Goal: Task Accomplishment & Management: Complete application form

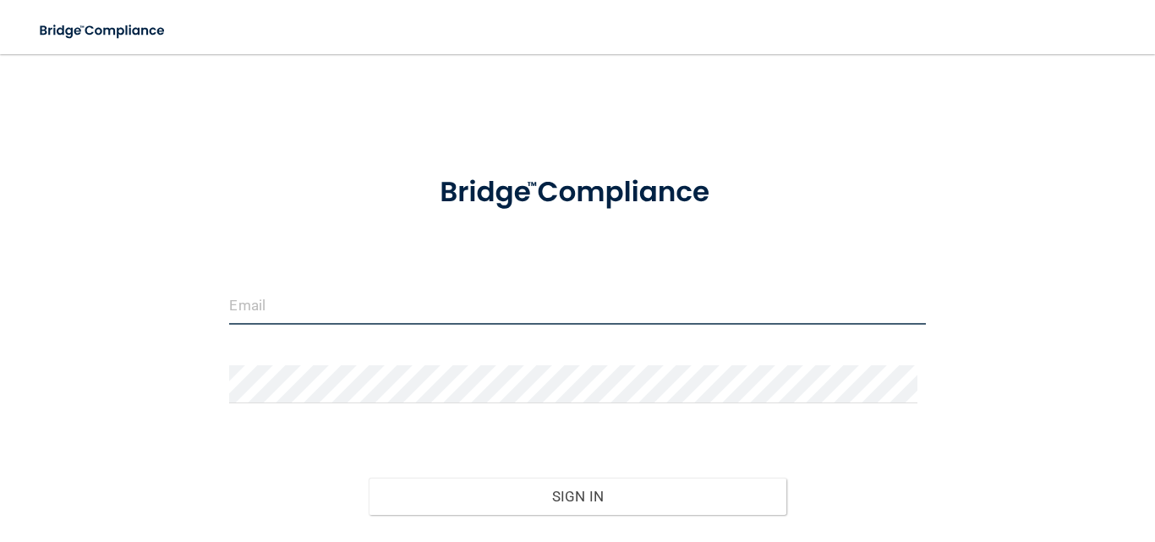
click at [278, 287] on input "email" at bounding box center [577, 306] width 696 height 38
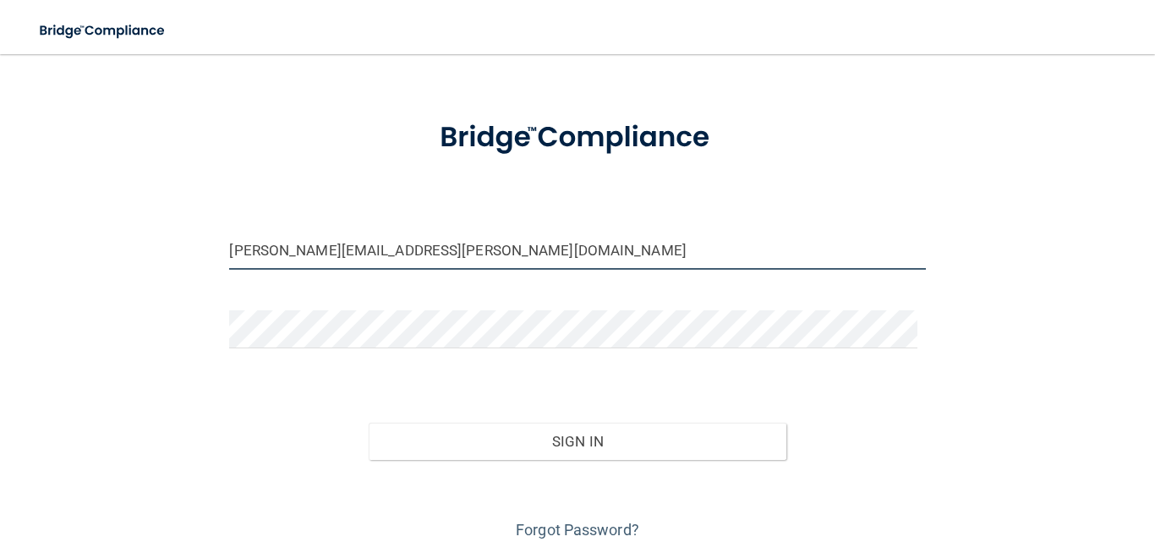
scroll to position [85, 0]
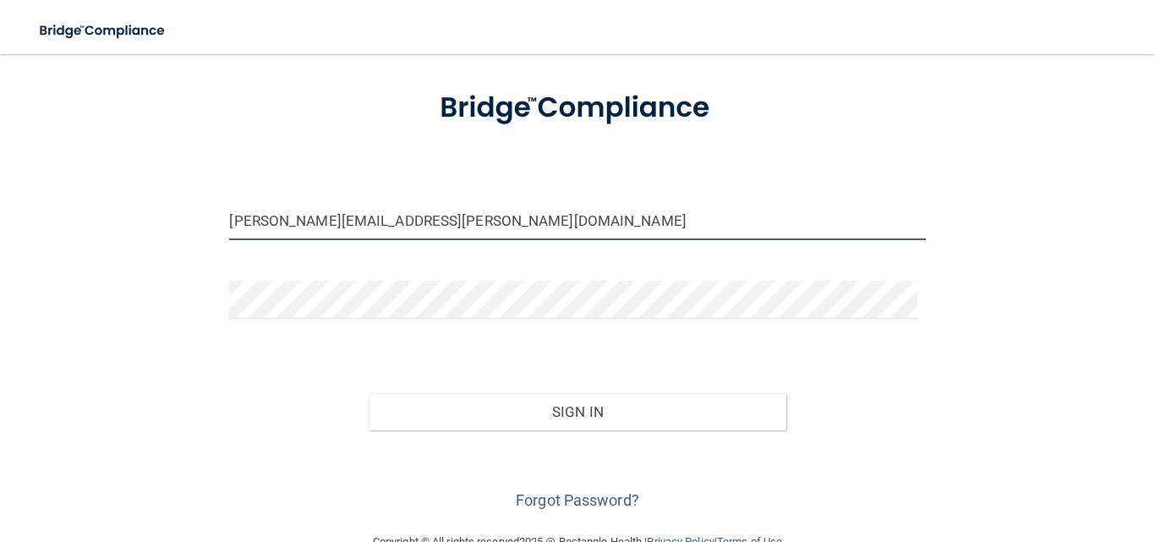
type input "[PERSON_NAME][EMAIL_ADDRESS][PERSON_NAME][DOMAIN_NAME]"
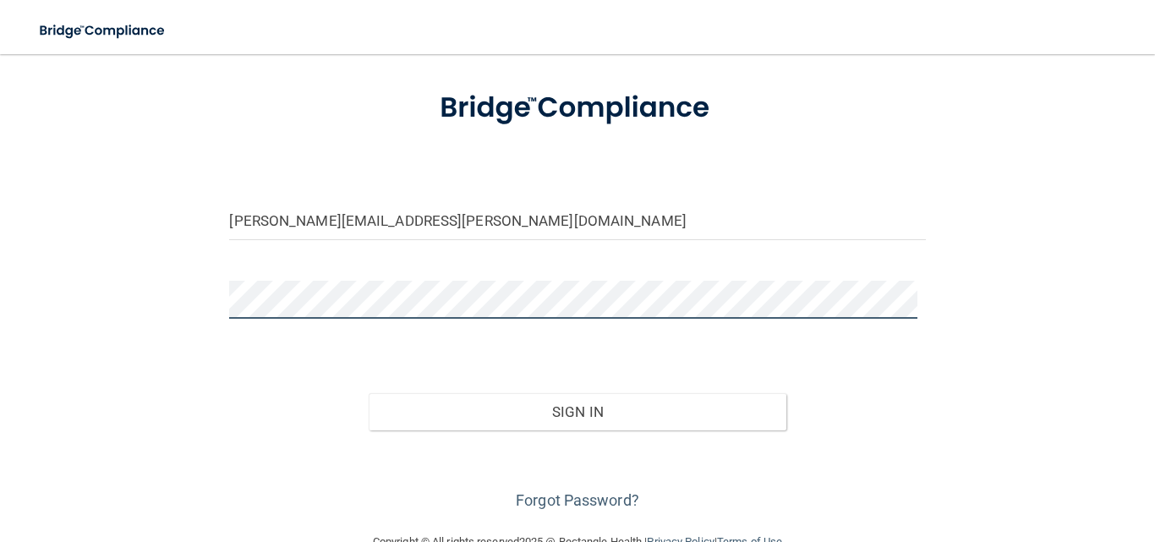
click at [369, 393] on button "Sign In" at bounding box center [578, 411] width 418 height 37
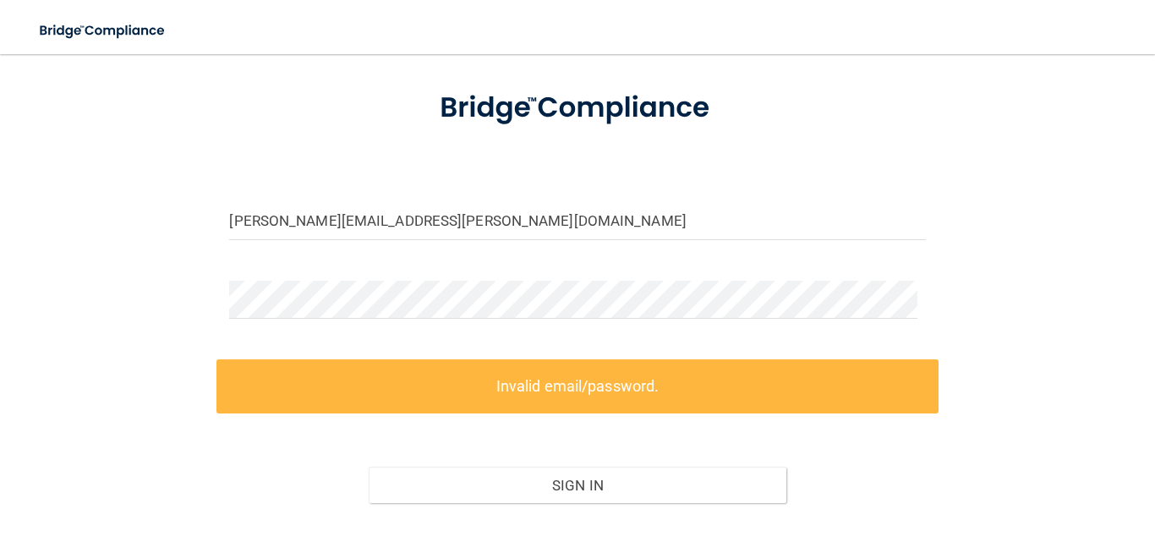
click at [167, 374] on div "mary.garcia@lansingpediatrics.com Invalid email/password. You don't have permis…" at bounding box center [578, 286] width 1088 height 601
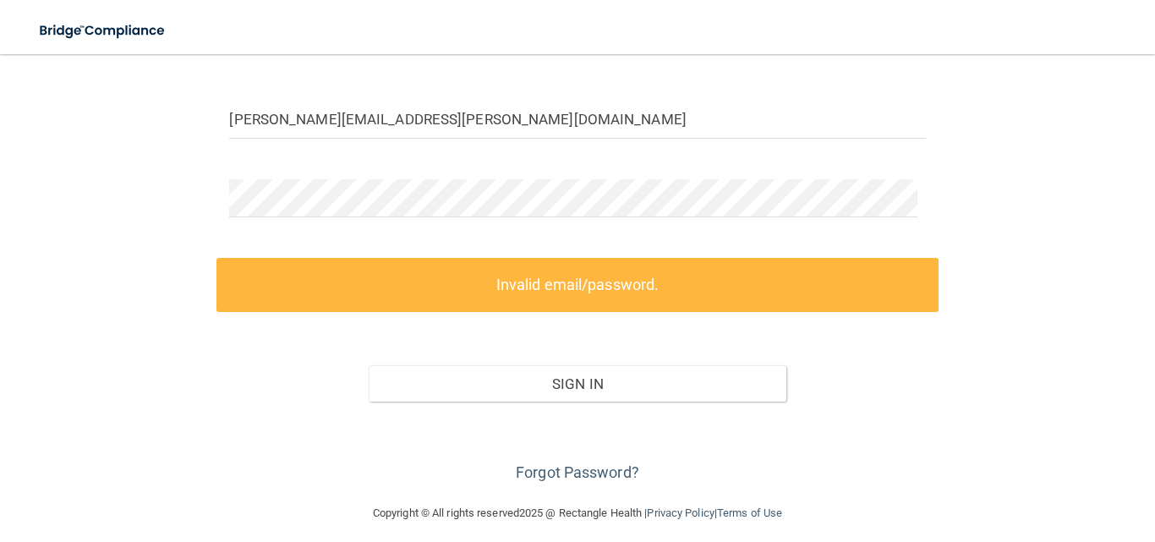
scroll to position [197, 0]
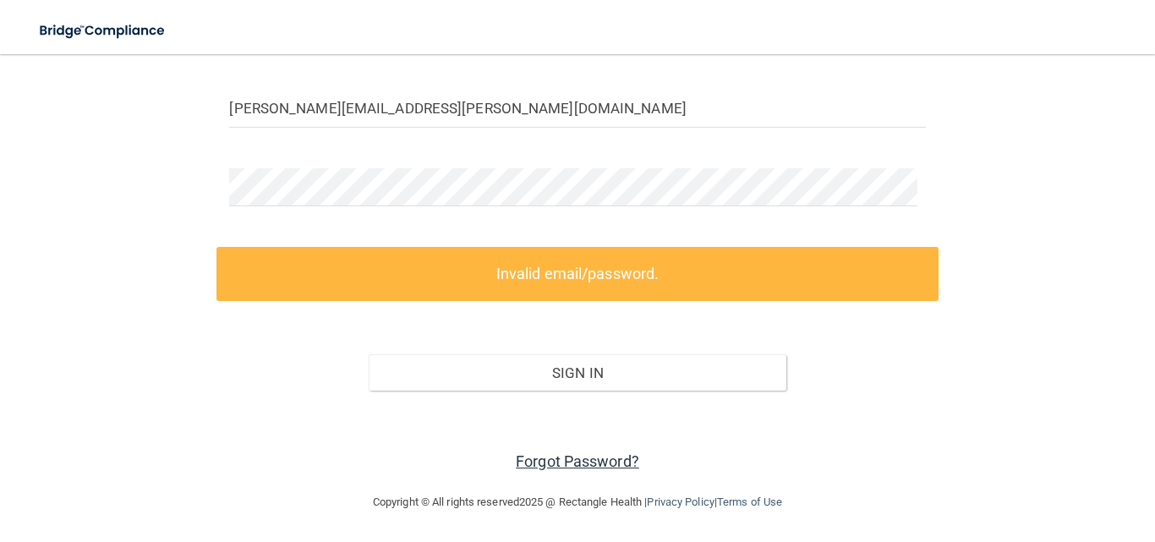
click at [556, 456] on link "Forgot Password?" at bounding box center [577, 462] width 123 height 18
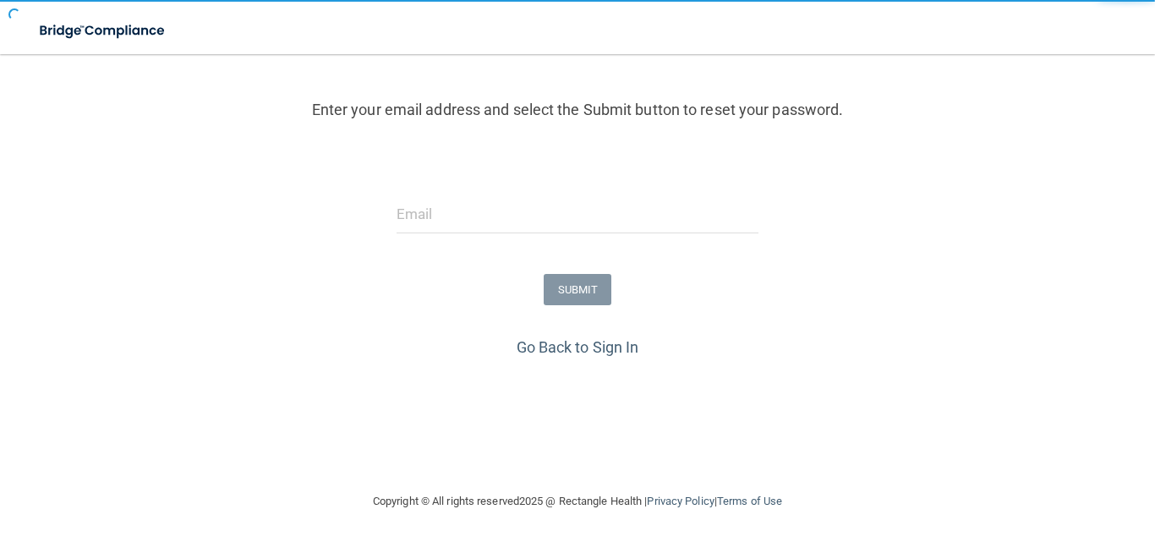
scroll to position [176, 0]
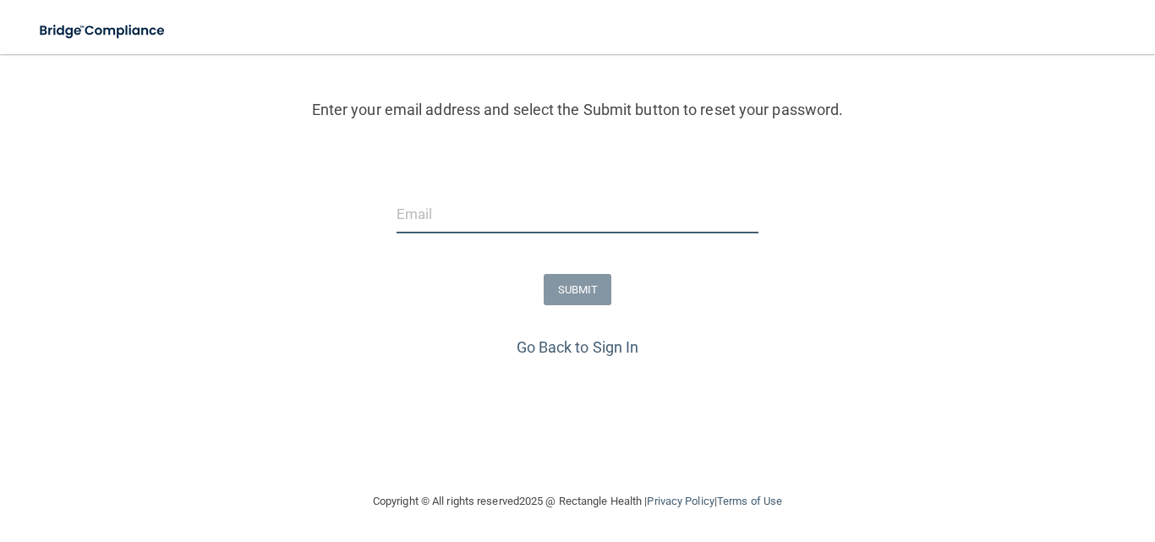
click at [469, 224] on input "email" at bounding box center [578, 214] width 363 height 38
type input "[PERSON_NAME][EMAIL_ADDRESS][PERSON_NAME][DOMAIN_NAME]"
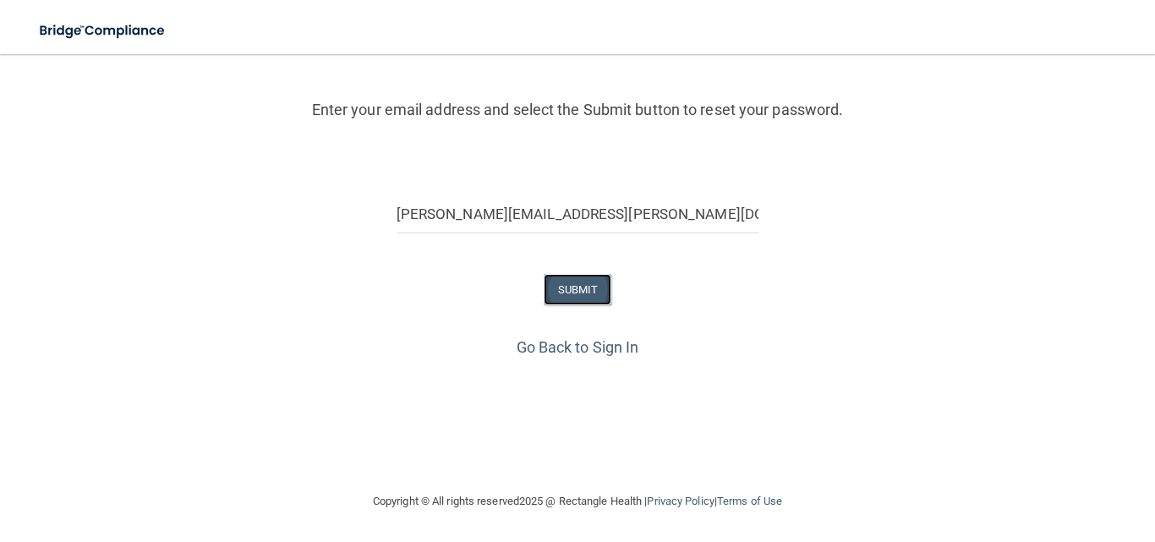
click at [569, 285] on button "SUBMIT" at bounding box center [578, 289] width 69 height 31
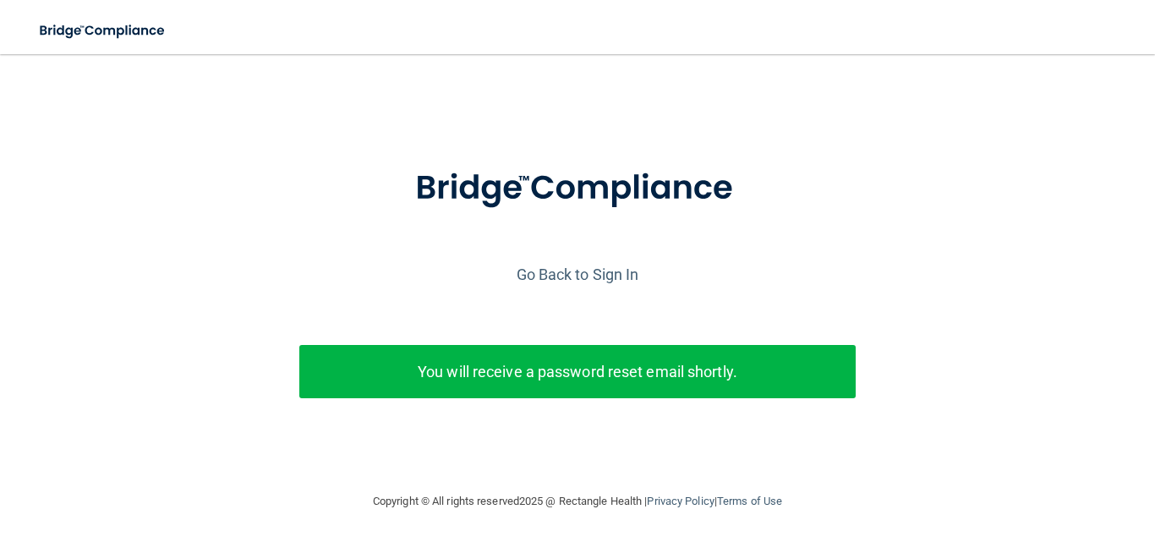
scroll to position [24, 0]
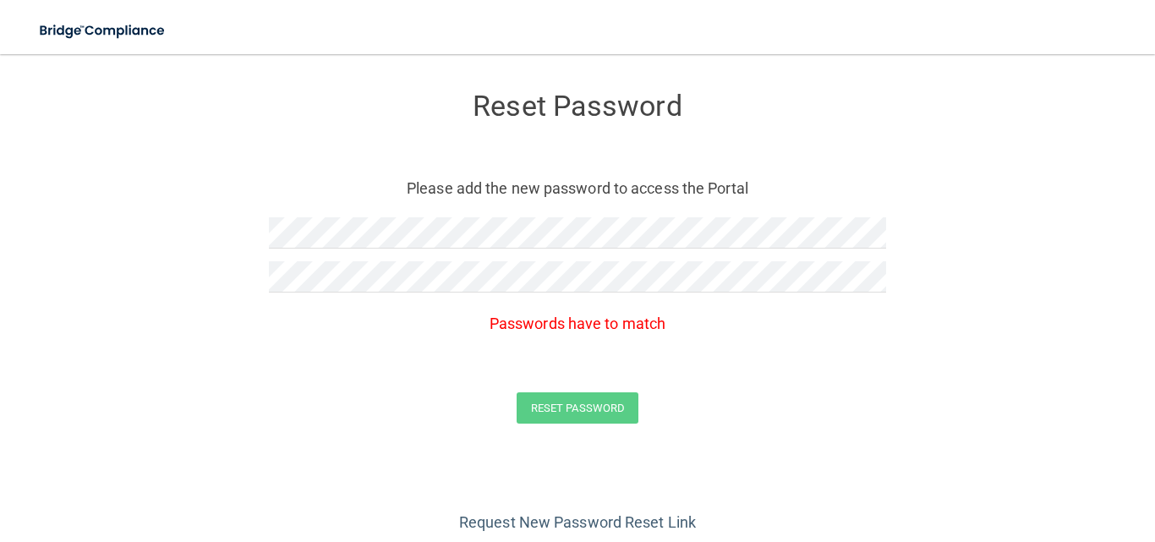
click at [468, 354] on form "Reset Password Please add the new password to access the Portal Passwords have …" at bounding box center [578, 261] width 1088 height 381
click at [169, 233] on form "Reset Password Please add the new password to access the Portal Passwords have …" at bounding box center [578, 261] width 1088 height 381
click at [167, 273] on form "Reset Password Please add the new password to access the Portal Passwords have …" at bounding box center [578, 261] width 1088 height 381
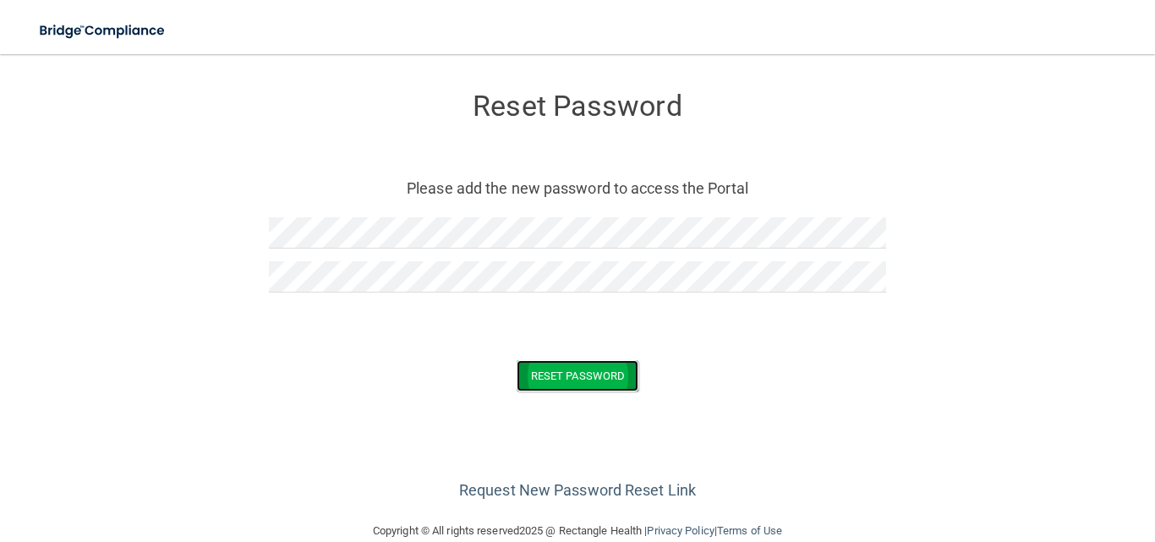
click at [542, 366] on button "Reset Password" at bounding box center [578, 375] width 122 height 31
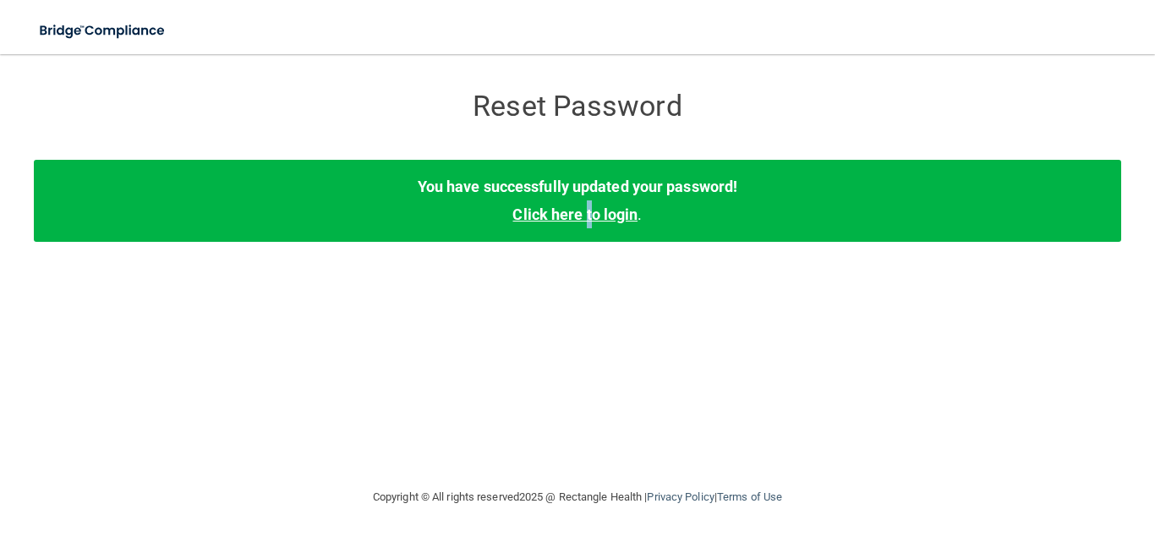
click at [587, 217] on link "Click here to login" at bounding box center [575, 215] width 125 height 18
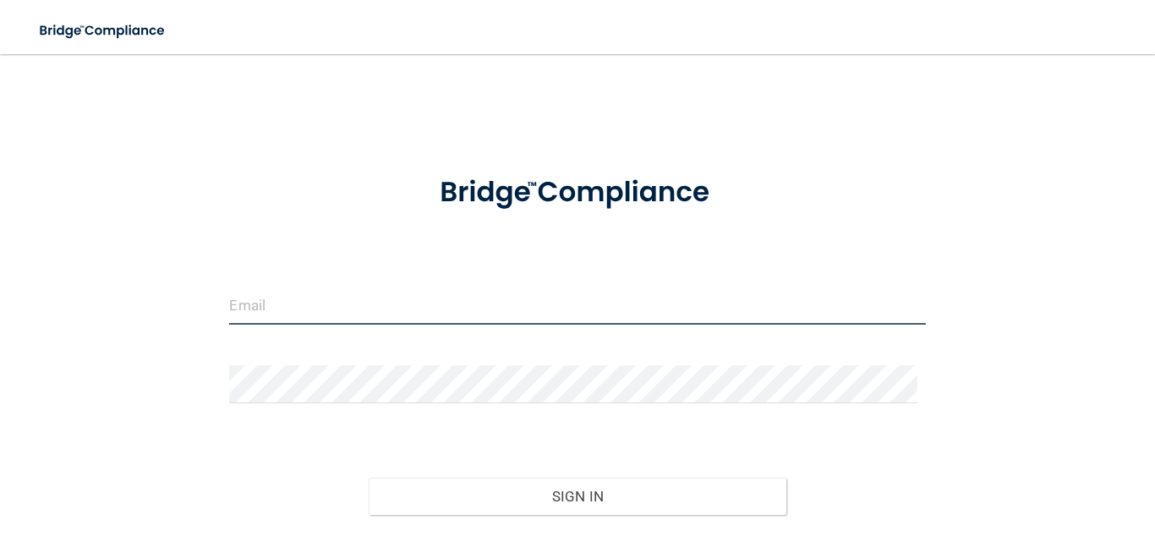
click at [316, 296] on input "email" at bounding box center [577, 306] width 696 height 38
type input "[PERSON_NAME][EMAIL_ADDRESS][PERSON_NAME][DOMAIN_NAME]"
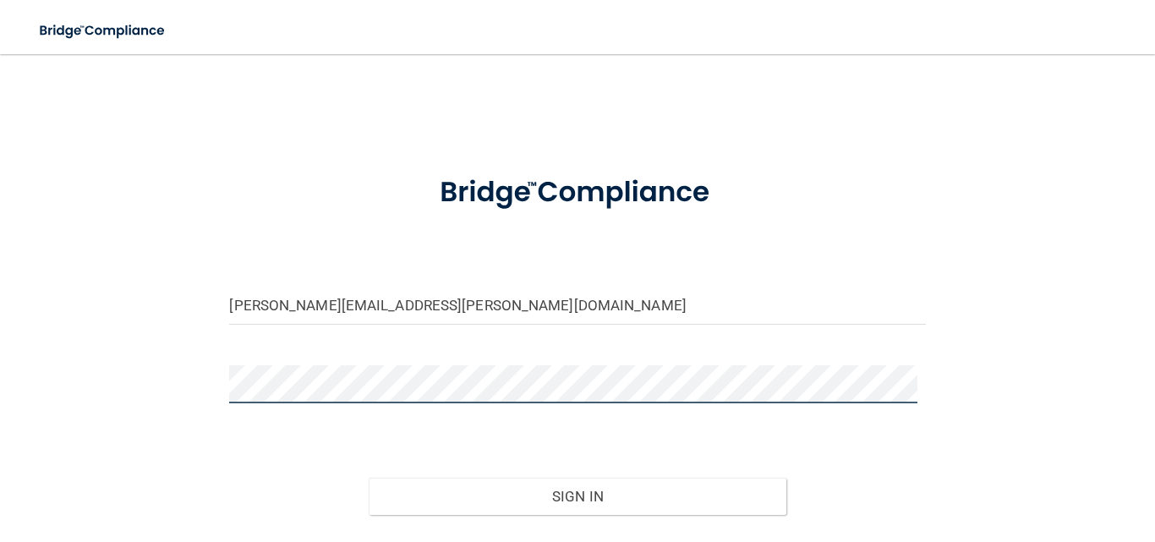
click at [369, 478] on button "Sign In" at bounding box center [578, 496] width 418 height 37
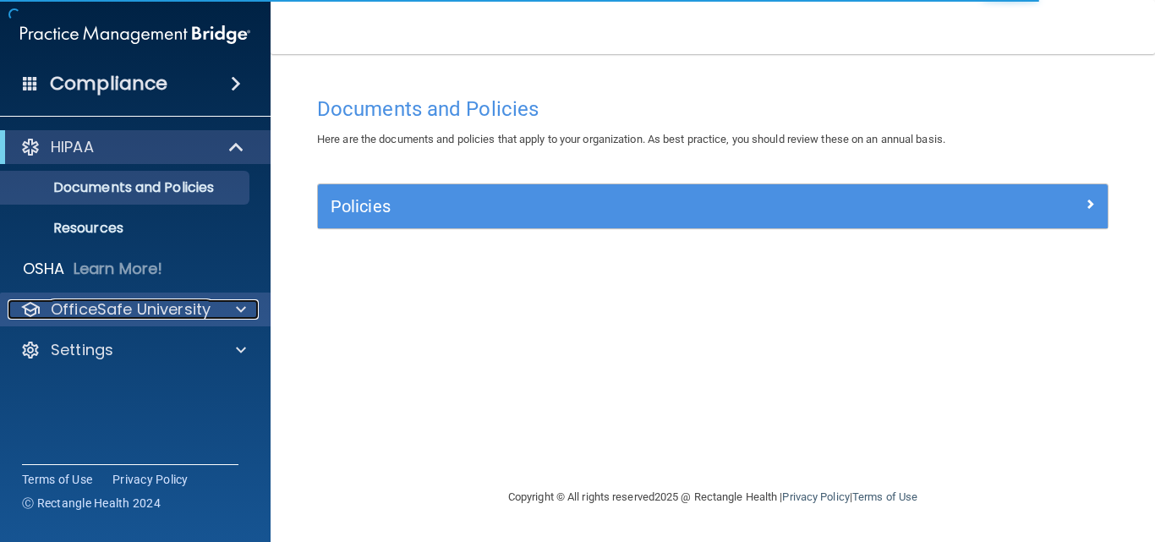
click at [195, 312] on p "OfficeSafe University" at bounding box center [131, 309] width 160 height 20
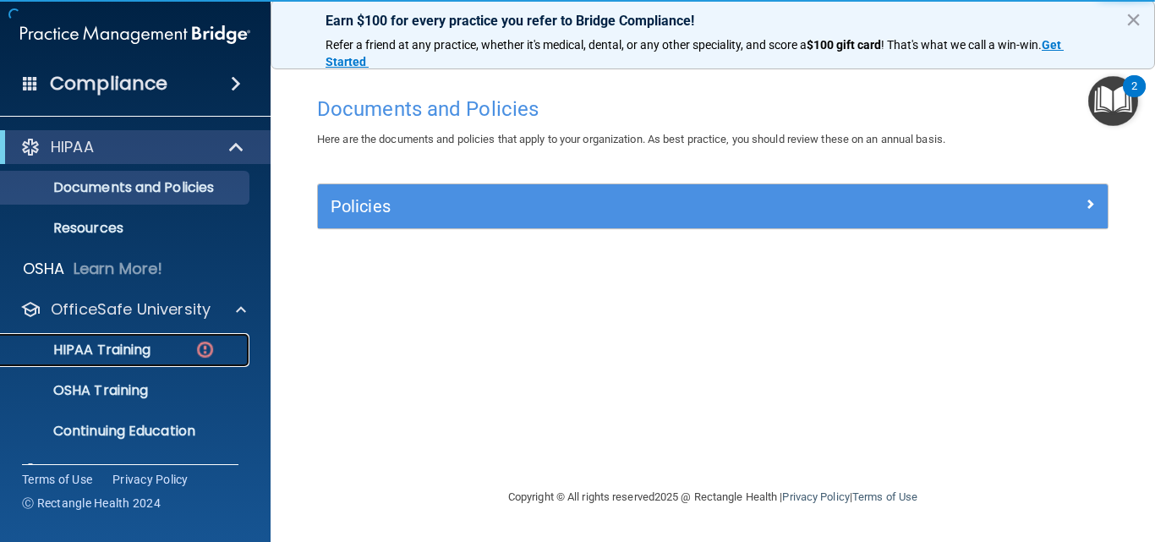
click at [127, 348] on p "HIPAA Training" at bounding box center [81, 350] width 140 height 17
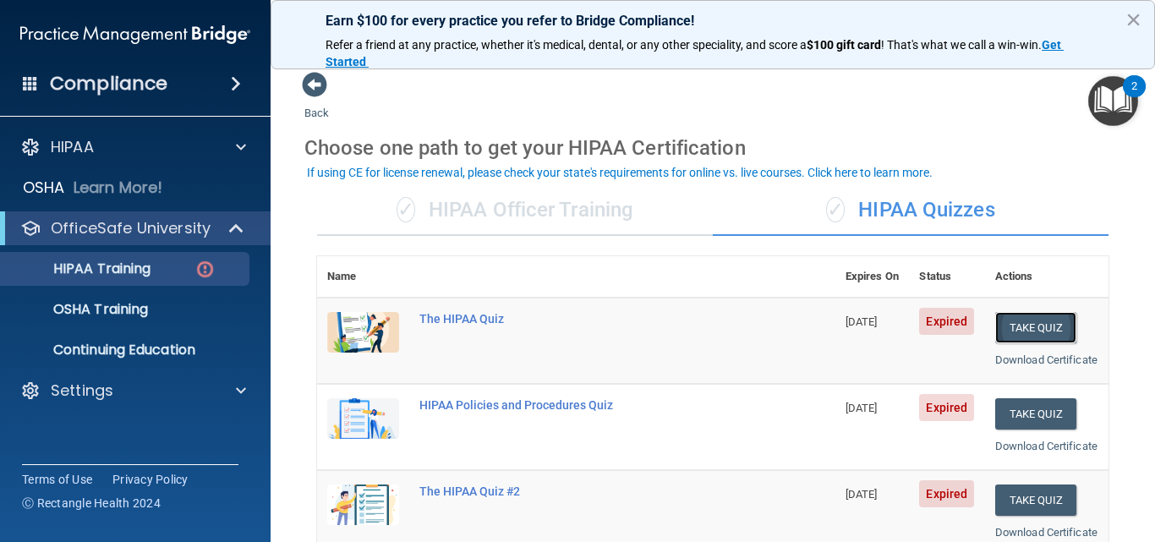
click at [1040, 330] on button "Take Quiz" at bounding box center [1036, 327] width 81 height 31
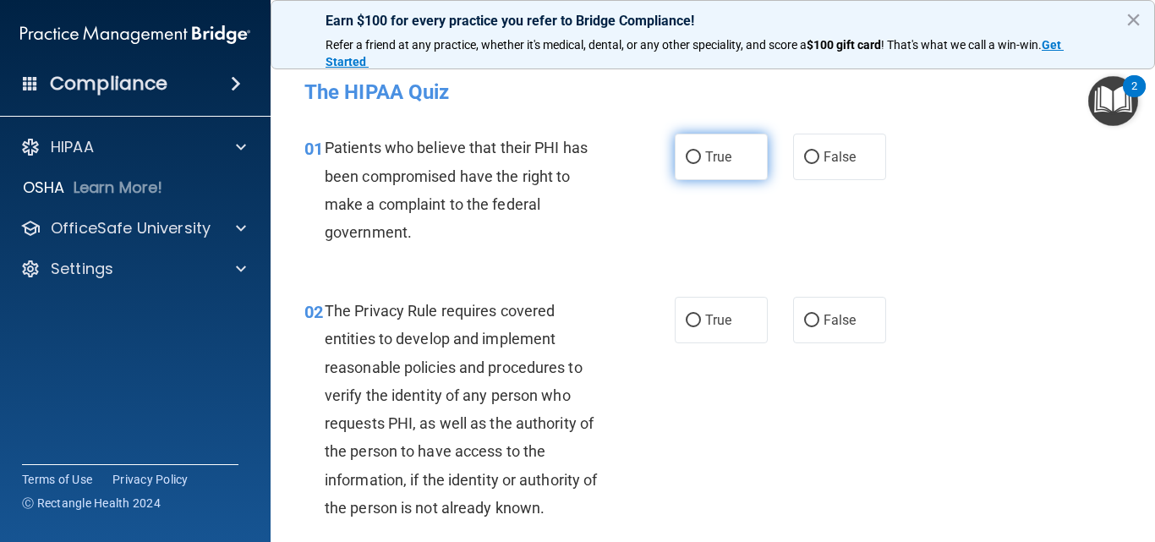
click at [725, 167] on label "True" at bounding box center [721, 157] width 93 height 47
click at [701, 164] on input "True" at bounding box center [693, 157] width 15 height 13
radio input "true"
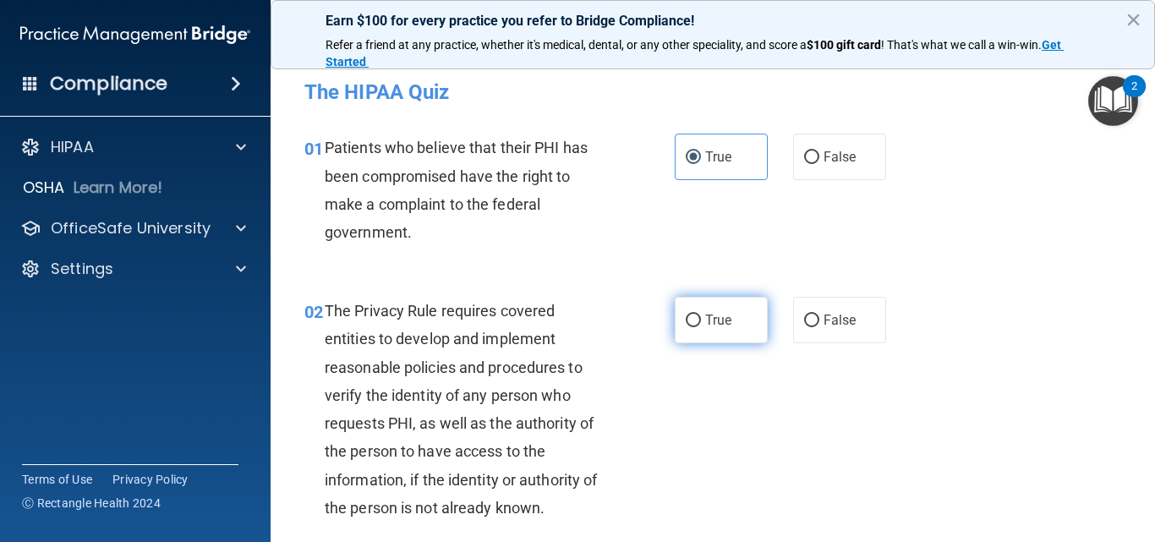
click at [725, 322] on span "True" at bounding box center [718, 320] width 26 height 16
click at [701, 322] on input "True" at bounding box center [693, 321] width 15 height 13
radio input "true"
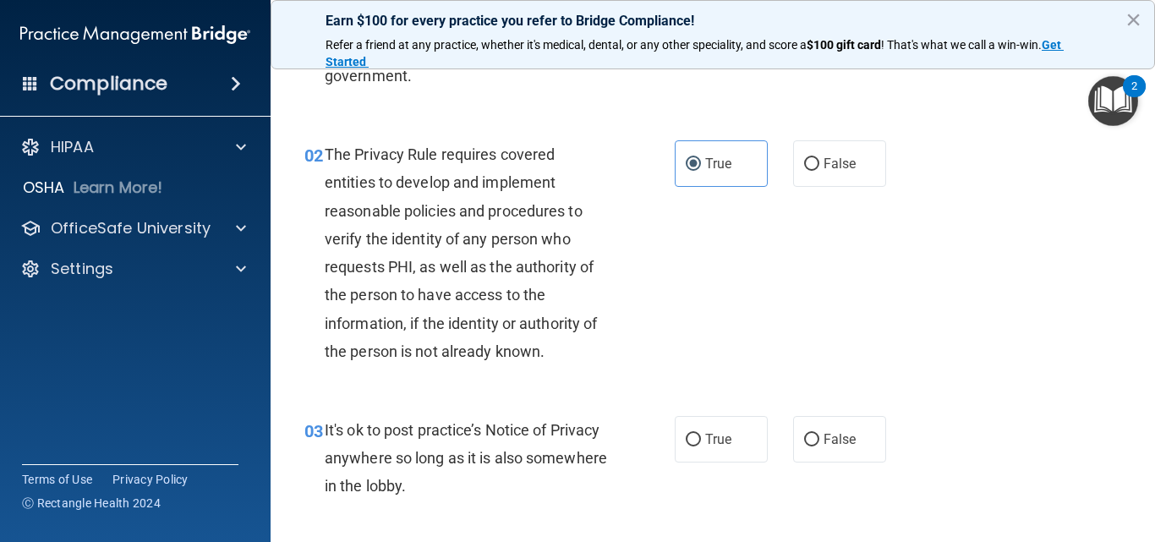
scroll to position [169, 0]
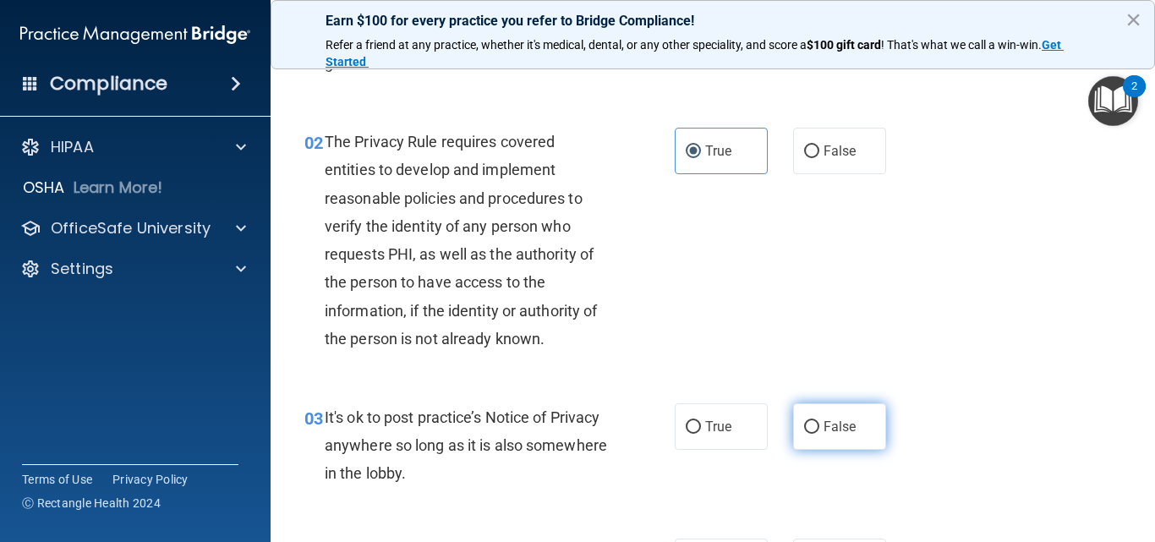
click at [843, 430] on span "False" at bounding box center [840, 427] width 33 height 16
click at [820, 430] on input "False" at bounding box center [811, 427] width 15 height 13
radio input "true"
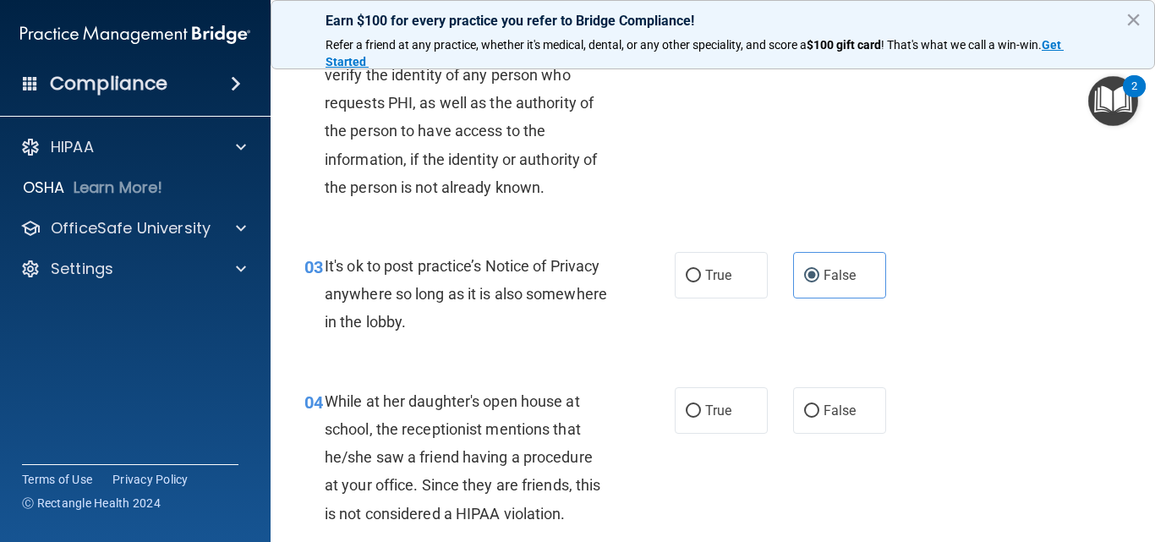
scroll to position [338, 0]
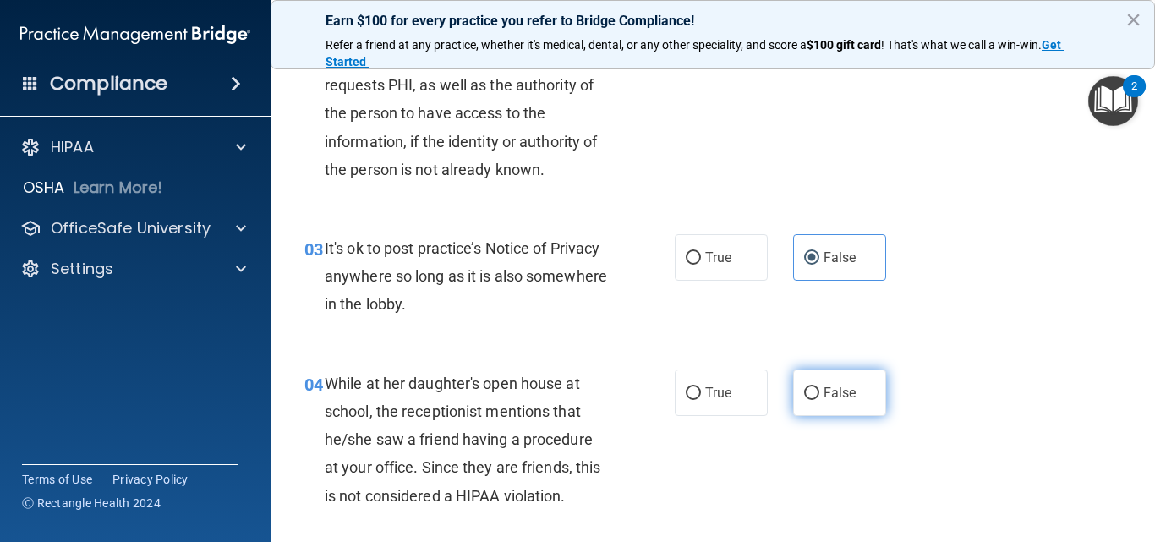
click at [852, 403] on label "False" at bounding box center [839, 393] width 93 height 47
click at [820, 400] on input "False" at bounding box center [811, 393] width 15 height 13
radio input "true"
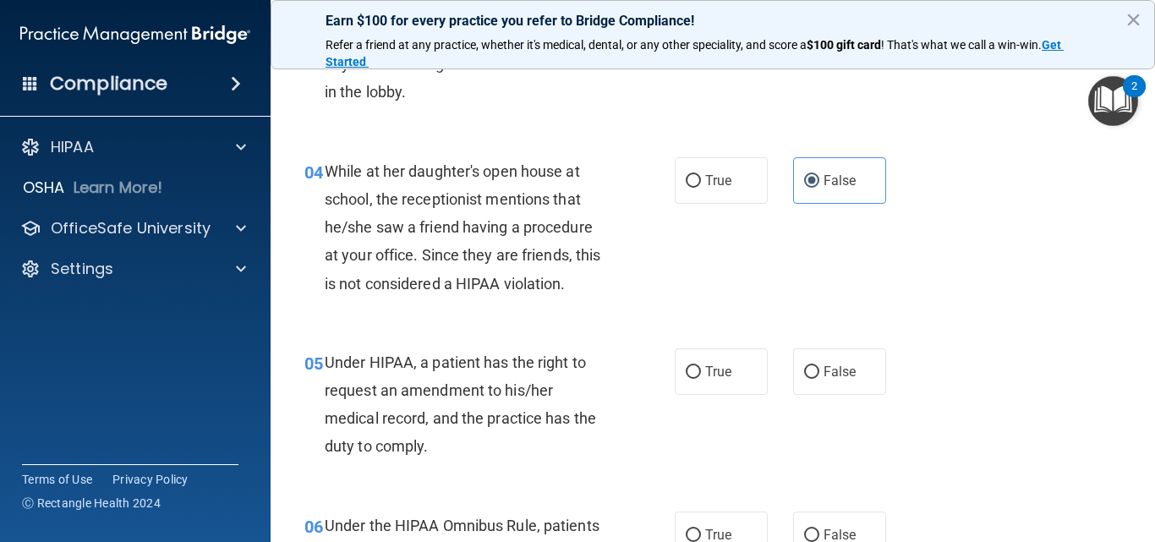
scroll to position [592, 0]
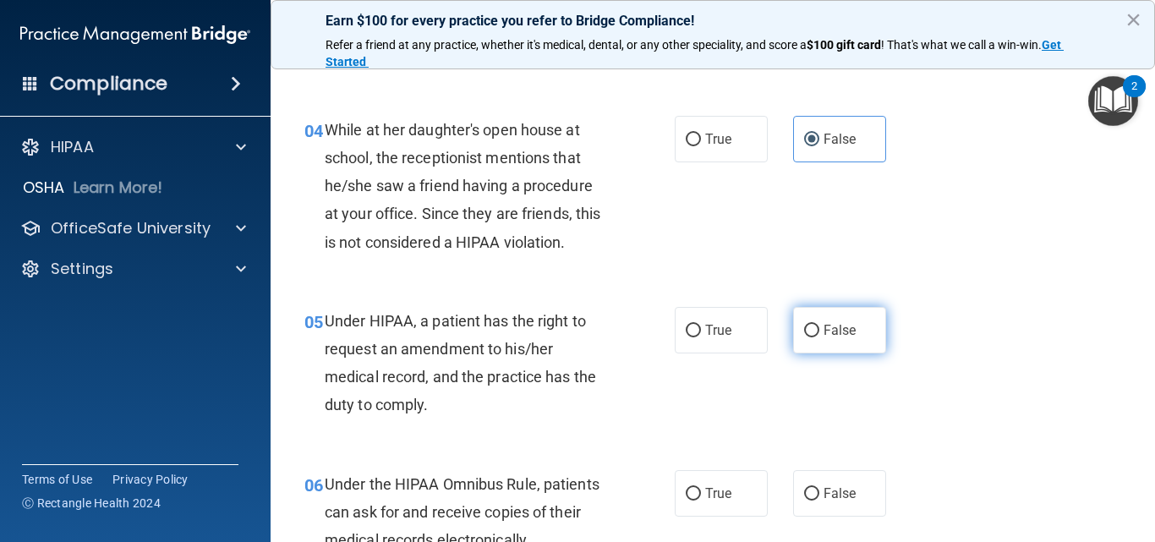
click at [824, 334] on span "False" at bounding box center [840, 330] width 33 height 16
click at [820, 334] on input "False" at bounding box center [811, 331] width 15 height 13
radio input "true"
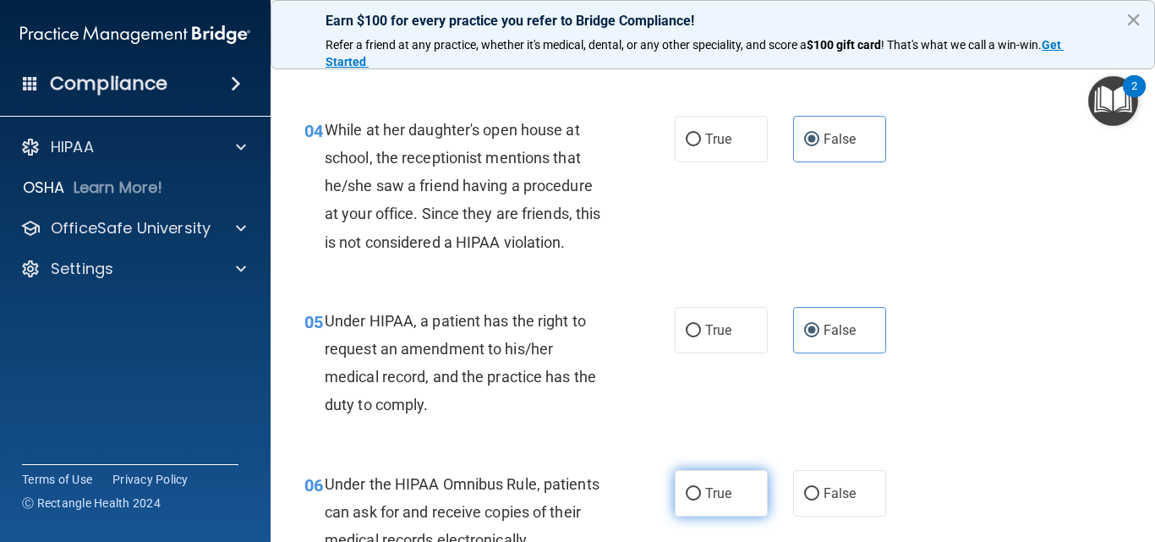
click at [724, 498] on span "True" at bounding box center [718, 493] width 26 height 16
click at [701, 498] on input "True" at bounding box center [693, 494] width 15 height 13
radio input "true"
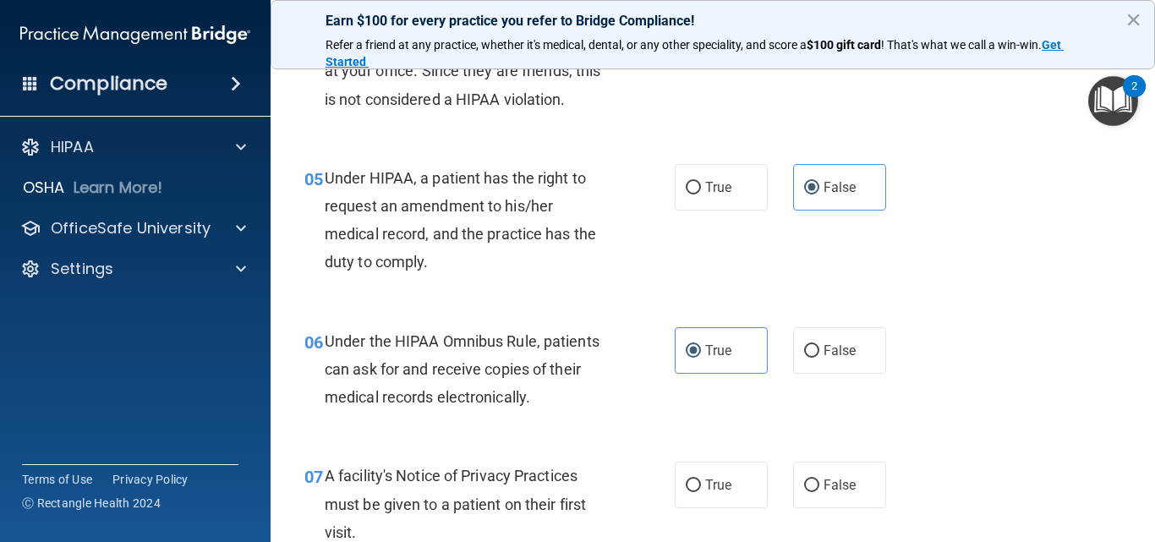
scroll to position [761, 0]
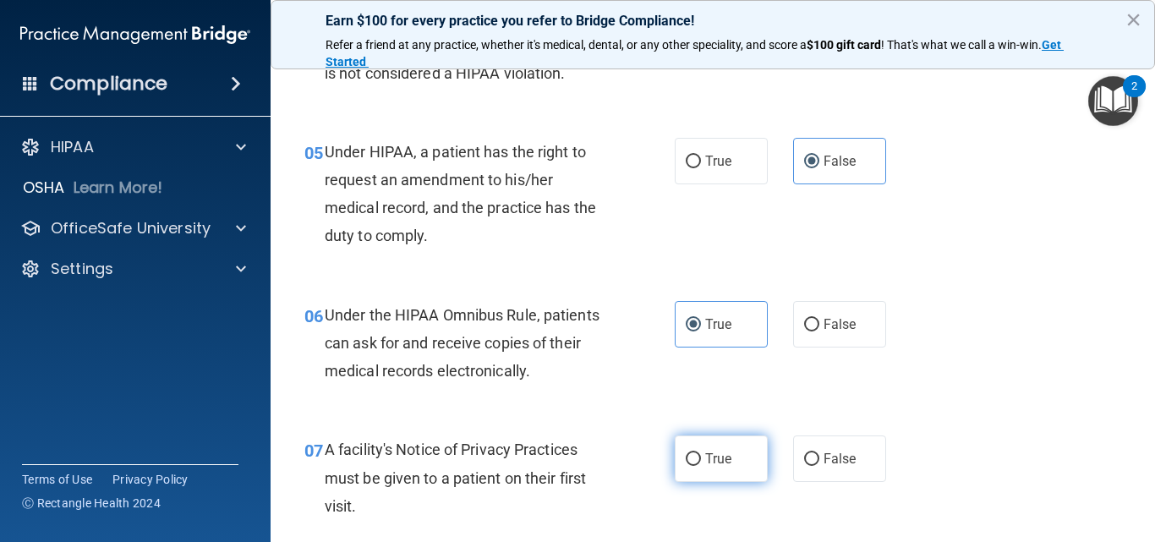
click at [702, 472] on label "True" at bounding box center [721, 459] width 93 height 47
click at [701, 466] on input "True" at bounding box center [693, 459] width 15 height 13
radio input "true"
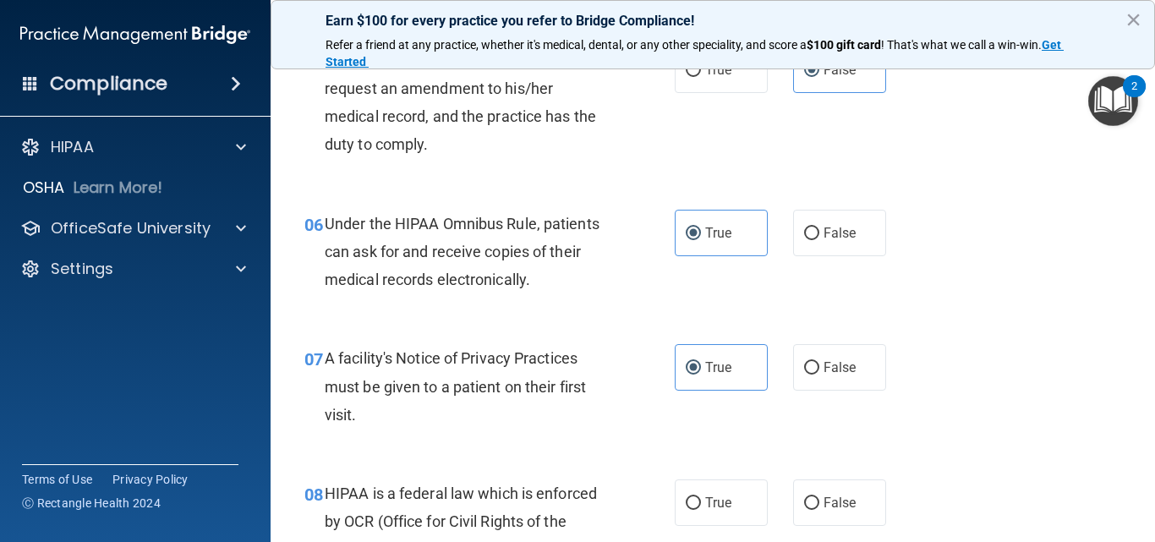
scroll to position [1015, 0]
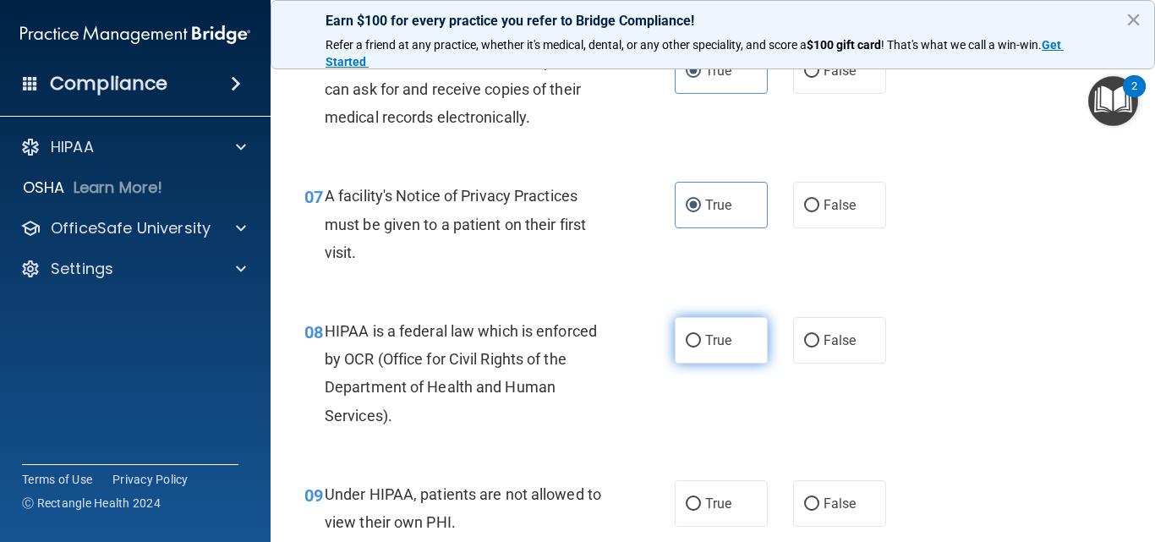
click at [692, 339] on input "True" at bounding box center [693, 341] width 15 height 13
radio input "true"
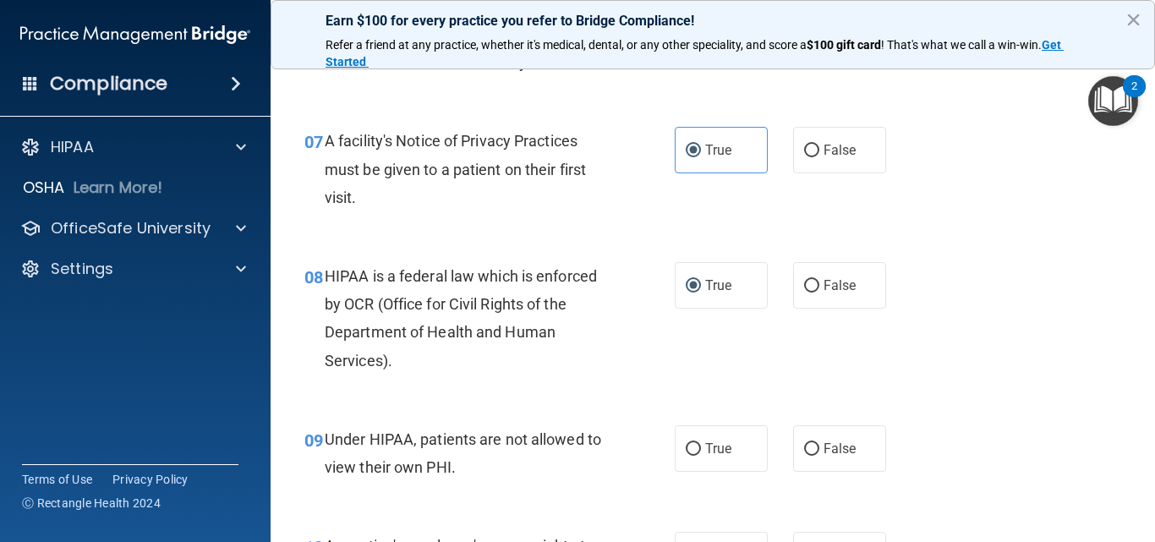
scroll to position [1100, 0]
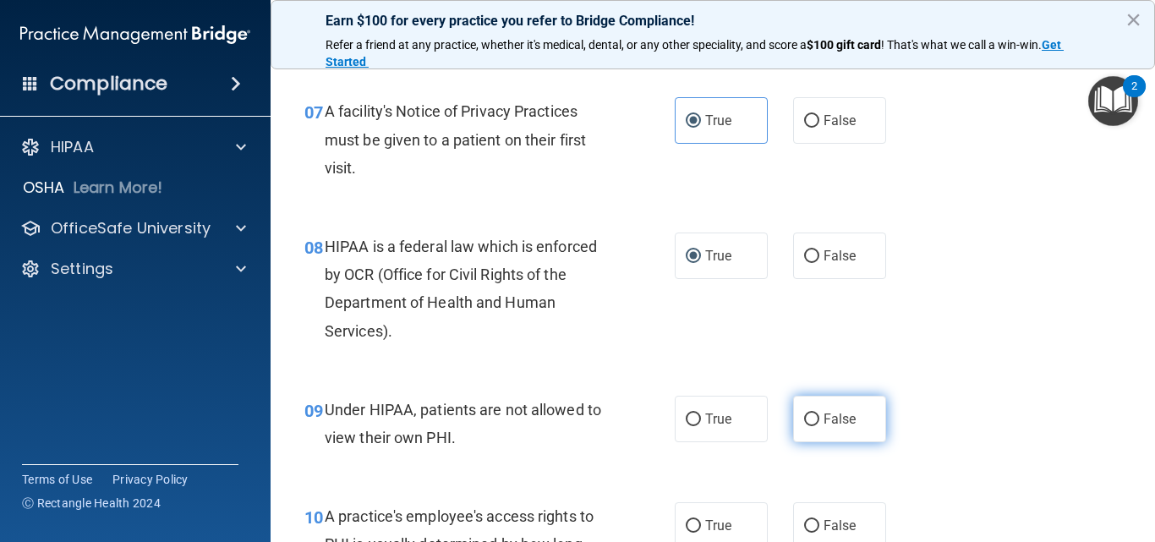
click at [836, 410] on label "False" at bounding box center [839, 419] width 93 height 47
click at [820, 414] on input "False" at bounding box center [811, 420] width 15 height 13
radio input "true"
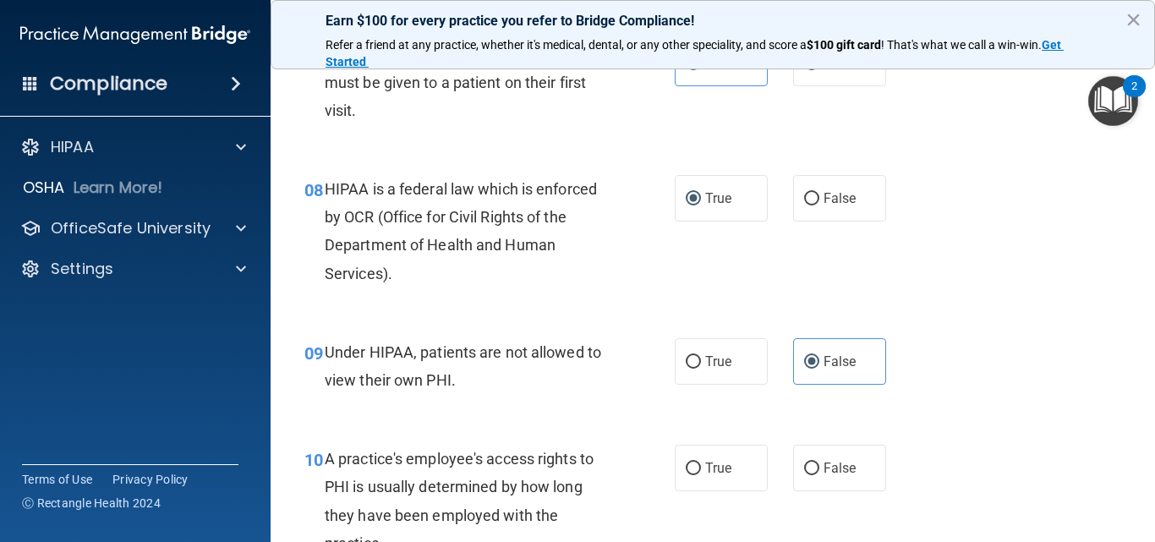
scroll to position [1269, 0]
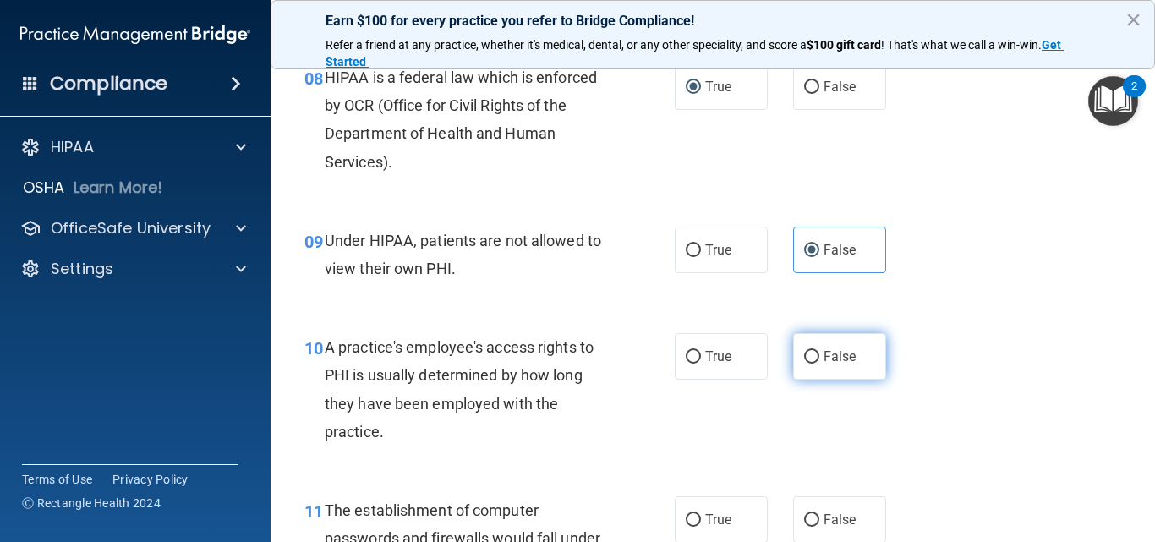
click at [842, 366] on label "False" at bounding box center [839, 356] width 93 height 47
click at [820, 364] on input "False" at bounding box center [811, 357] width 15 height 13
radio input "true"
click at [721, 514] on span "True" at bounding box center [718, 520] width 26 height 16
click at [701, 514] on input "True" at bounding box center [693, 520] width 15 height 13
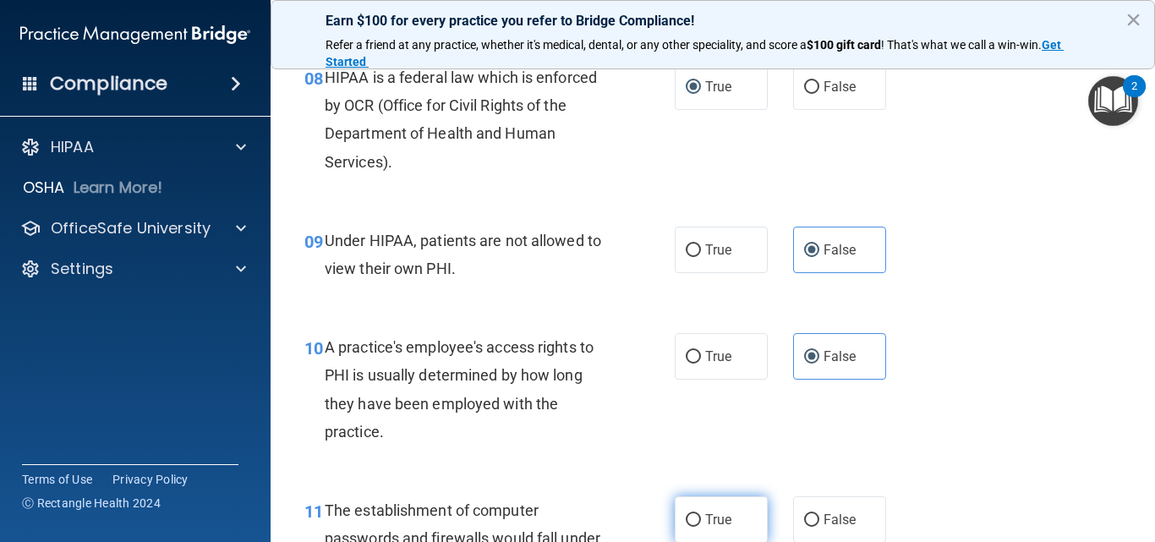
radio input "true"
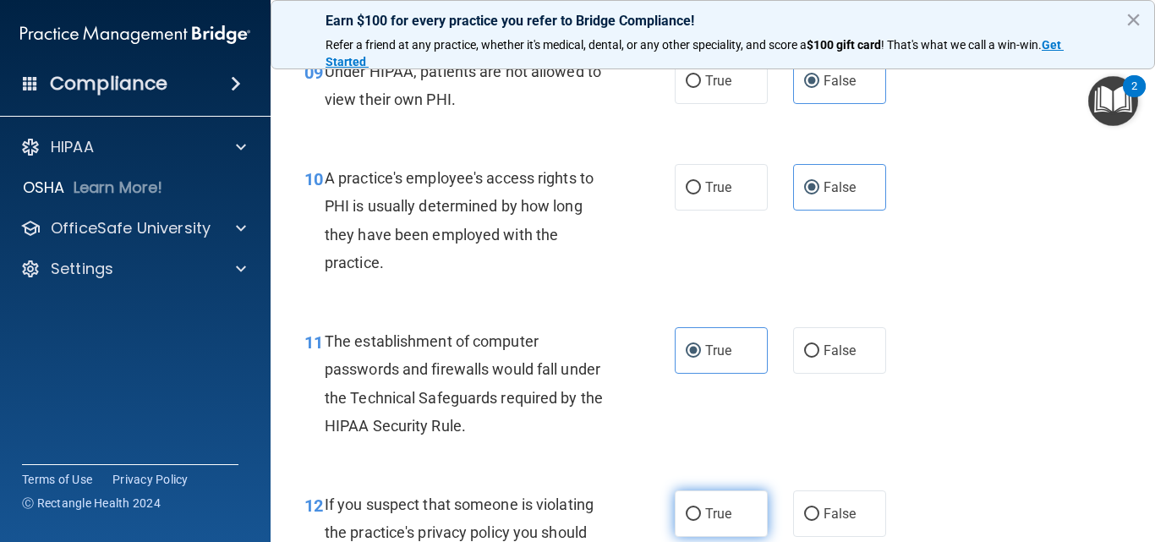
click at [694, 502] on label "True" at bounding box center [721, 514] width 93 height 47
click at [694, 508] on input "True" at bounding box center [693, 514] width 15 height 13
radio input "true"
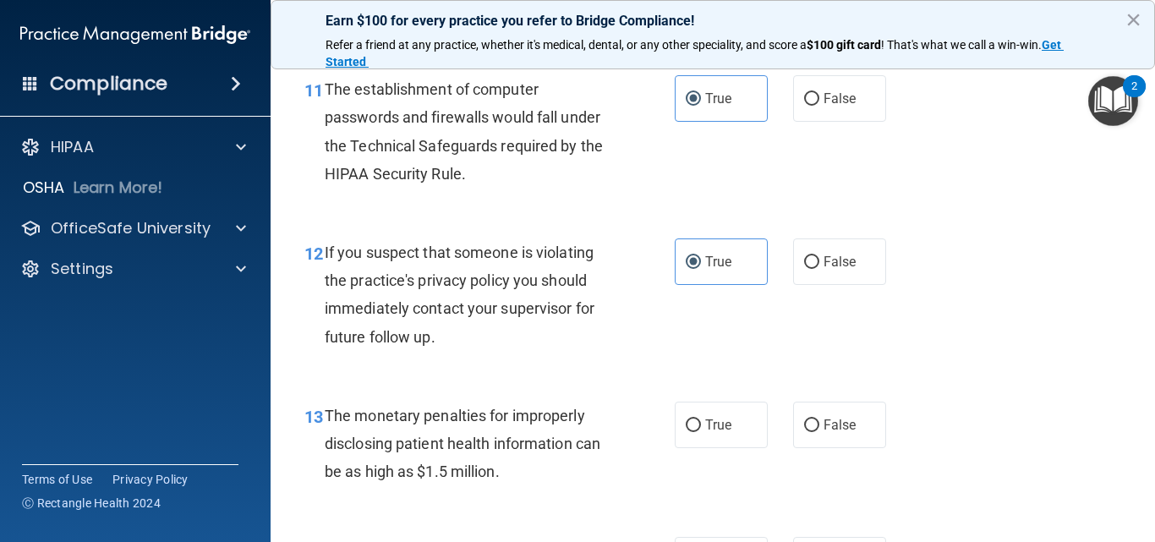
scroll to position [1692, 0]
click at [711, 431] on span "True" at bounding box center [718, 423] width 26 height 16
click at [701, 431] on input "True" at bounding box center [693, 424] width 15 height 13
radio input "true"
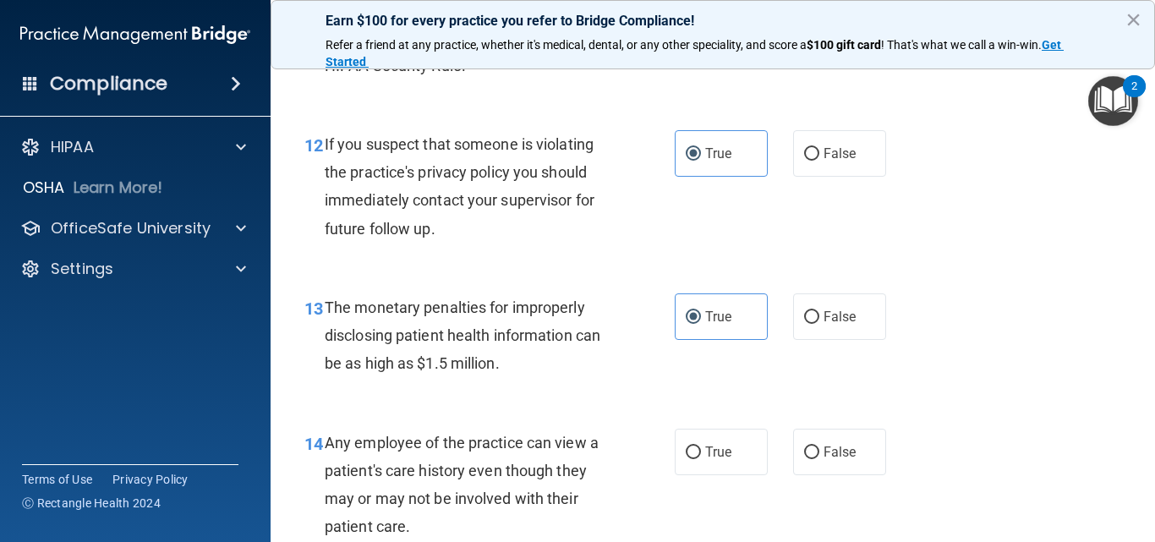
scroll to position [1945, 0]
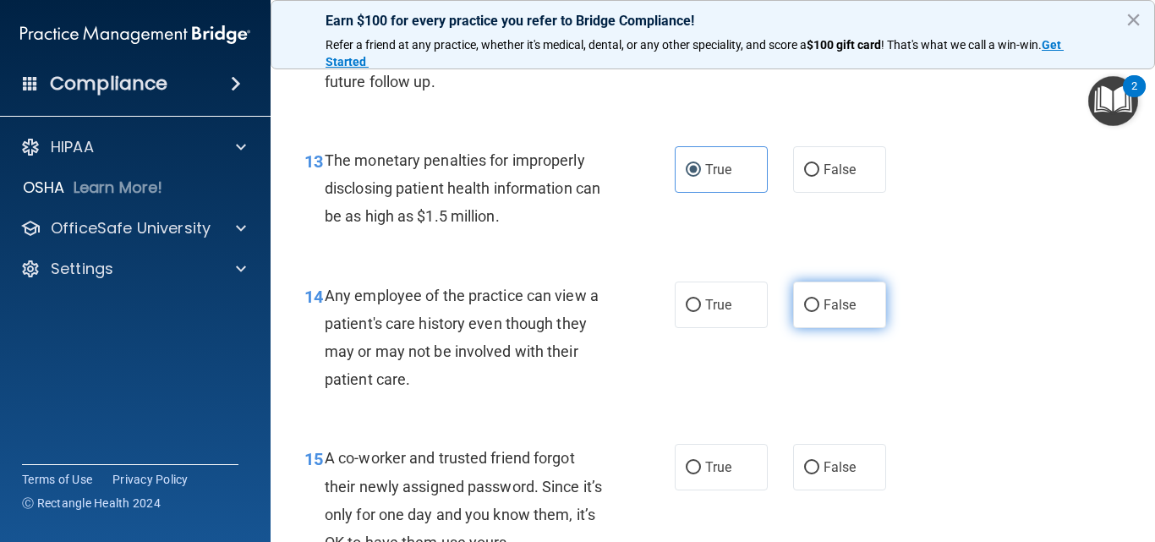
click at [833, 309] on span "False" at bounding box center [840, 305] width 33 height 16
click at [820, 309] on input "False" at bounding box center [811, 305] width 15 height 13
radio input "true"
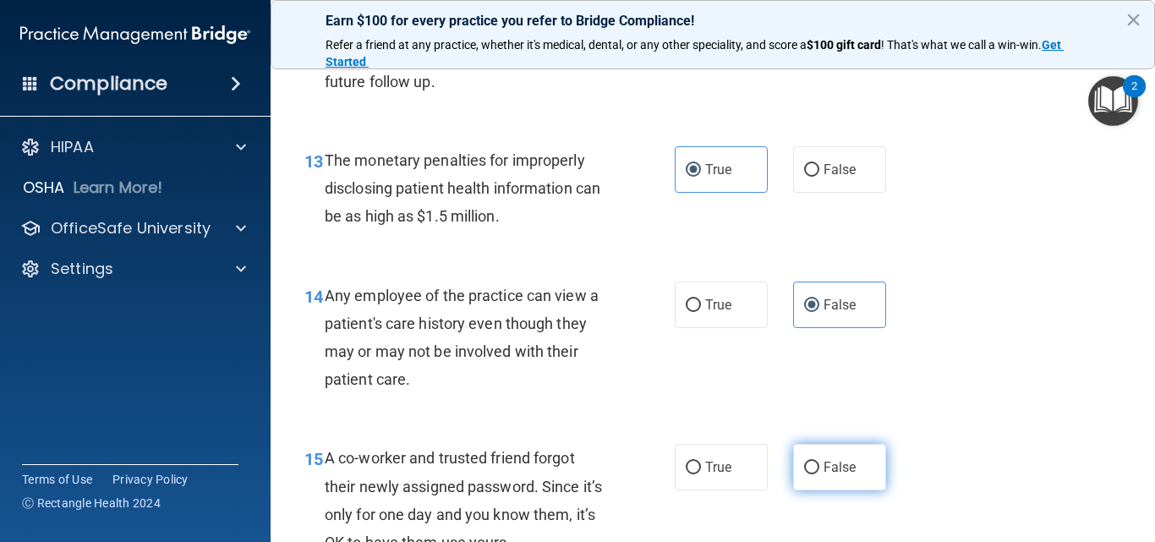
click at [859, 466] on label "False" at bounding box center [839, 467] width 93 height 47
click at [820, 466] on input "False" at bounding box center [811, 468] width 15 height 13
radio input "true"
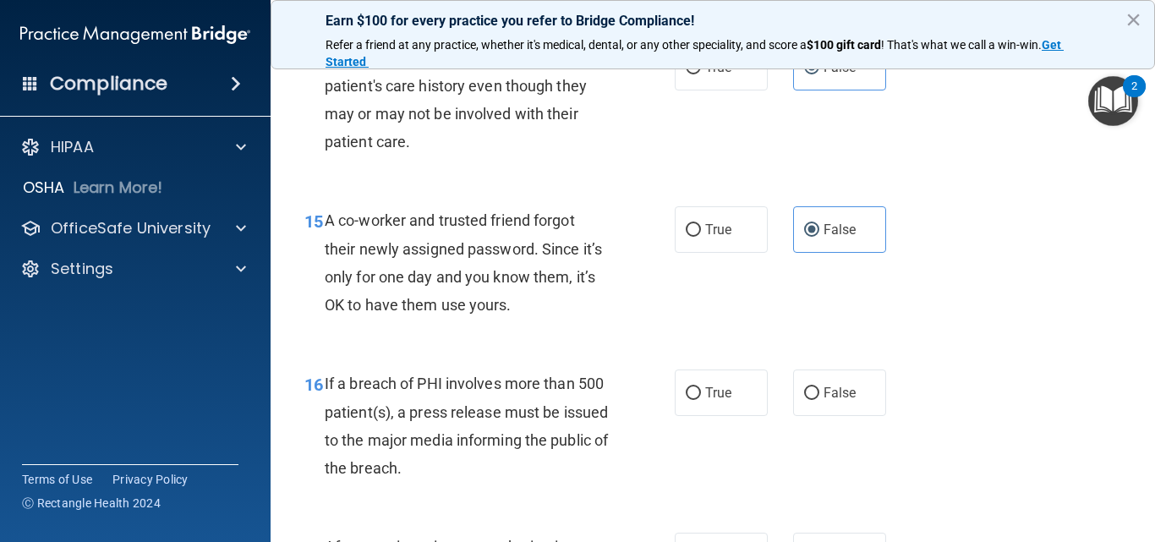
scroll to position [2199, 0]
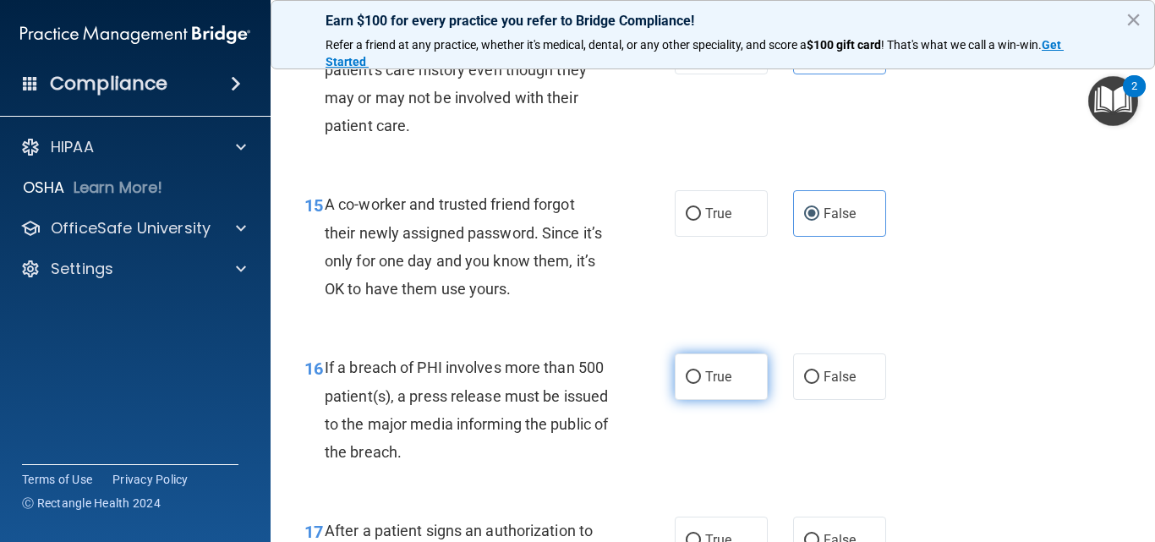
click at [721, 383] on span "True" at bounding box center [718, 377] width 26 height 16
click at [701, 383] on input "True" at bounding box center [693, 377] width 15 height 13
radio input "true"
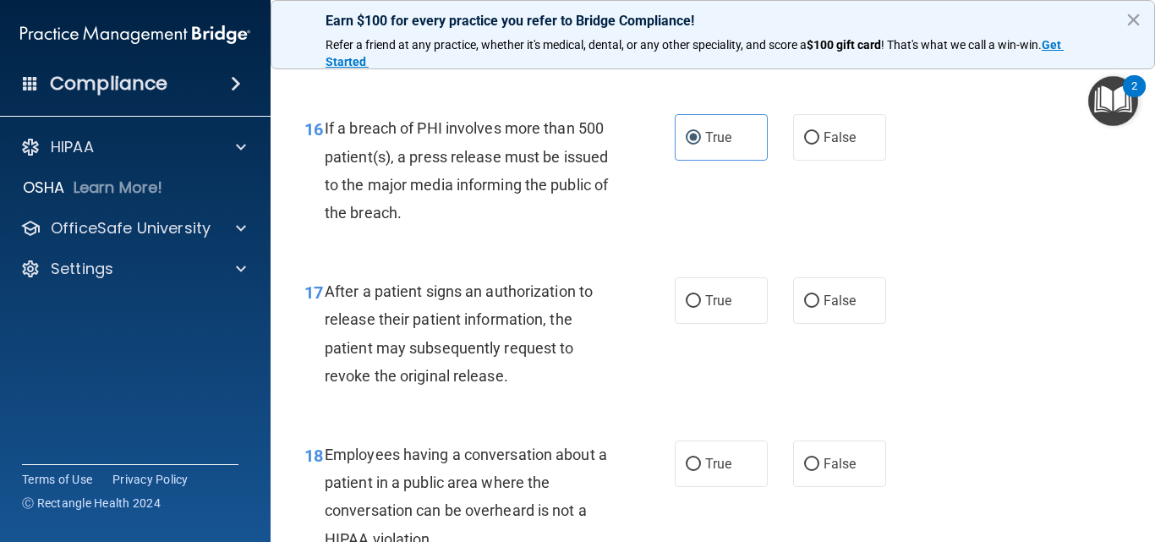
scroll to position [2453, 0]
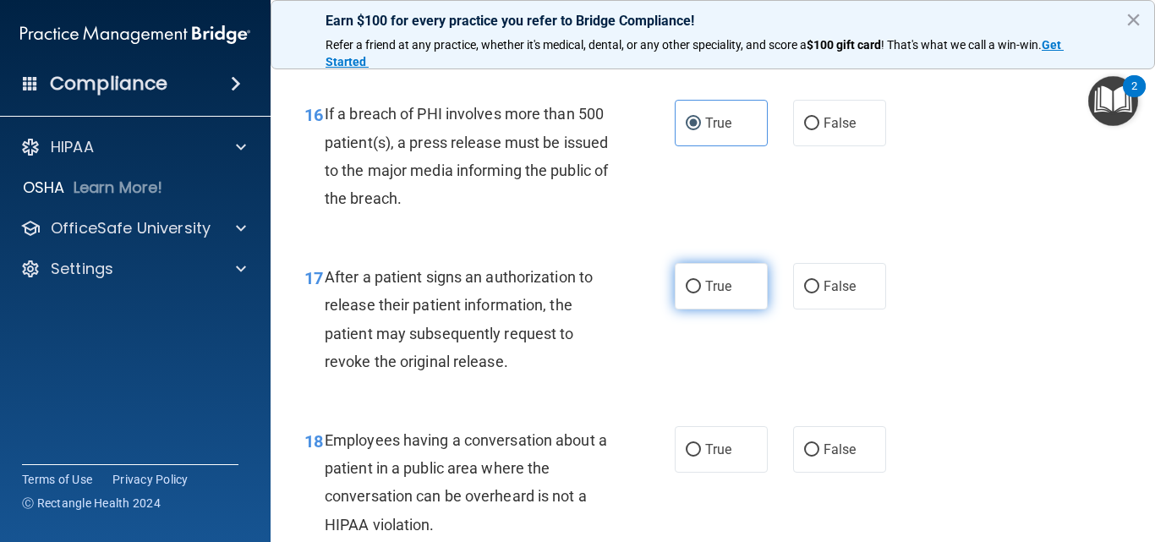
click at [698, 293] on label "True" at bounding box center [721, 286] width 93 height 47
click at [698, 293] on input "True" at bounding box center [693, 287] width 15 height 13
radio input "true"
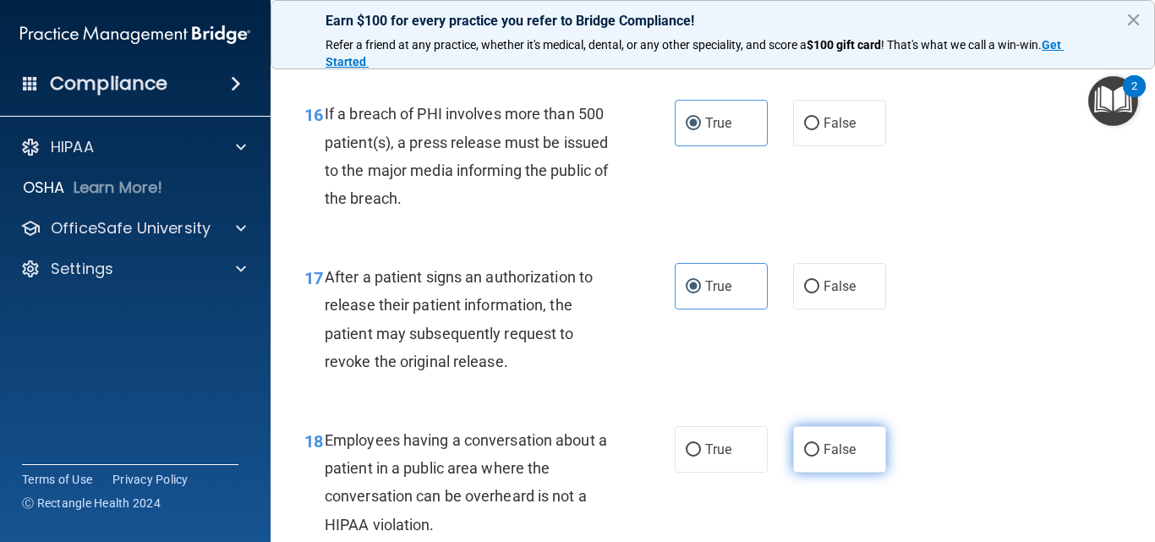
click at [830, 447] on span "False" at bounding box center [840, 450] width 33 height 16
click at [820, 447] on input "False" at bounding box center [811, 450] width 15 height 13
radio input "true"
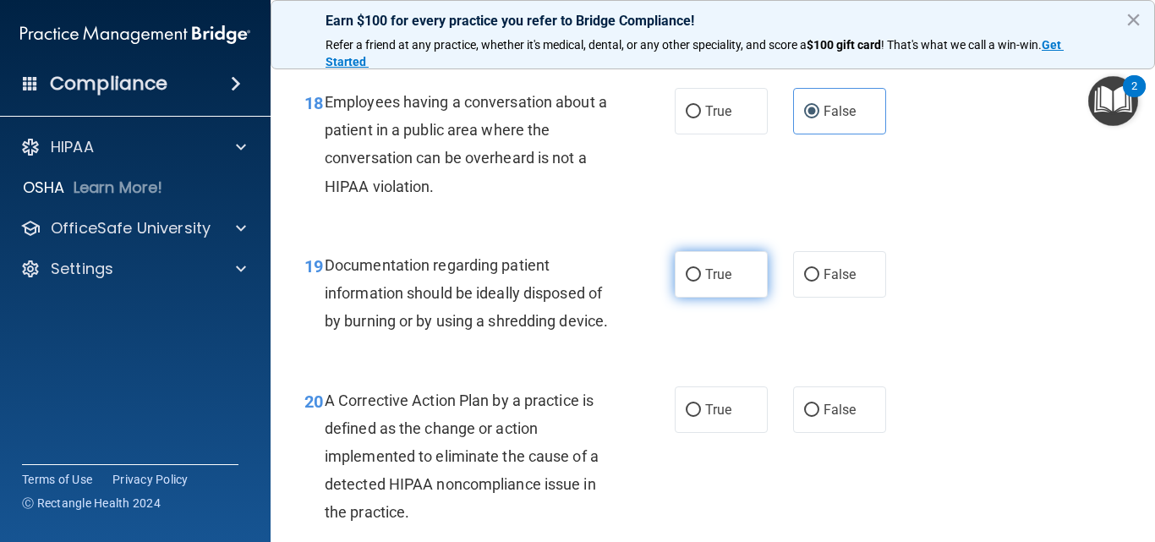
click at [711, 273] on span "True" at bounding box center [718, 274] width 26 height 16
click at [701, 273] on input "True" at bounding box center [693, 275] width 15 height 13
radio input "true"
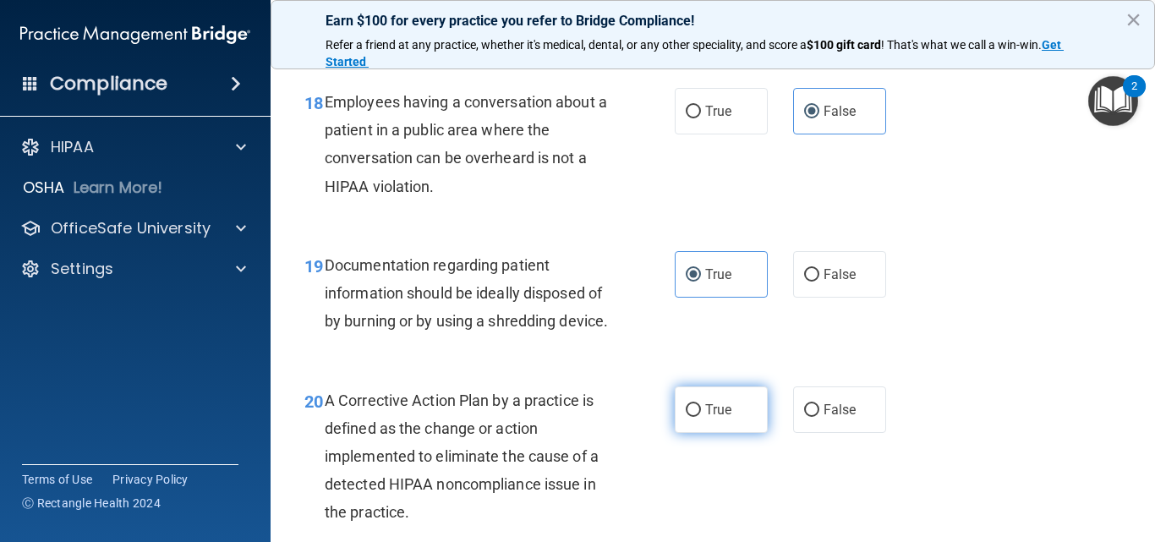
click at [705, 418] on span "True" at bounding box center [718, 410] width 26 height 16
click at [701, 417] on input "True" at bounding box center [693, 410] width 15 height 13
radio input "true"
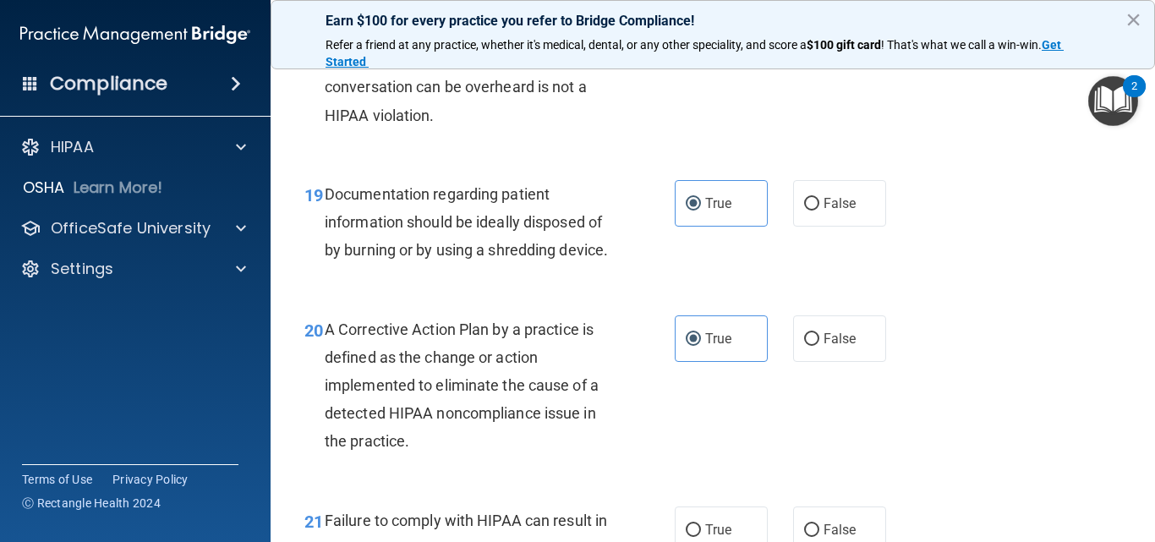
scroll to position [2960, 0]
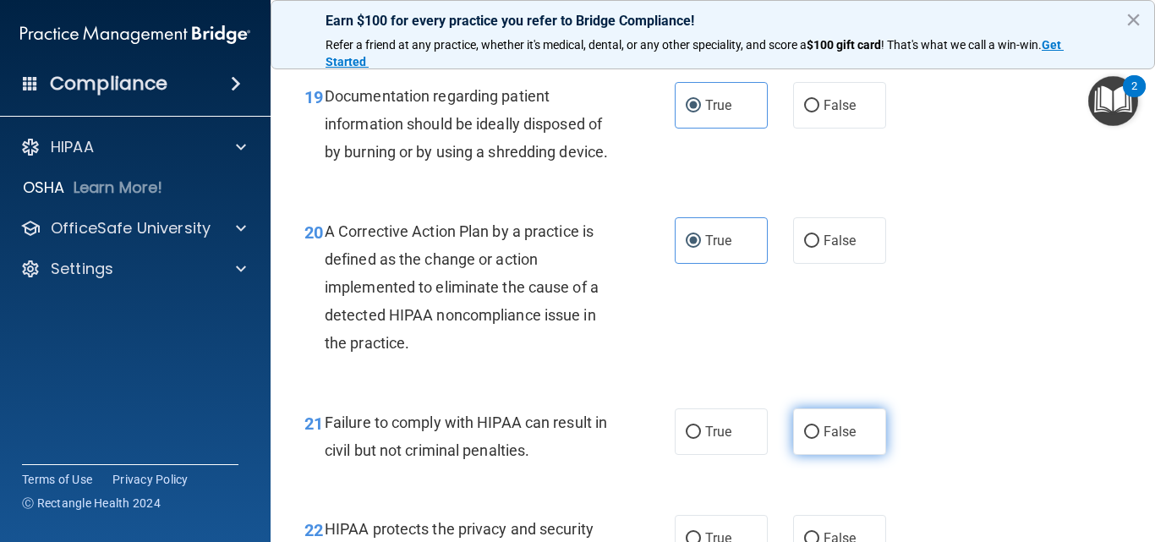
click at [849, 453] on label "False" at bounding box center [839, 432] width 93 height 47
click at [820, 439] on input "False" at bounding box center [811, 432] width 15 height 13
radio input "true"
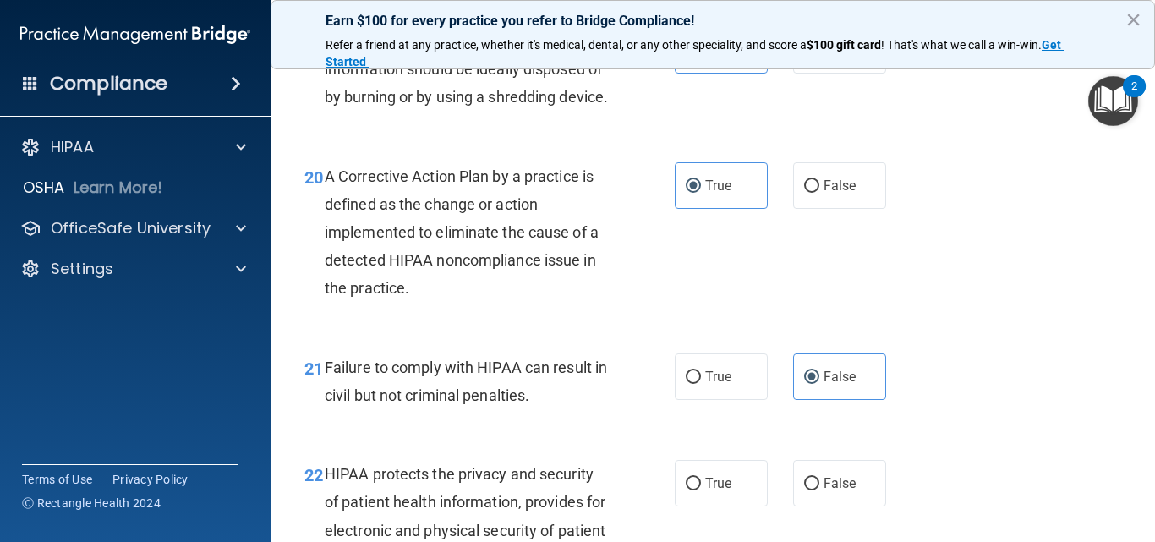
scroll to position [3045, 0]
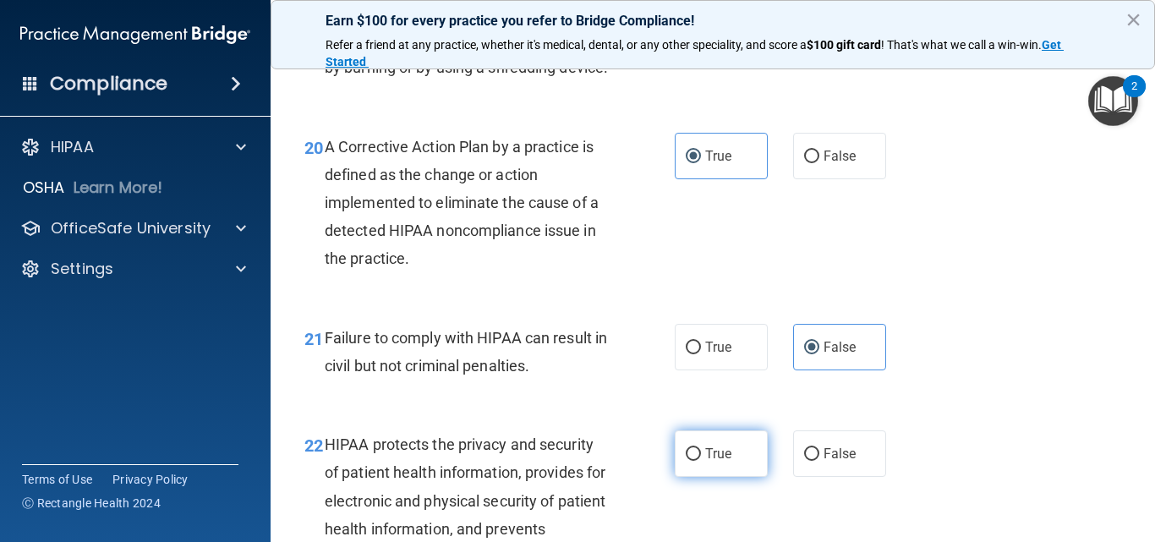
click at [713, 462] on span "True" at bounding box center [718, 454] width 26 height 16
click at [701, 461] on input "True" at bounding box center [693, 454] width 15 height 13
radio input "true"
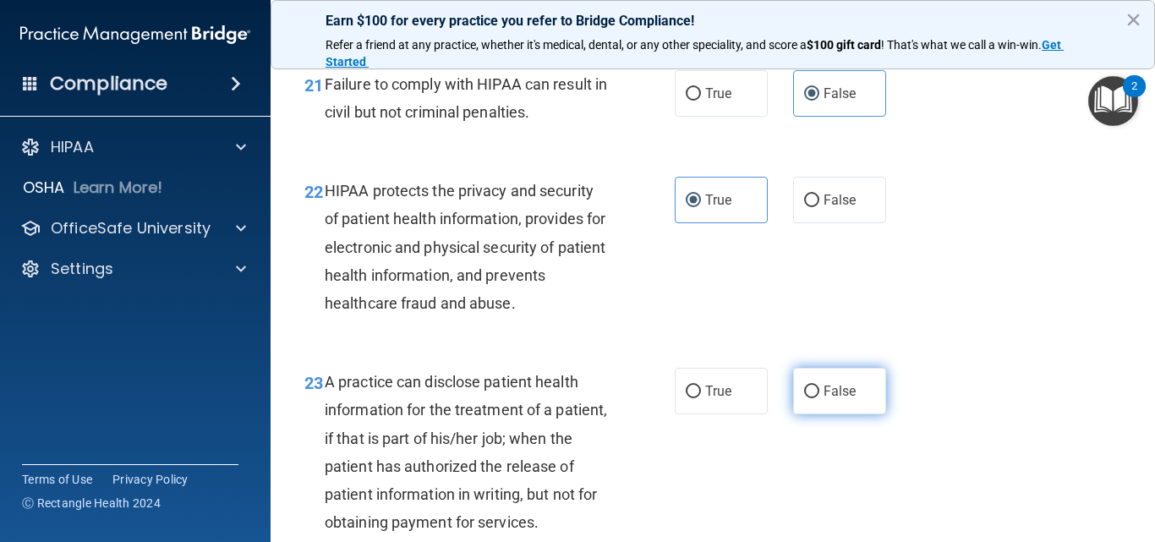
click at [847, 399] on span "False" at bounding box center [840, 391] width 33 height 16
click at [820, 398] on input "False" at bounding box center [811, 392] width 15 height 13
radio input "true"
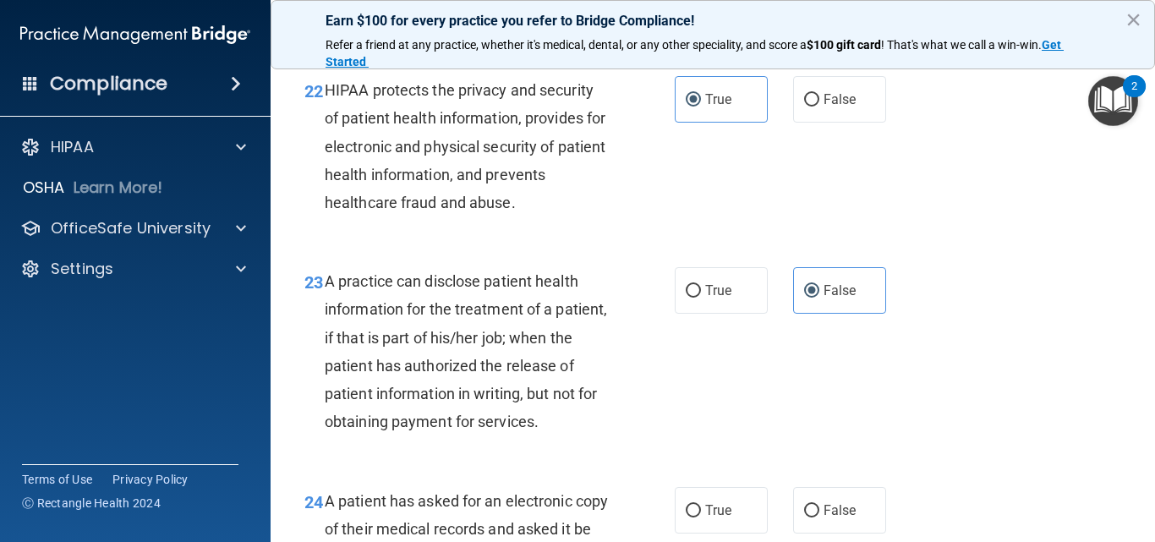
scroll to position [3552, 0]
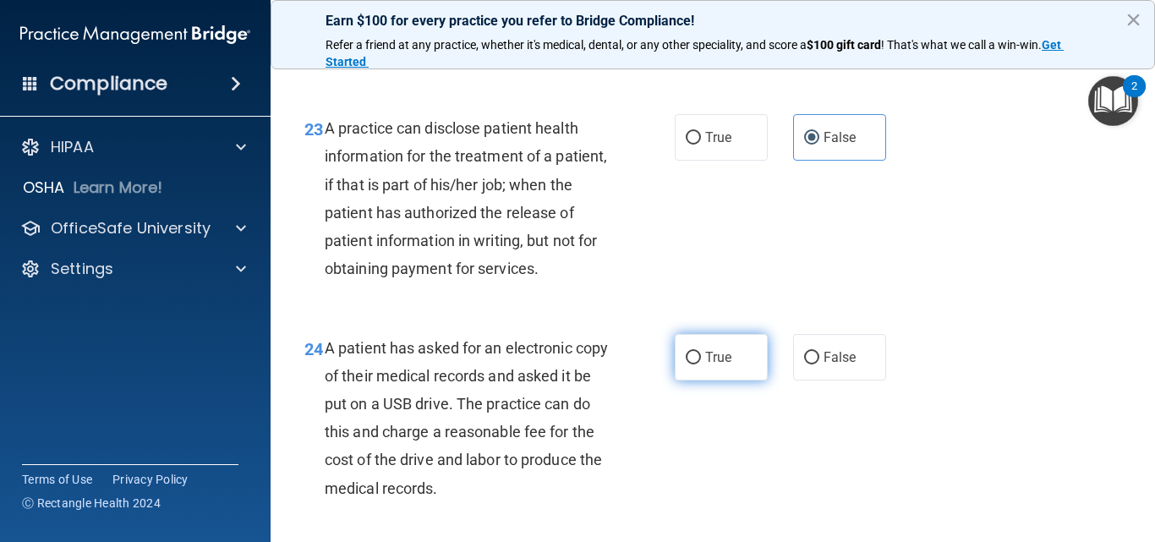
click at [730, 381] on label "True" at bounding box center [721, 357] width 93 height 47
click at [701, 365] on input "True" at bounding box center [693, 358] width 15 height 13
radio input "true"
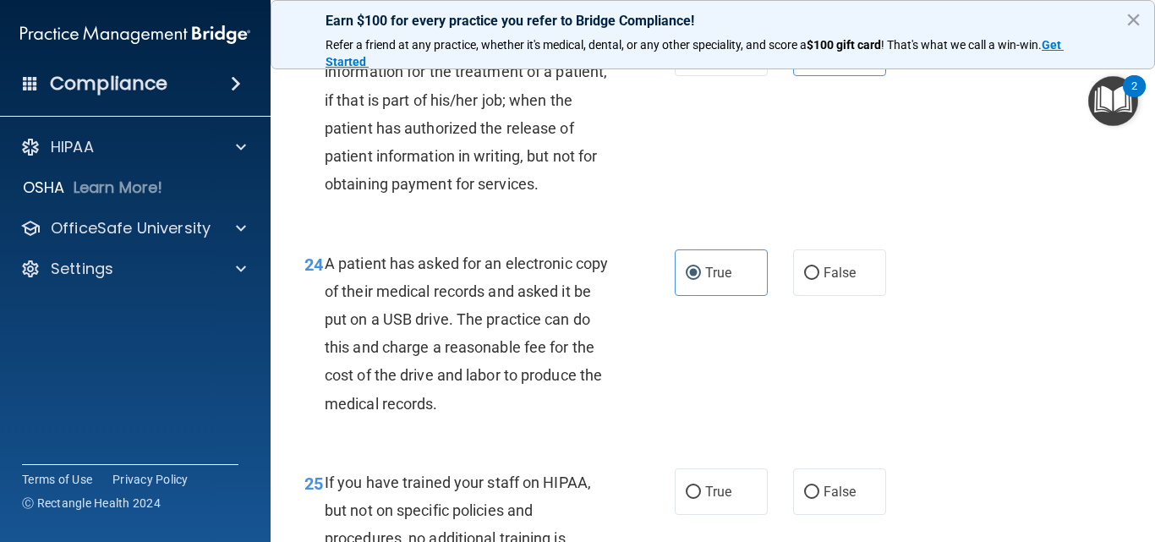
scroll to position [3806, 0]
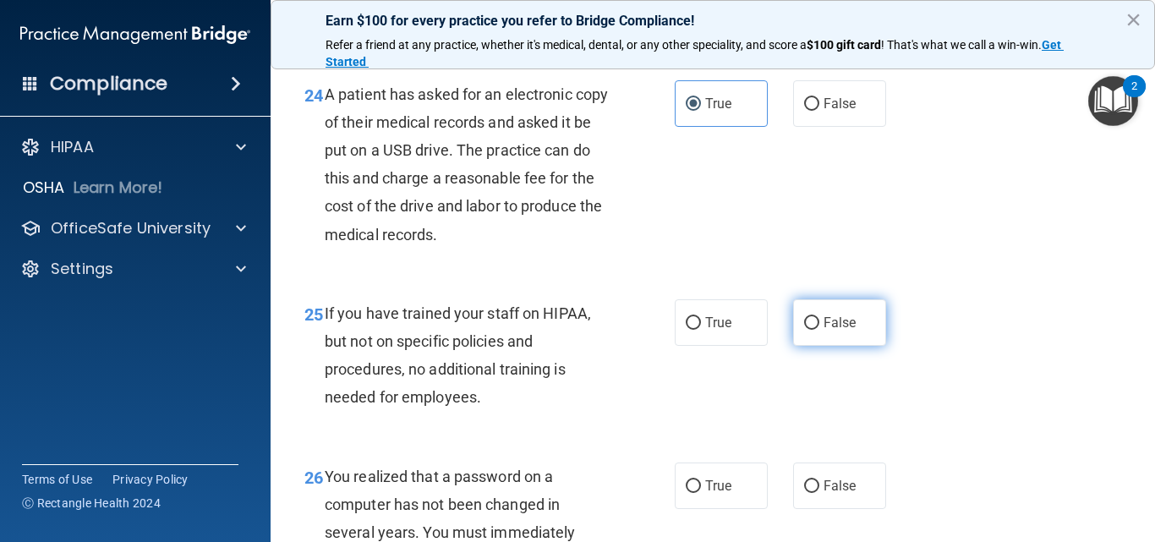
click at [846, 346] on label "False" at bounding box center [839, 322] width 93 height 47
click at [820, 330] on input "False" at bounding box center [811, 323] width 15 height 13
radio input "true"
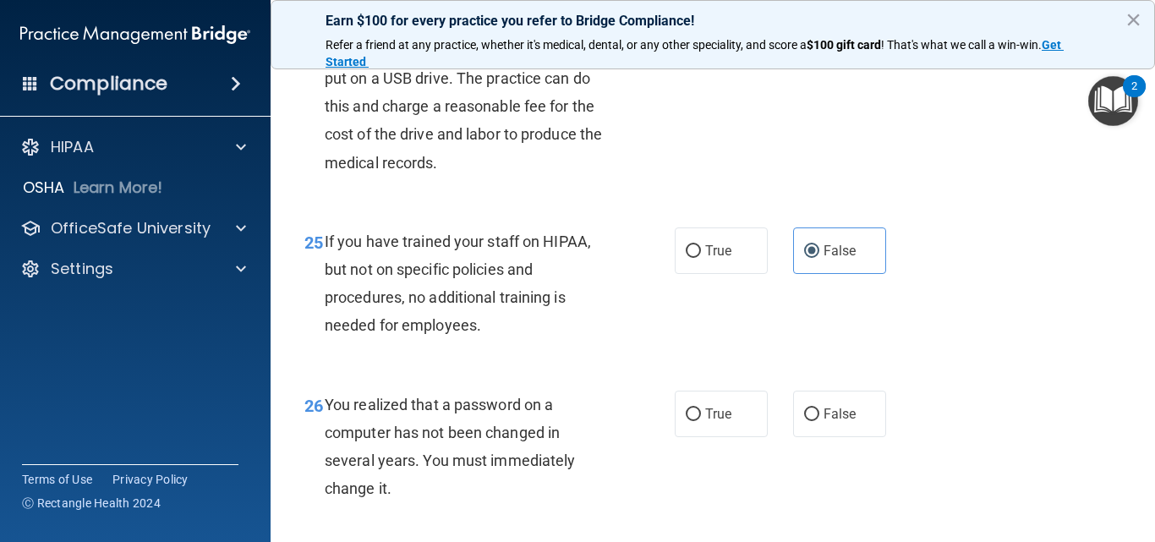
scroll to position [3975, 0]
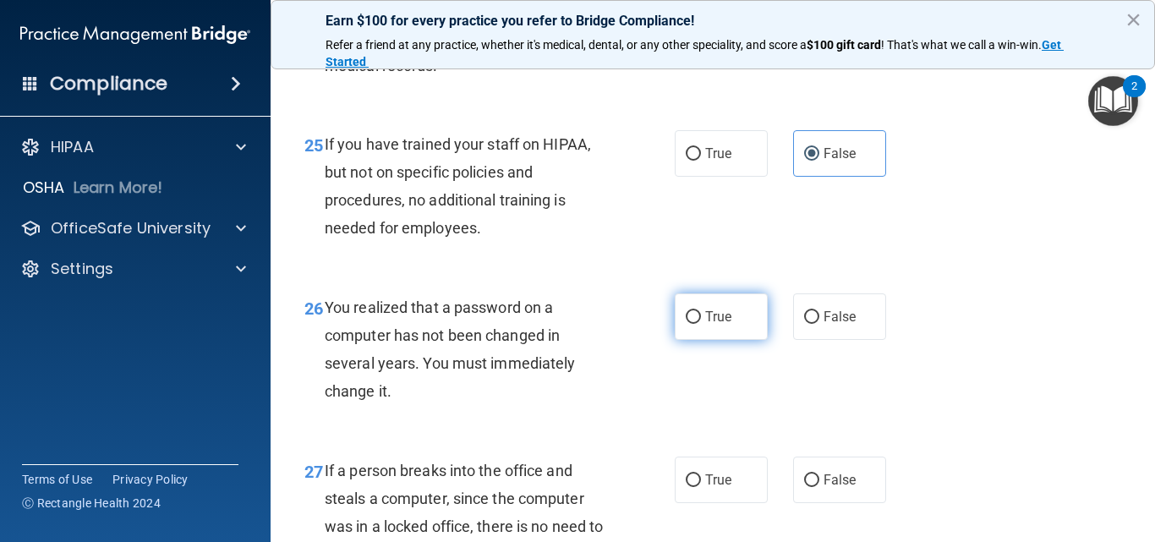
click at [723, 340] on label "True" at bounding box center [721, 316] width 93 height 47
click at [701, 324] on input "True" at bounding box center [693, 317] width 15 height 13
radio input "true"
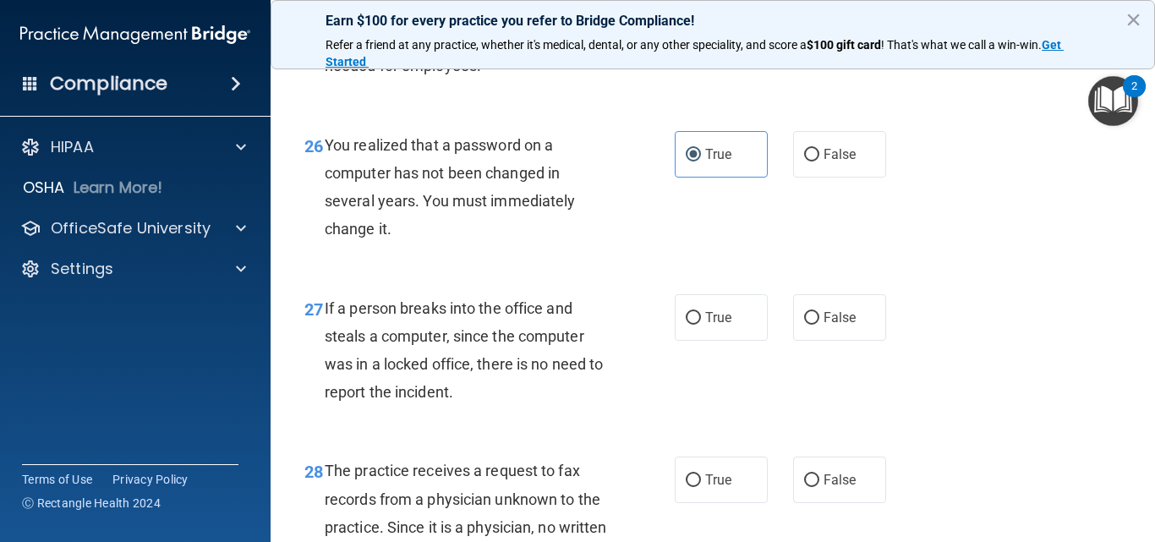
scroll to position [4144, 0]
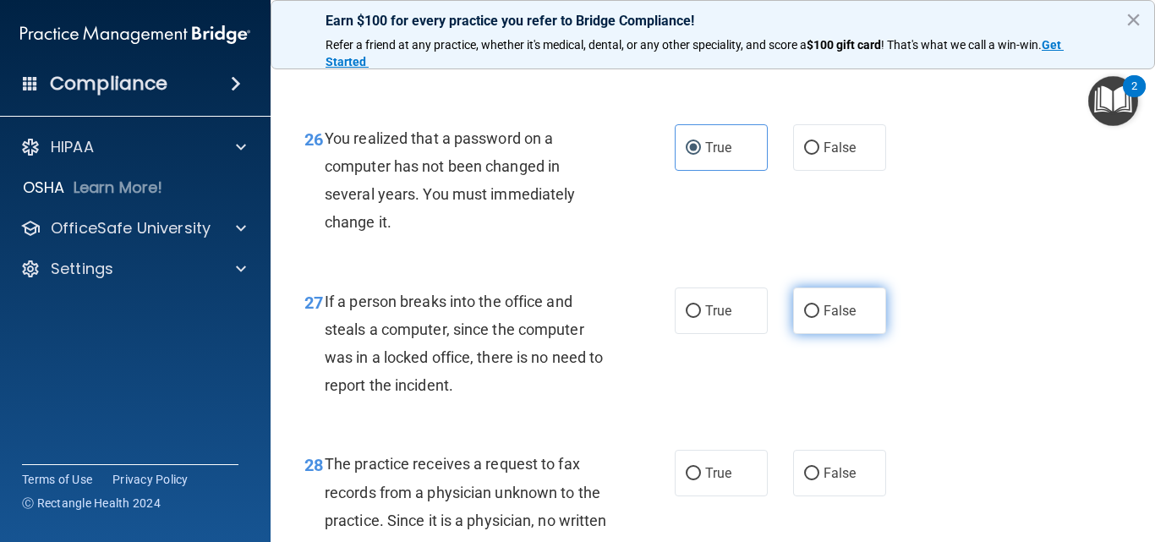
click at [847, 319] on span "False" at bounding box center [840, 311] width 33 height 16
click at [820, 318] on input "False" at bounding box center [811, 311] width 15 height 13
radio input "true"
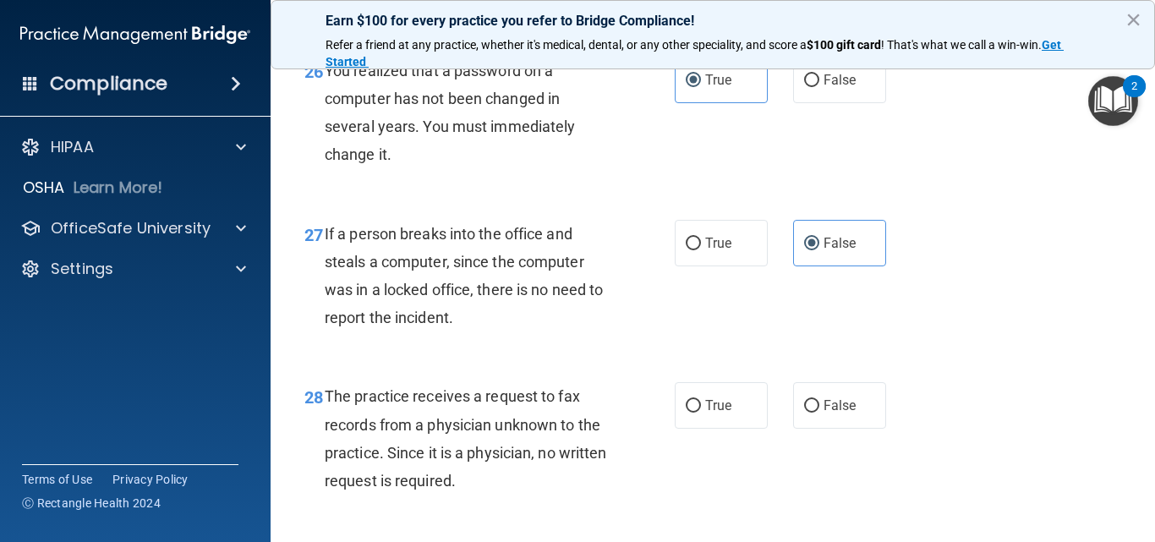
scroll to position [4314, 0]
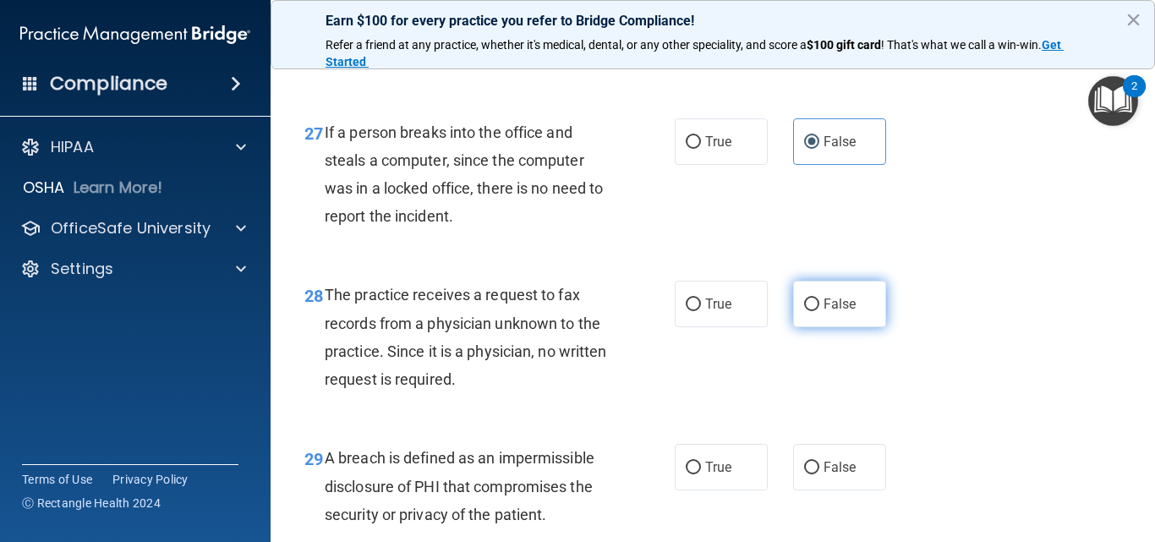
click at [841, 327] on label "False" at bounding box center [839, 304] width 93 height 47
click at [820, 311] on input "False" at bounding box center [811, 305] width 15 height 13
radio input "true"
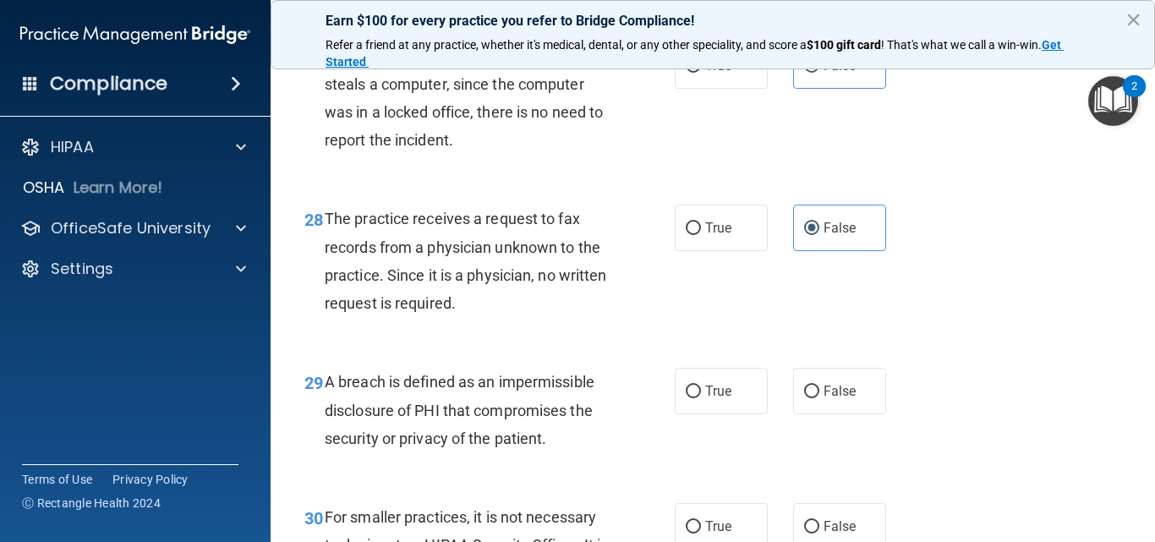
scroll to position [4483, 0]
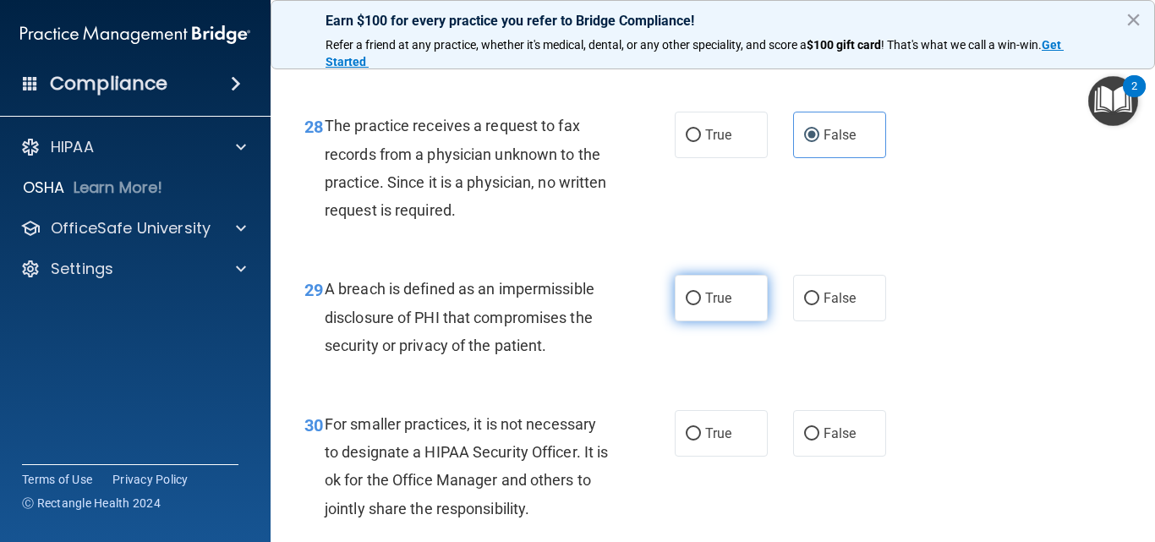
click at [708, 306] on span "True" at bounding box center [718, 298] width 26 height 16
click at [701, 305] on input "True" at bounding box center [693, 299] width 15 height 13
radio input "true"
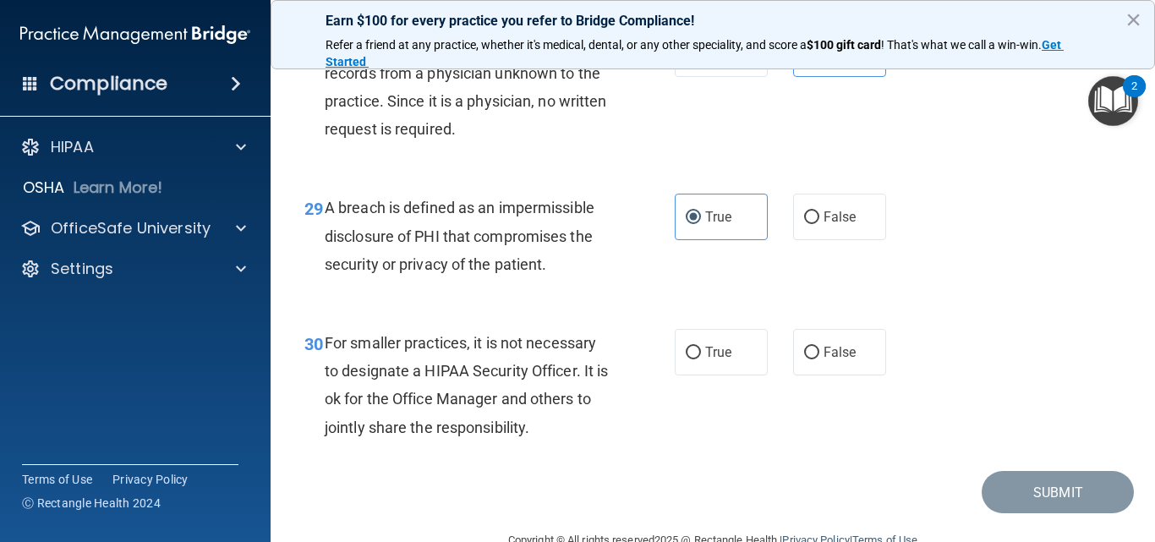
scroll to position [4652, 0]
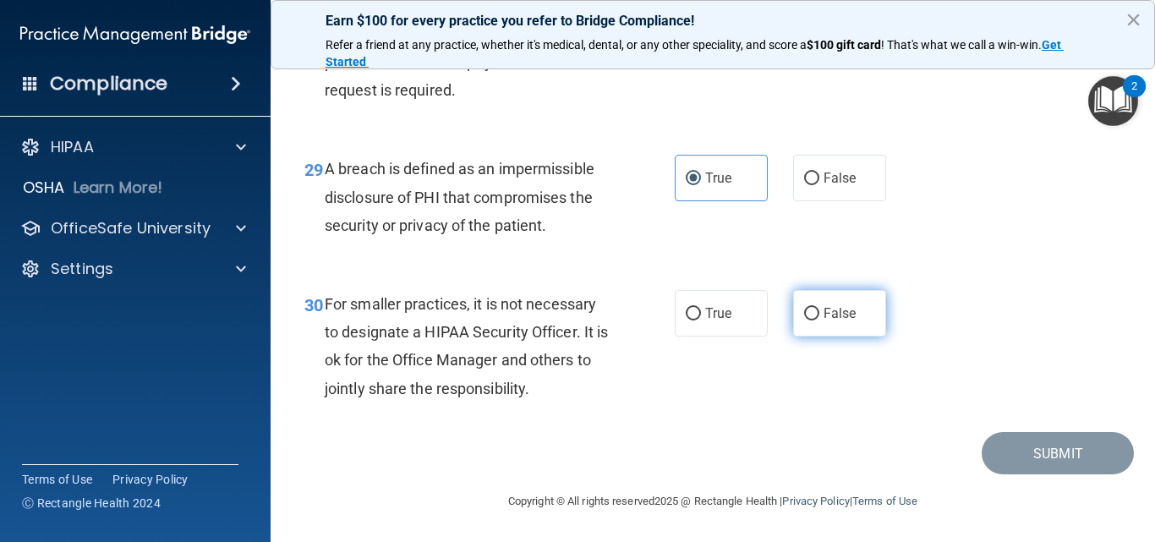
click at [853, 329] on label "False" at bounding box center [839, 313] width 93 height 47
click at [820, 321] on input "False" at bounding box center [811, 314] width 15 height 13
radio input "true"
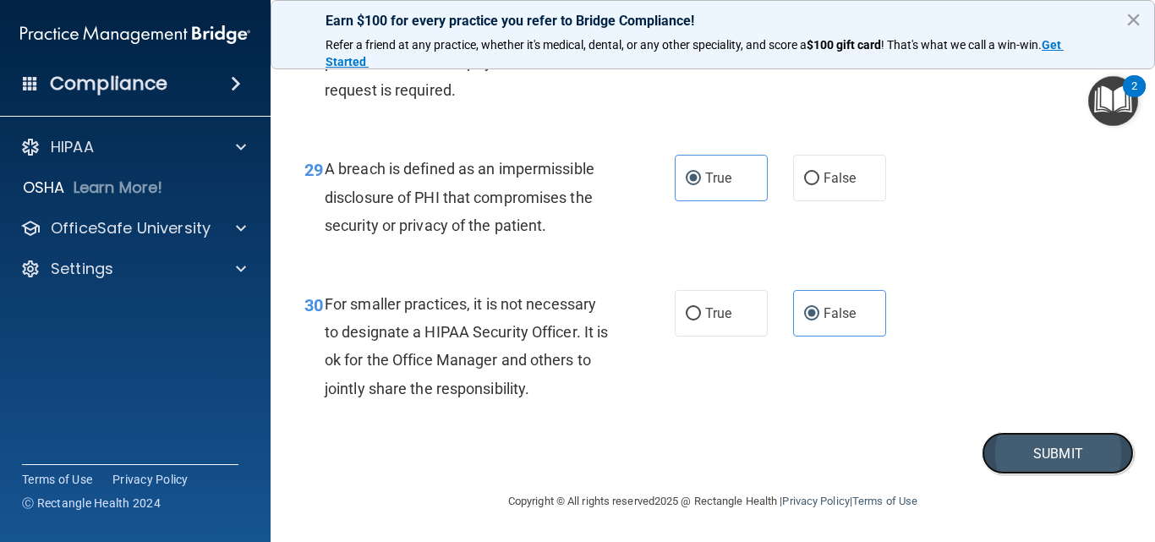
click at [1047, 459] on button "Submit" at bounding box center [1058, 453] width 152 height 43
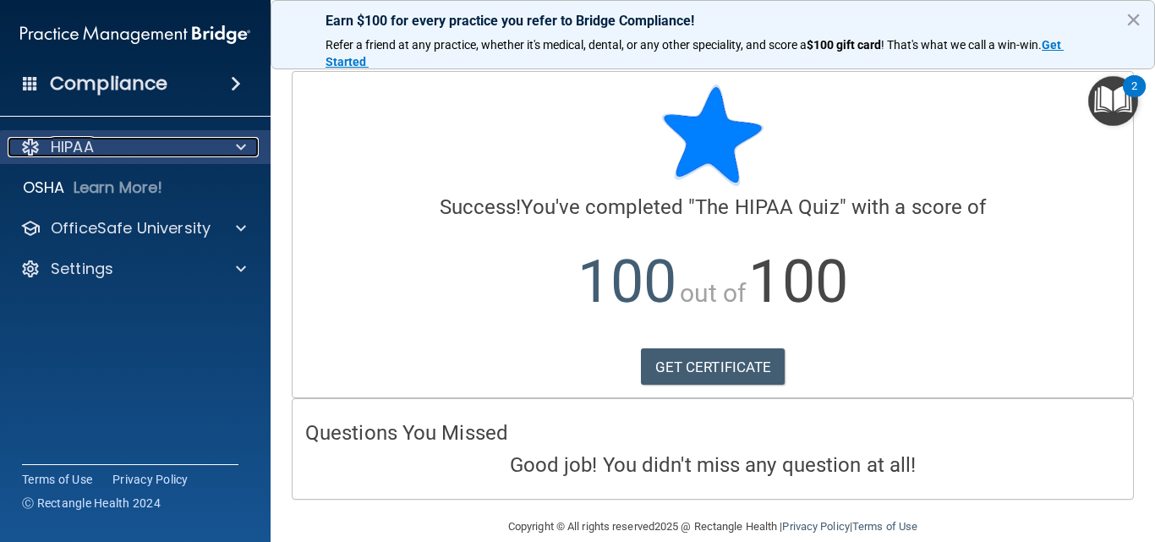
click at [241, 142] on span at bounding box center [241, 147] width 10 height 20
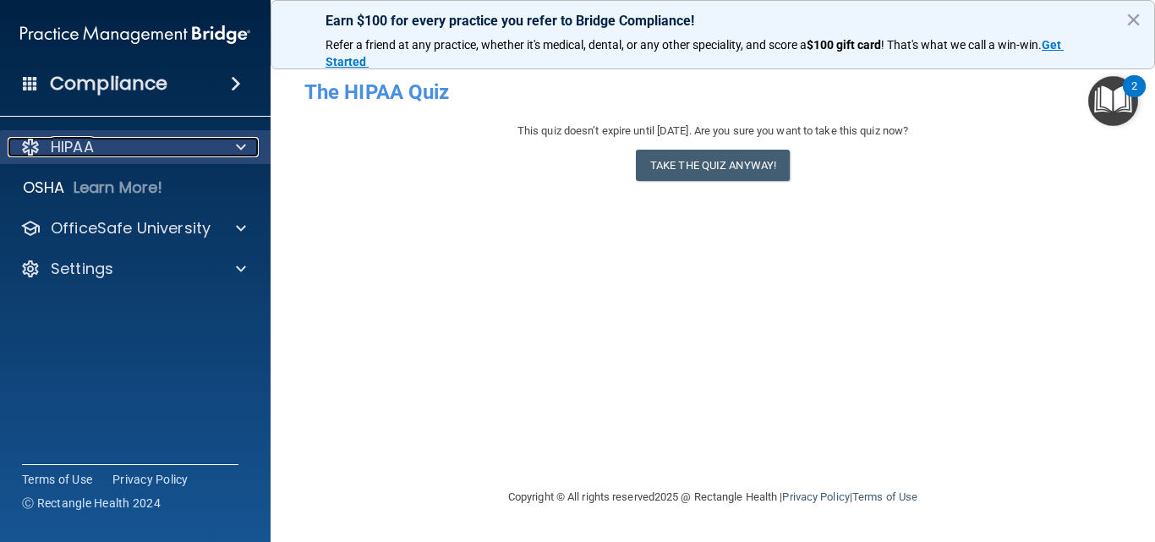
click at [211, 137] on div "HIPAA" at bounding box center [113, 147] width 210 height 20
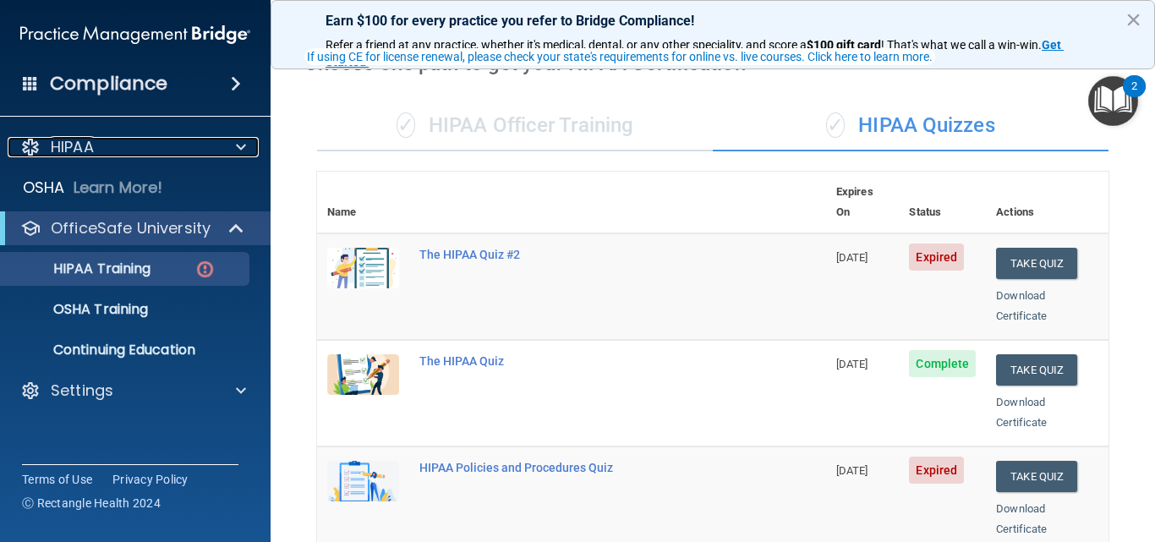
scroll to position [169, 0]
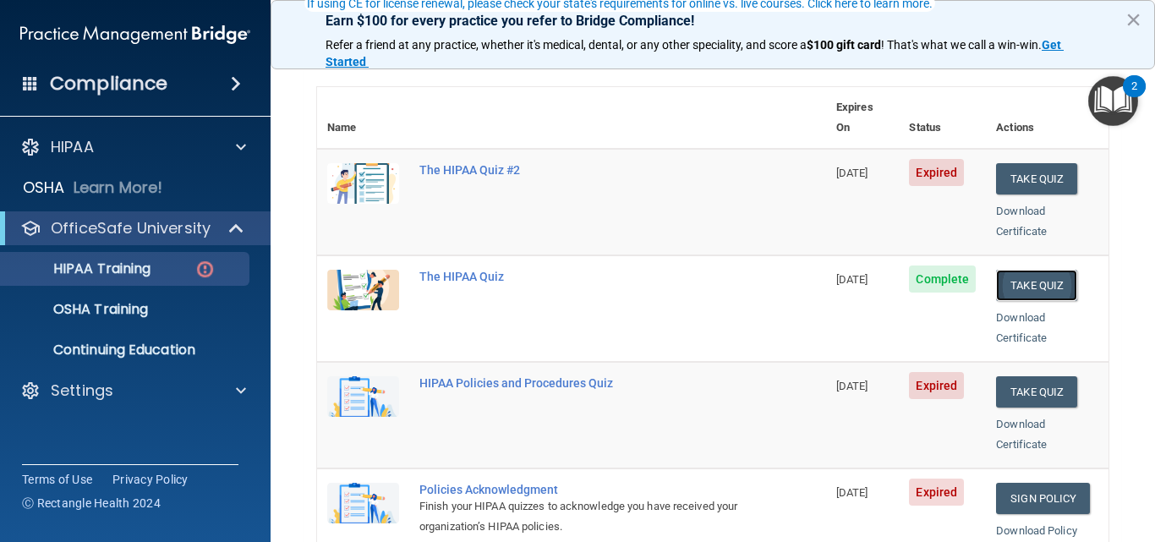
click at [1015, 270] on button "Take Quiz" at bounding box center [1036, 285] width 81 height 31
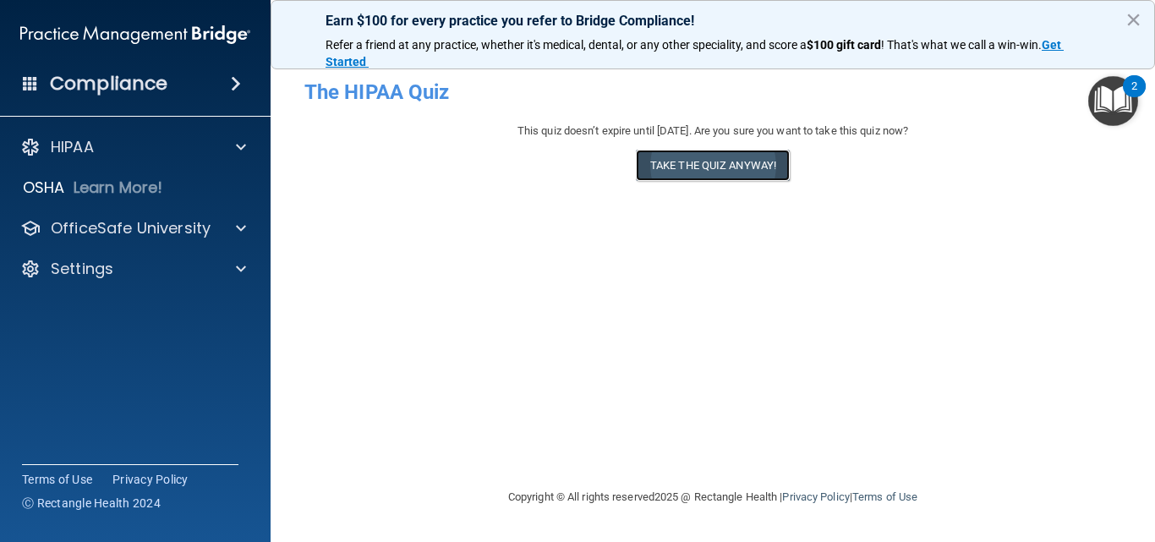
click at [763, 171] on button "Take the quiz anyway!" at bounding box center [713, 165] width 154 height 31
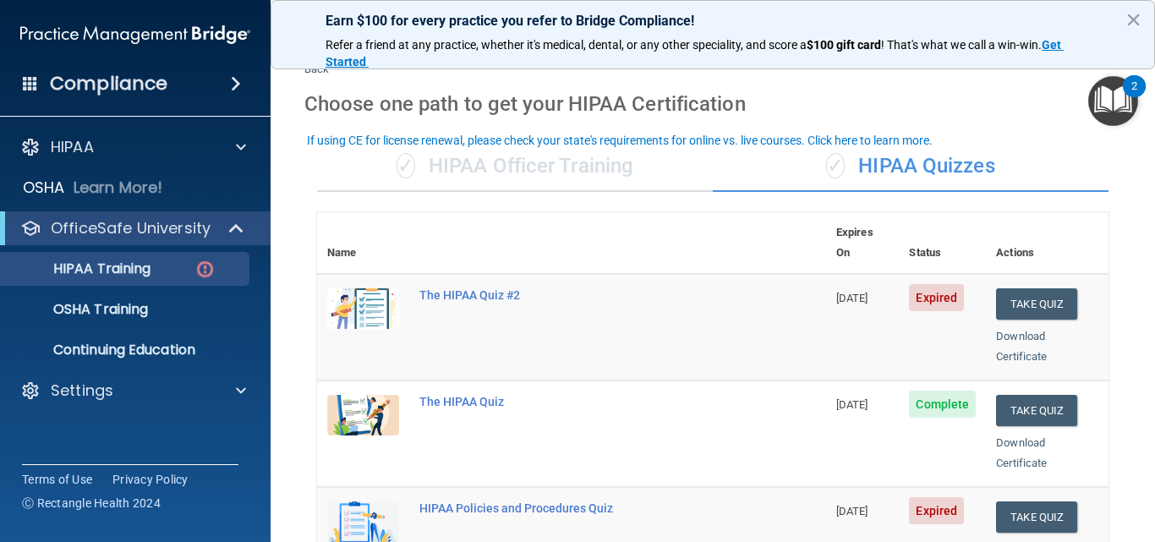
scroll to position [85, 0]
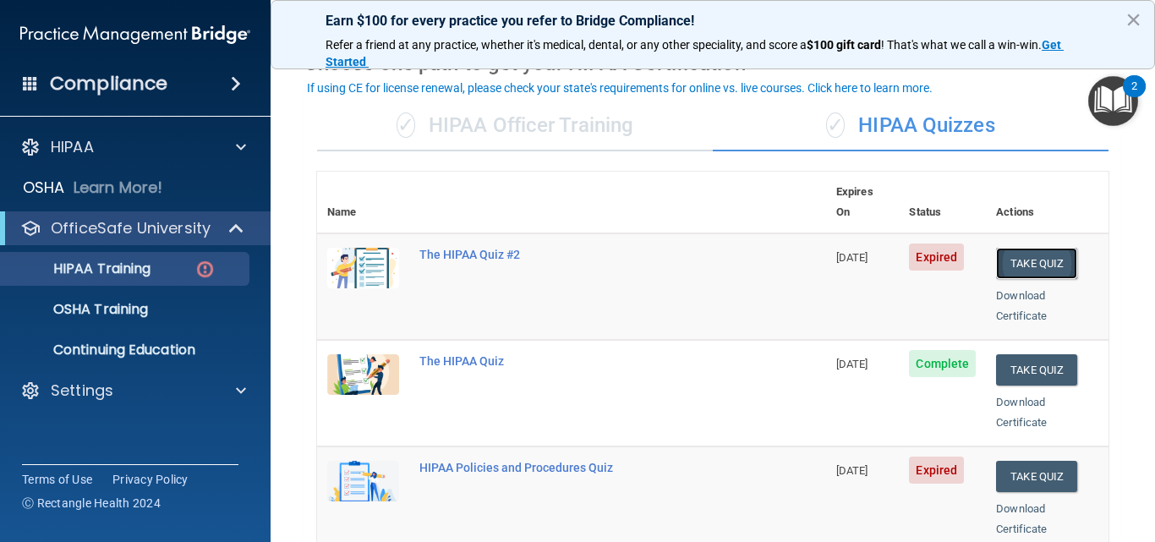
click at [1000, 248] on button "Take Quiz" at bounding box center [1036, 263] width 81 height 31
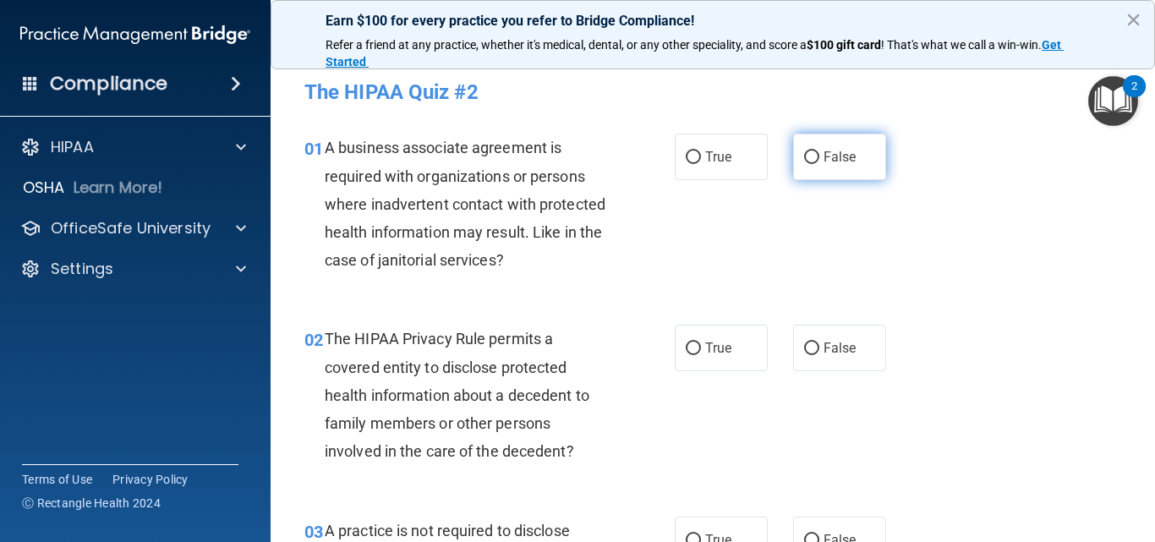
click at [807, 159] on input "False" at bounding box center [811, 157] width 15 height 13
radio input "true"
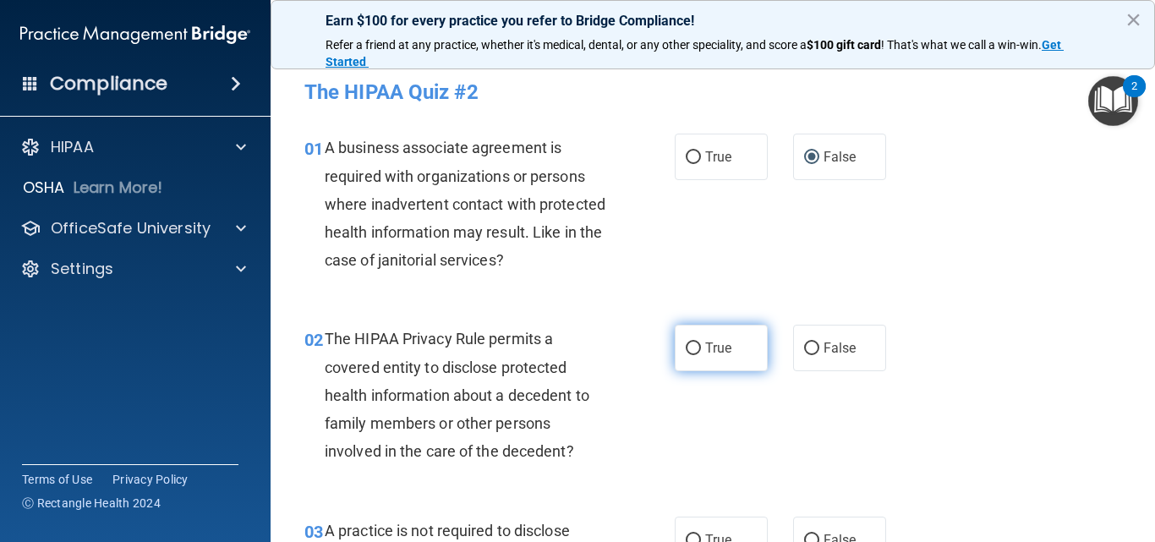
click at [715, 343] on span "True" at bounding box center [718, 348] width 26 height 16
click at [701, 343] on input "True" at bounding box center [693, 349] width 15 height 13
radio input "true"
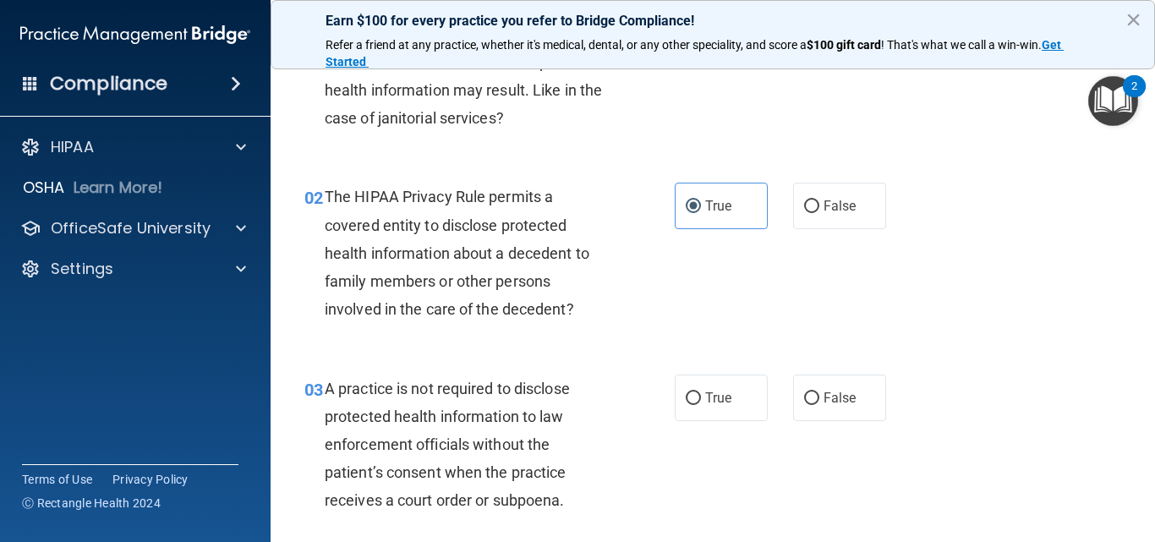
scroll to position [254, 0]
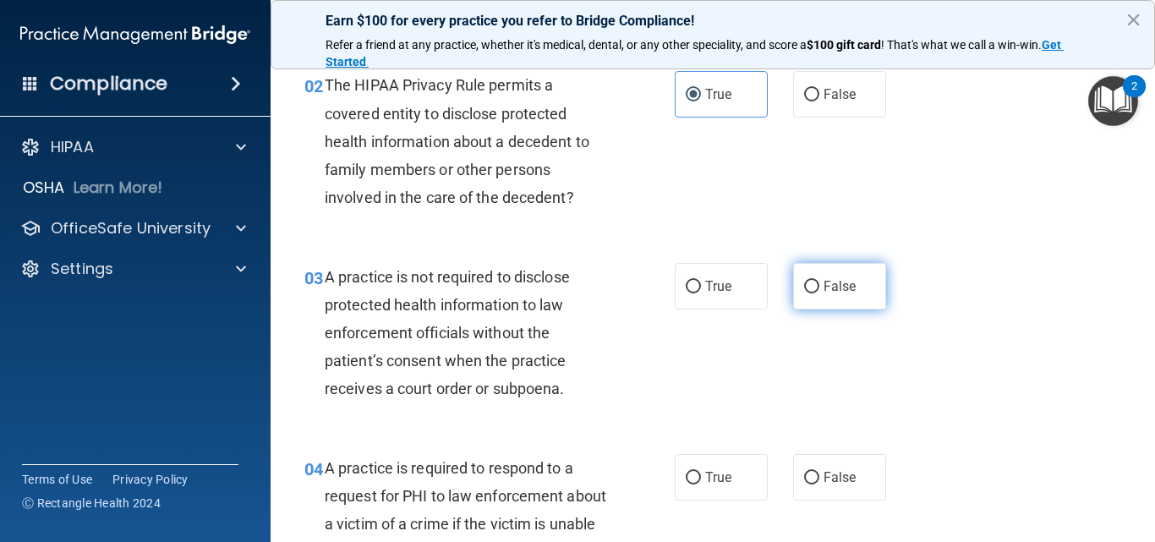
click at [824, 291] on span "False" at bounding box center [840, 286] width 33 height 16
click at [820, 291] on input "False" at bounding box center [811, 287] width 15 height 13
radio input "true"
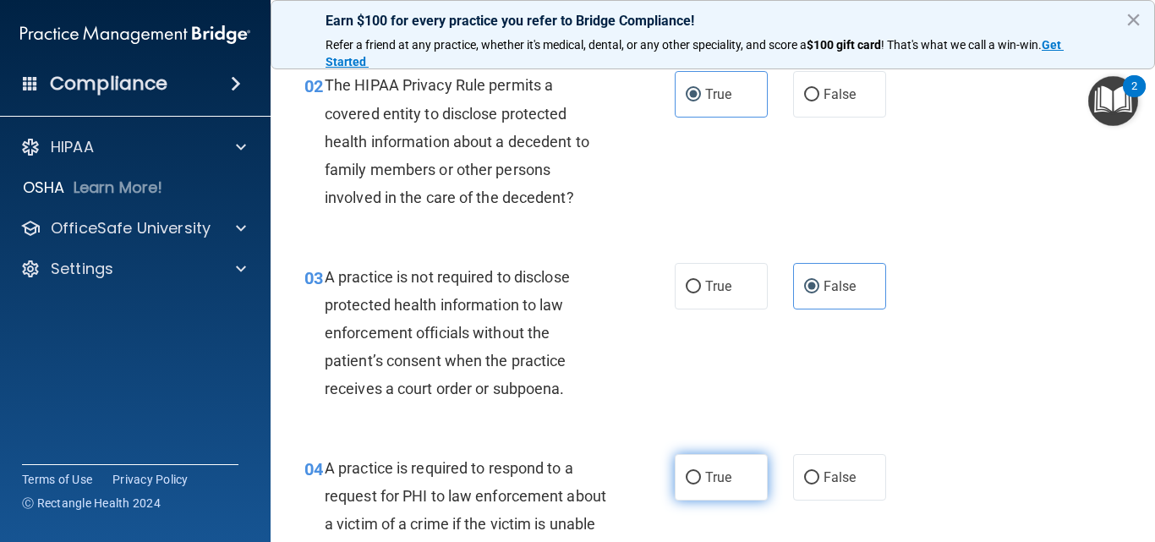
click at [715, 471] on span "True" at bounding box center [718, 477] width 26 height 16
click at [701, 472] on input "True" at bounding box center [693, 478] width 15 height 13
radio input "true"
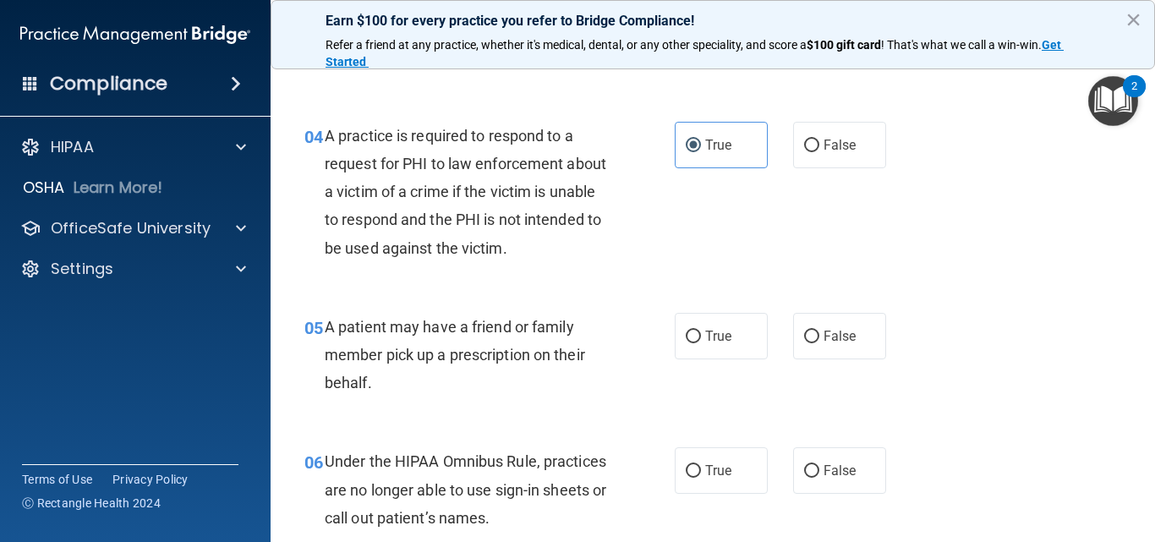
scroll to position [507, 0]
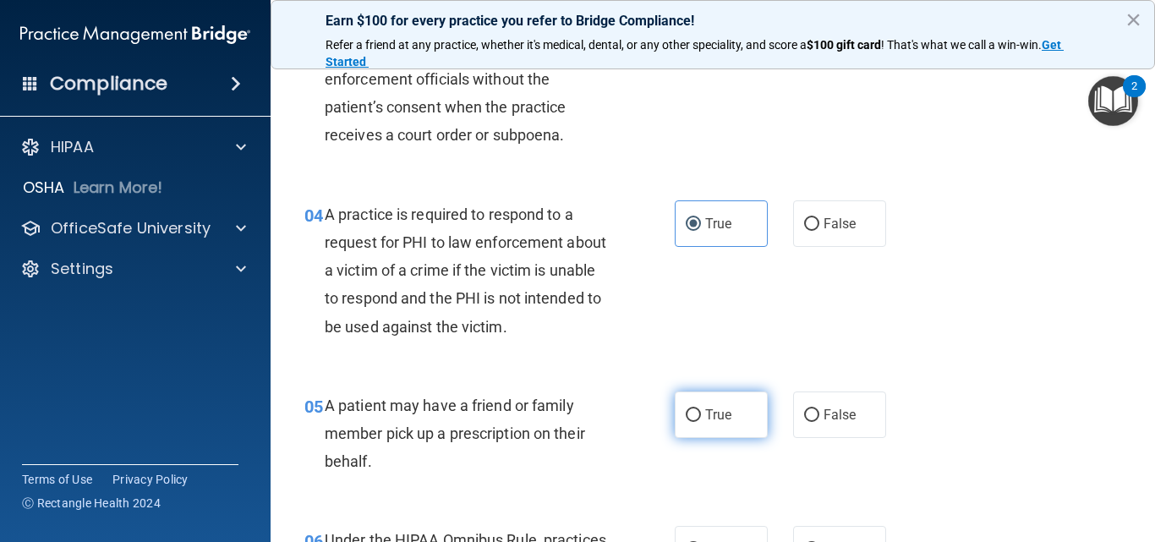
click at [738, 419] on label "True" at bounding box center [721, 415] width 93 height 47
click at [701, 419] on input "True" at bounding box center [693, 415] width 15 height 13
radio input "true"
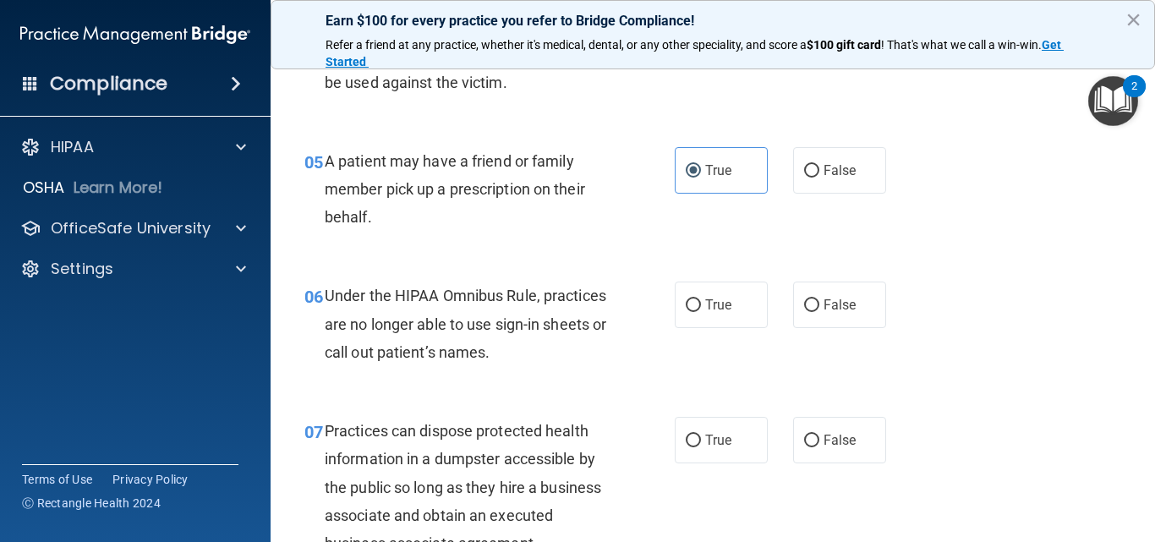
scroll to position [761, 0]
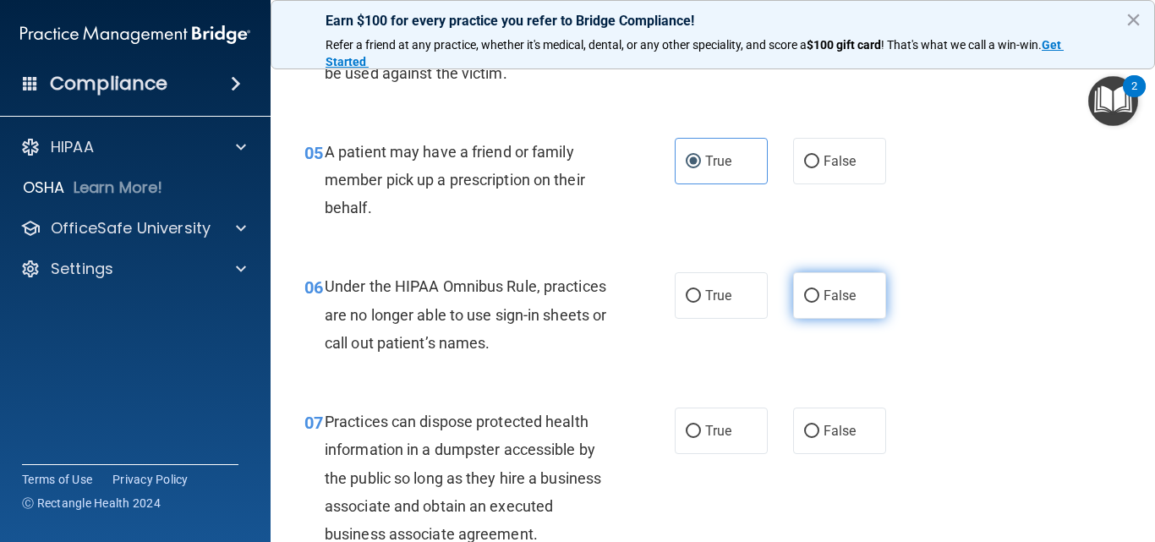
click at [842, 308] on label "False" at bounding box center [839, 295] width 93 height 47
click at [820, 303] on input "False" at bounding box center [811, 296] width 15 height 13
radio input "true"
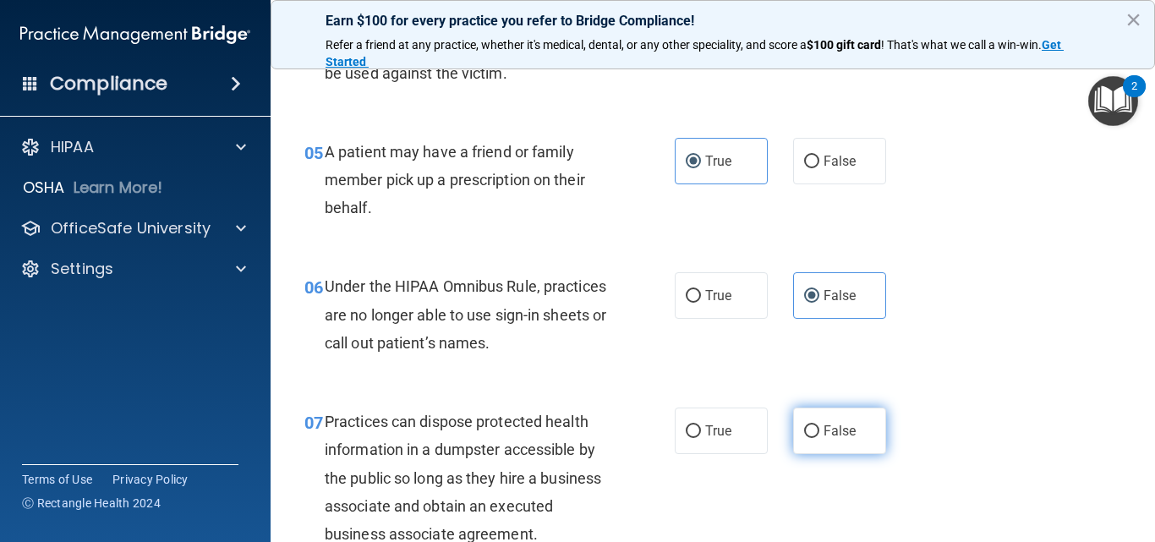
click at [824, 414] on label "False" at bounding box center [839, 431] width 93 height 47
click at [820, 425] on input "False" at bounding box center [811, 431] width 15 height 13
radio input "true"
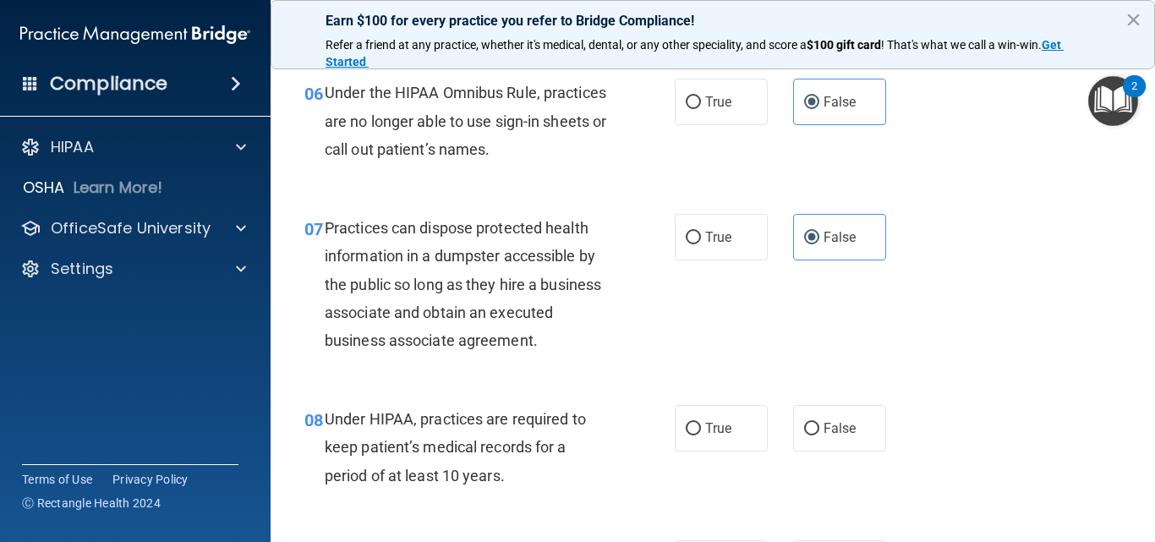
scroll to position [1015, 0]
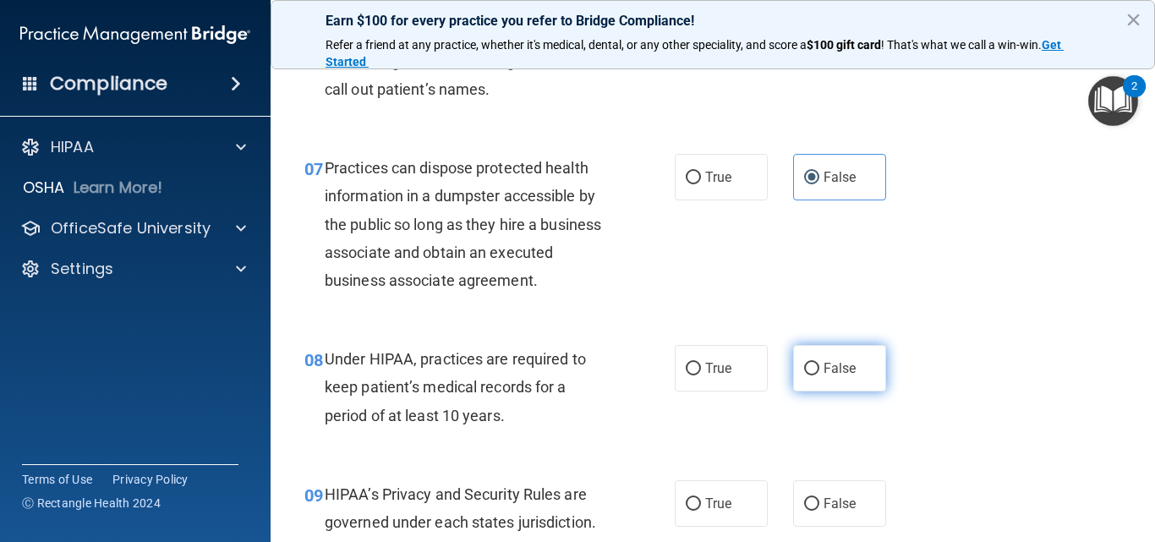
click at [832, 376] on label "False" at bounding box center [839, 368] width 93 height 47
click at [820, 376] on input "False" at bounding box center [811, 369] width 15 height 13
radio input "true"
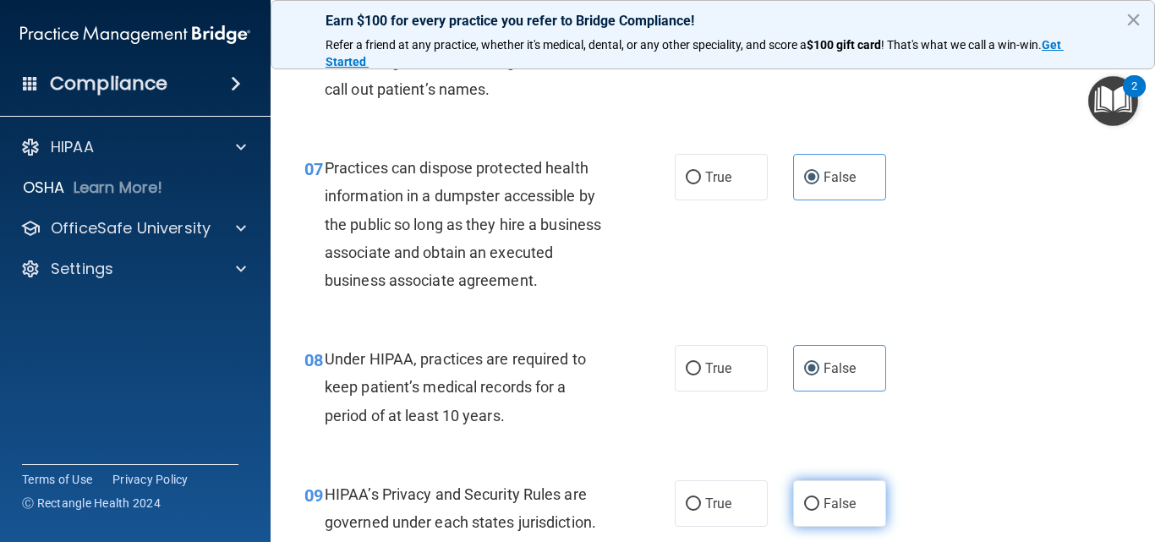
click at [827, 493] on label "False" at bounding box center [839, 503] width 93 height 47
click at [820, 498] on input "False" at bounding box center [811, 504] width 15 height 13
radio input "true"
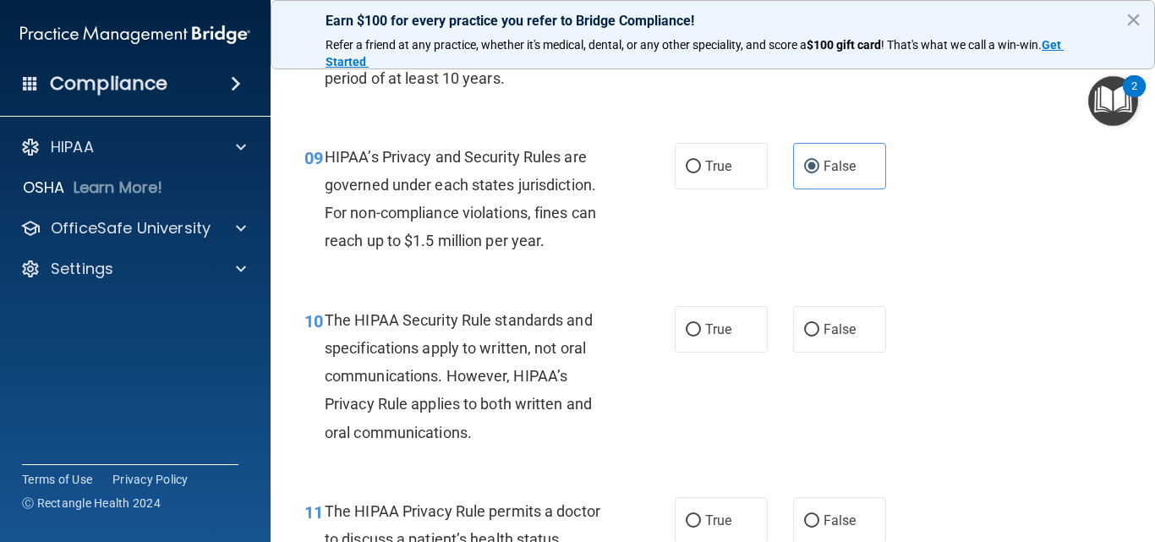
scroll to position [1353, 0]
click at [724, 330] on span "True" at bounding box center [718, 329] width 26 height 16
click at [701, 330] on input "True" at bounding box center [693, 329] width 15 height 13
radio input "true"
click at [707, 516] on span "True" at bounding box center [718, 520] width 26 height 16
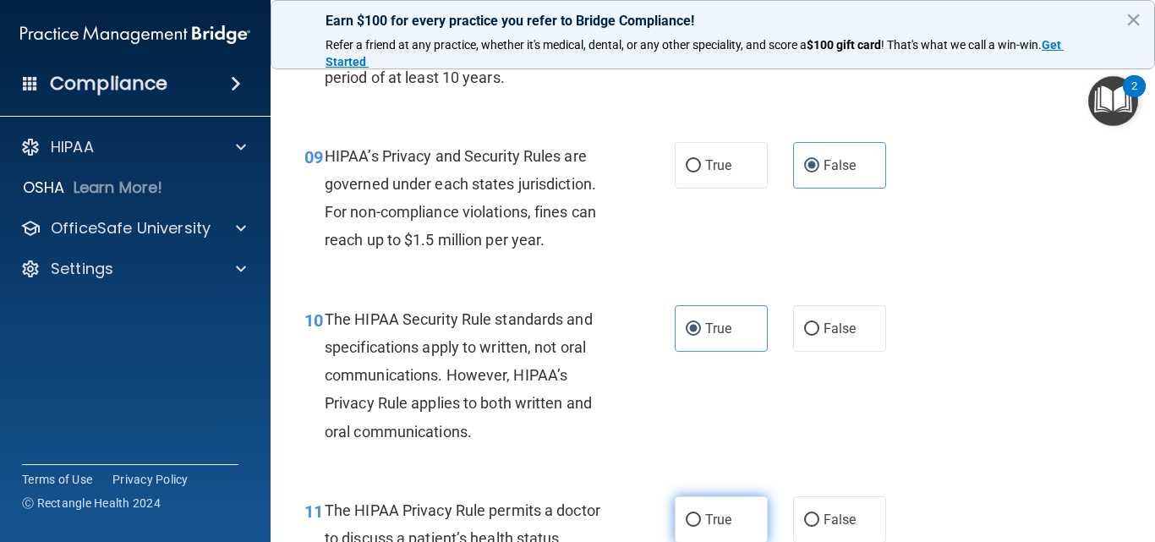
click at [701, 516] on input "True" at bounding box center [693, 520] width 15 height 13
radio input "true"
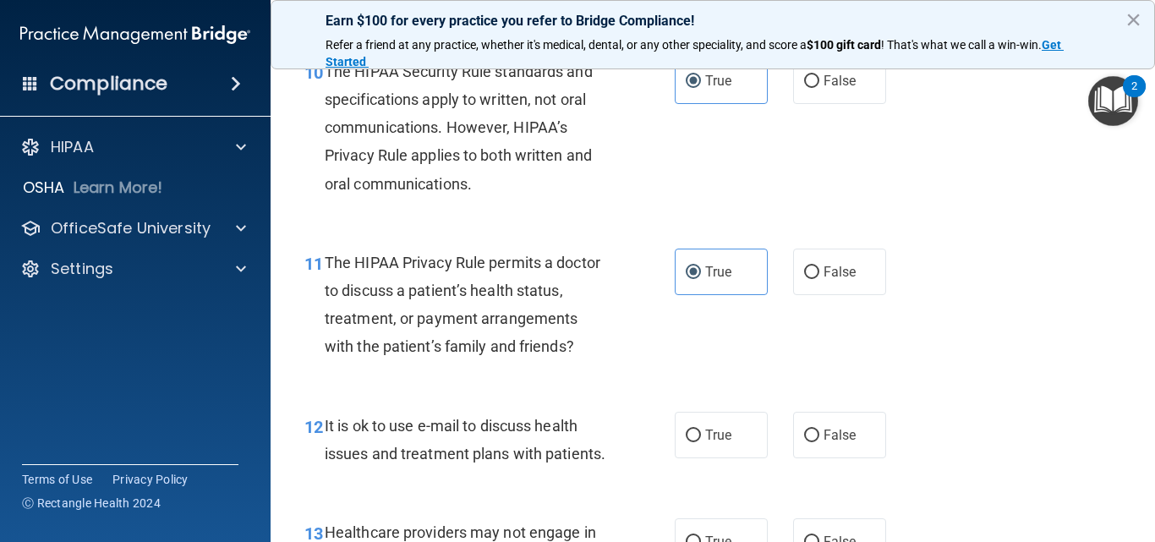
scroll to position [1607, 0]
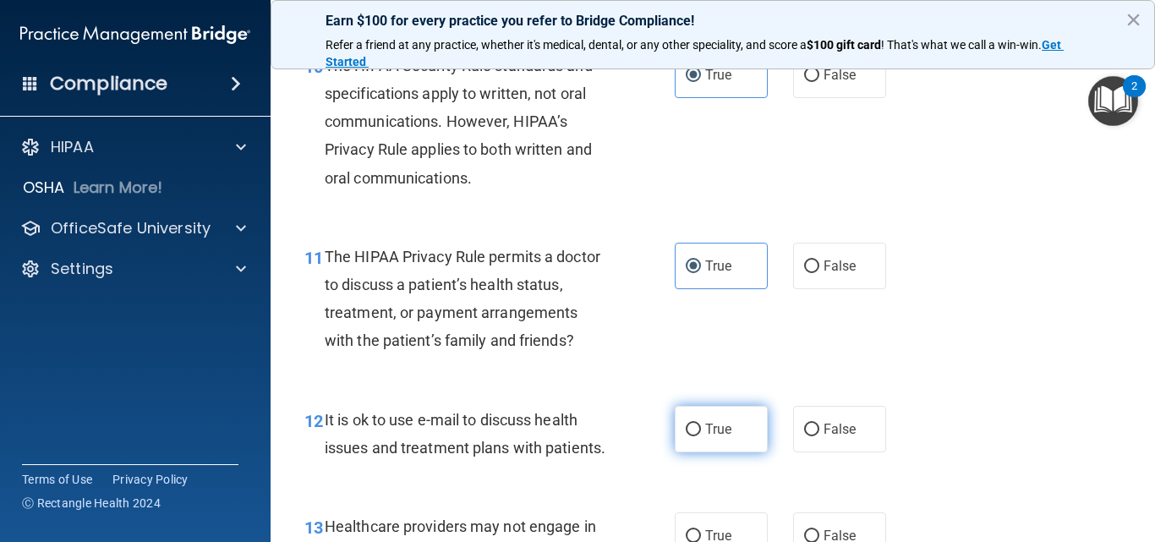
click at [714, 428] on span "True" at bounding box center [718, 429] width 26 height 16
click at [701, 428] on input "True" at bounding box center [693, 430] width 15 height 13
radio input "true"
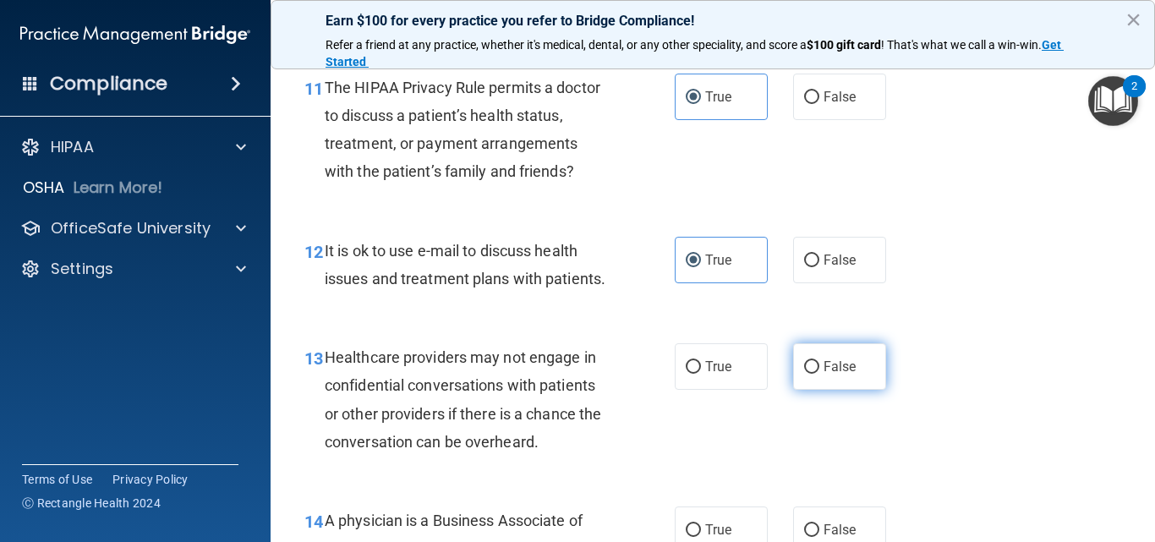
click at [847, 375] on span "False" at bounding box center [840, 367] width 33 height 16
click at [820, 374] on input "False" at bounding box center [811, 367] width 15 height 13
radio input "true"
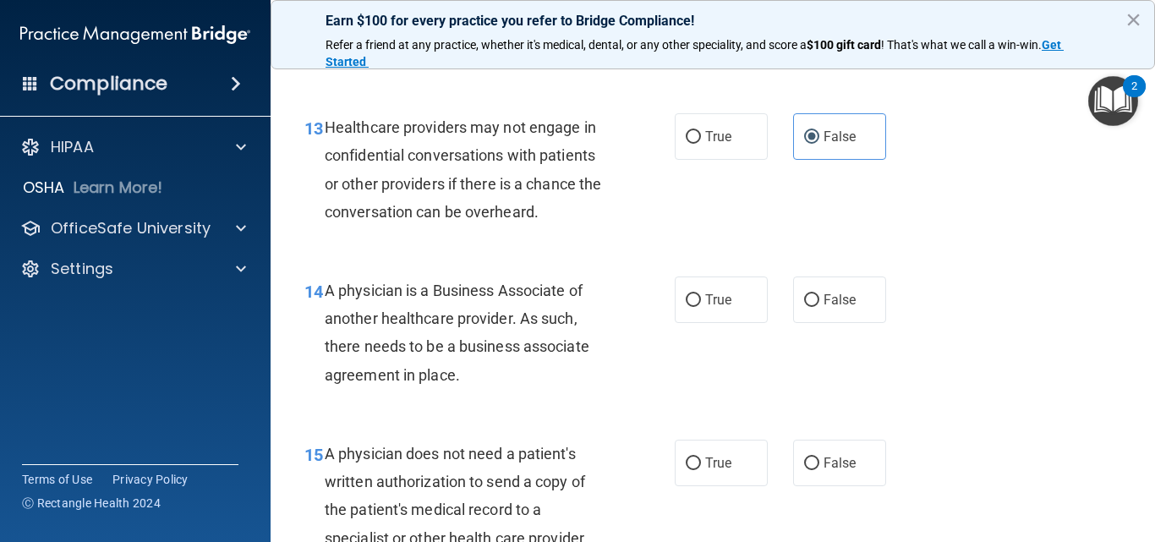
scroll to position [2030, 0]
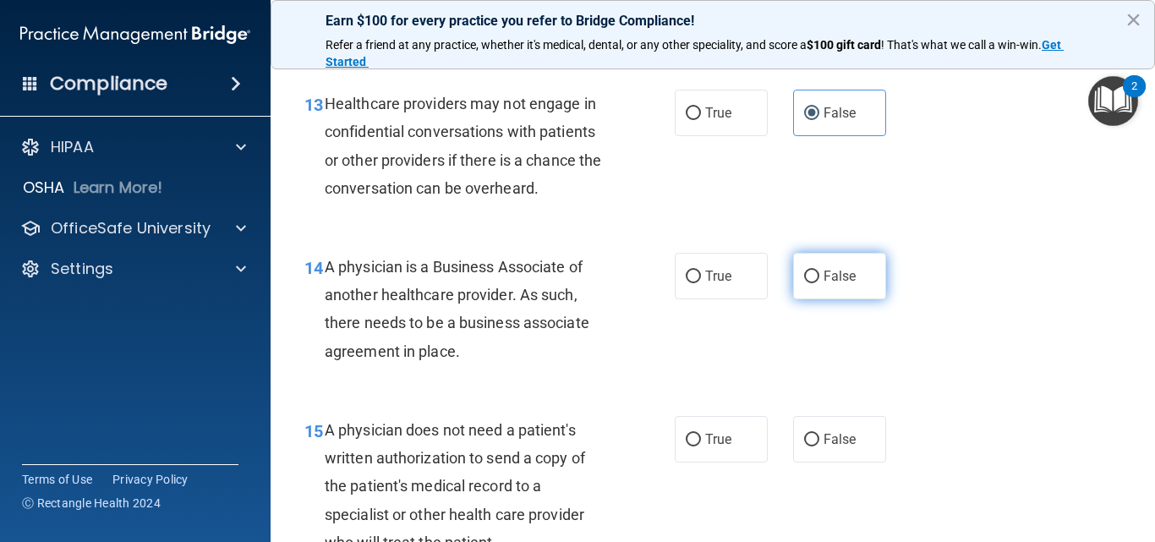
click at [853, 299] on label "False" at bounding box center [839, 276] width 93 height 47
click at [820, 283] on input "False" at bounding box center [811, 277] width 15 height 13
radio input "true"
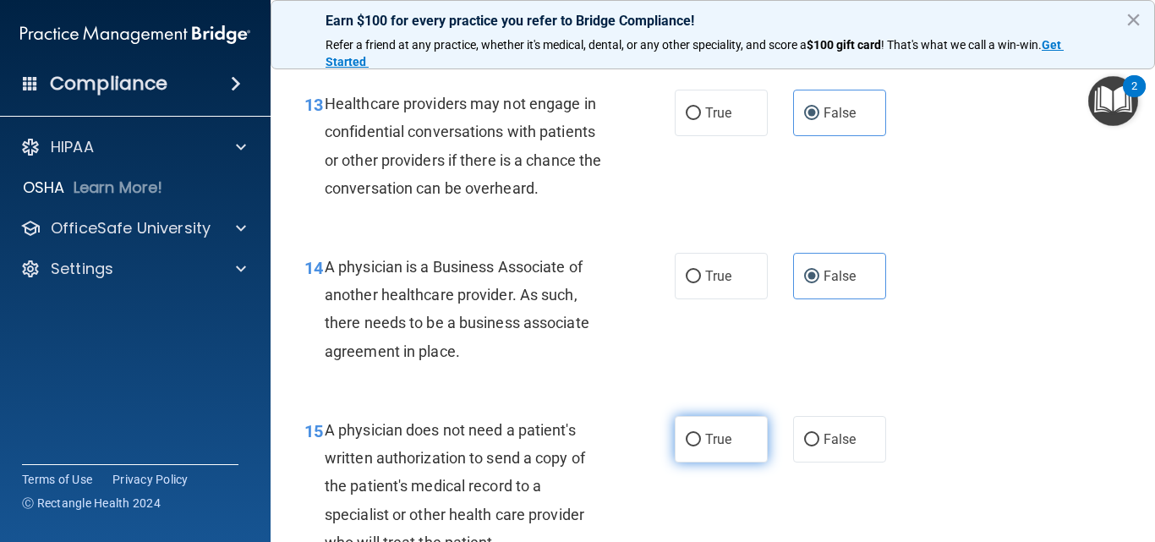
click at [732, 463] on label "True" at bounding box center [721, 439] width 93 height 47
click at [701, 447] on input "True" at bounding box center [693, 440] width 15 height 13
radio input "true"
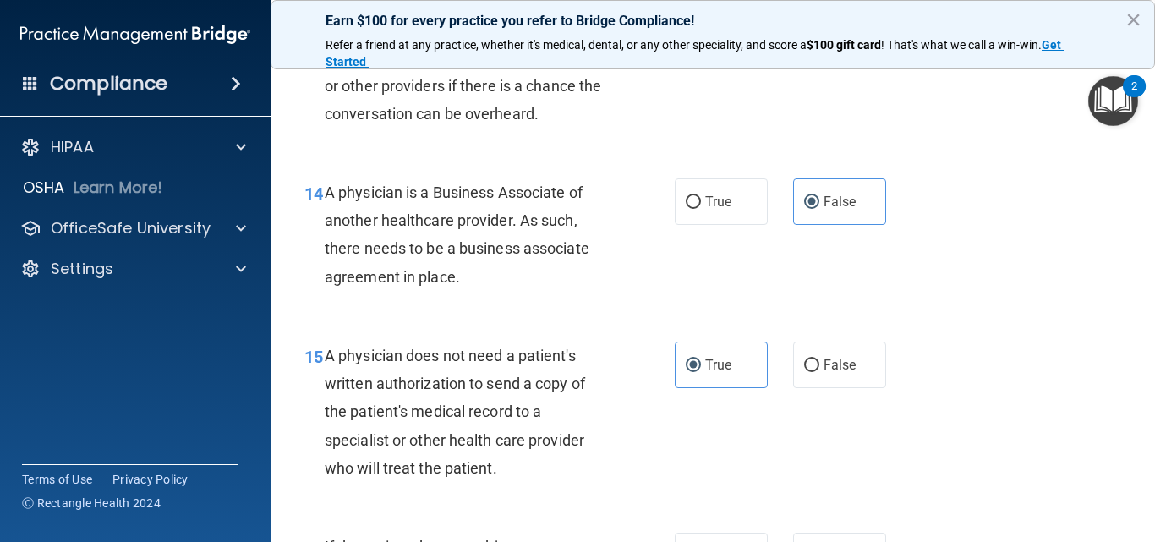
scroll to position [2199, 0]
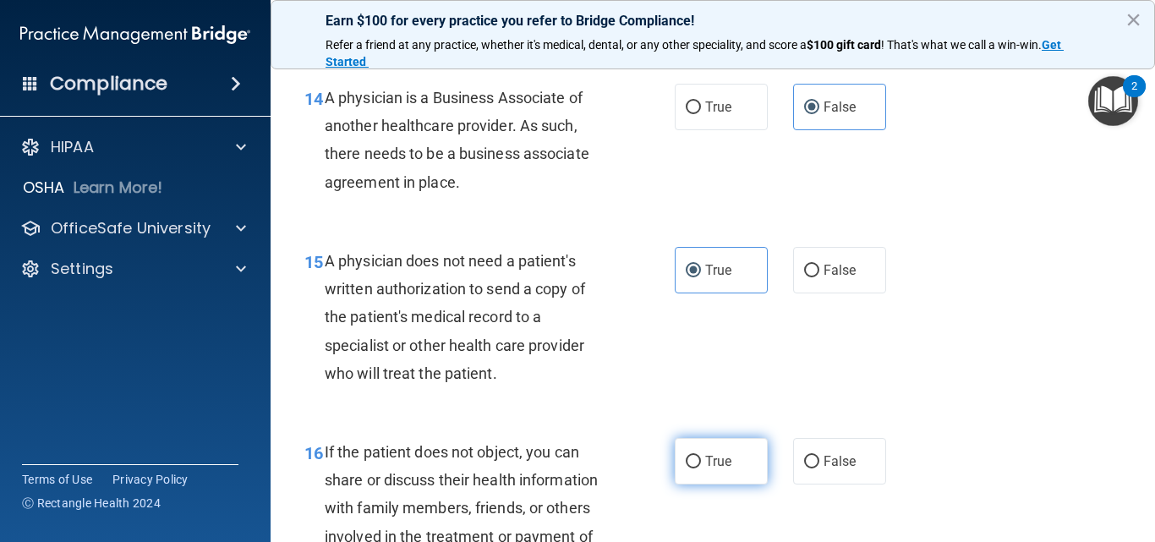
click at [705, 469] on span "True" at bounding box center [718, 461] width 26 height 16
click at [701, 469] on input "True" at bounding box center [693, 462] width 15 height 13
radio input "true"
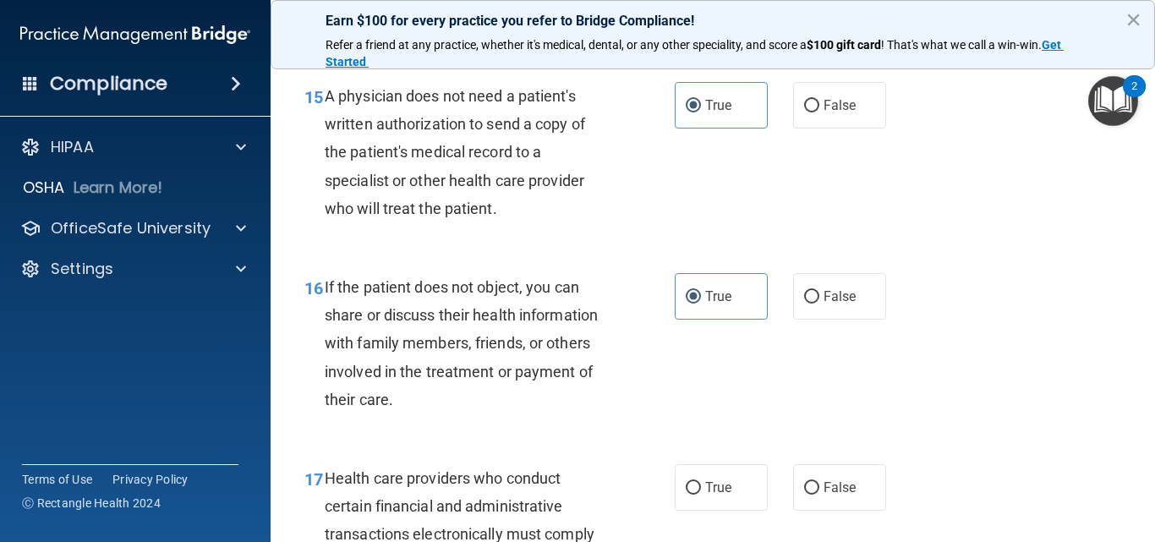
scroll to position [2368, 0]
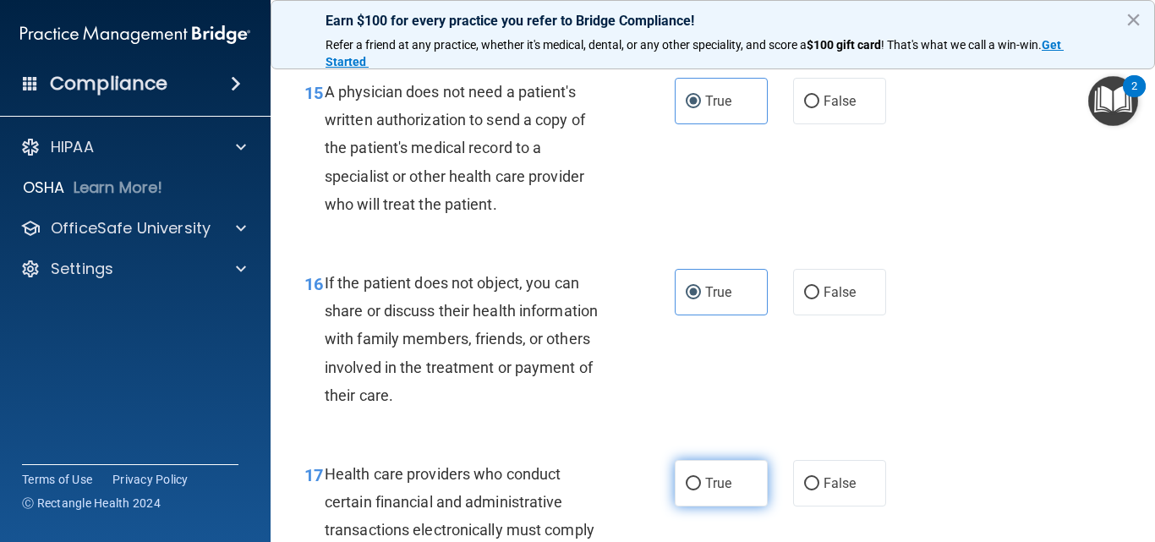
click at [701, 502] on label "True" at bounding box center [721, 483] width 93 height 47
click at [701, 491] on input "True" at bounding box center [693, 484] width 15 height 13
radio input "true"
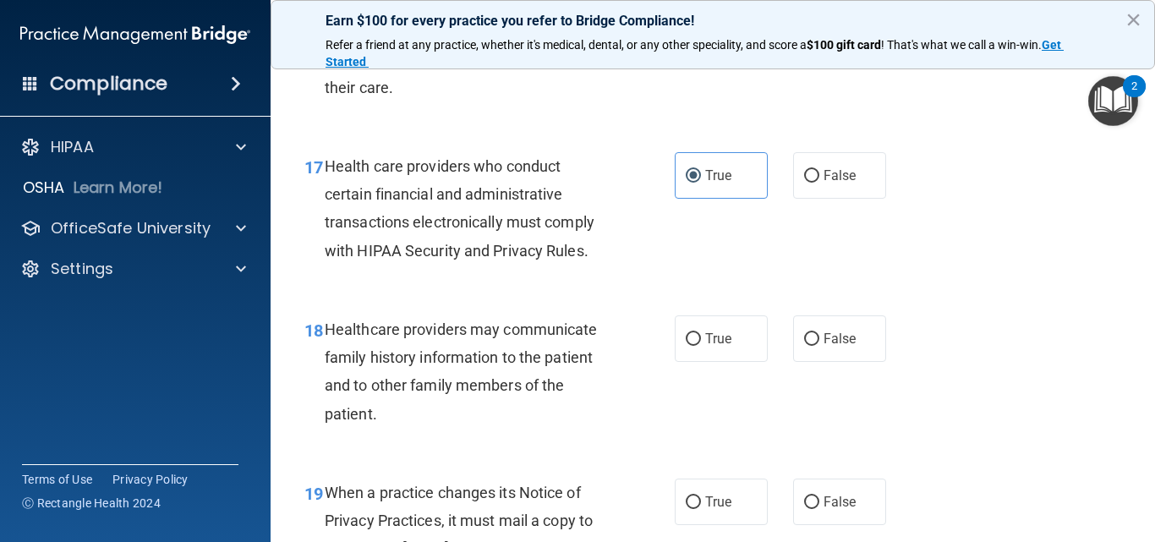
scroll to position [2707, 0]
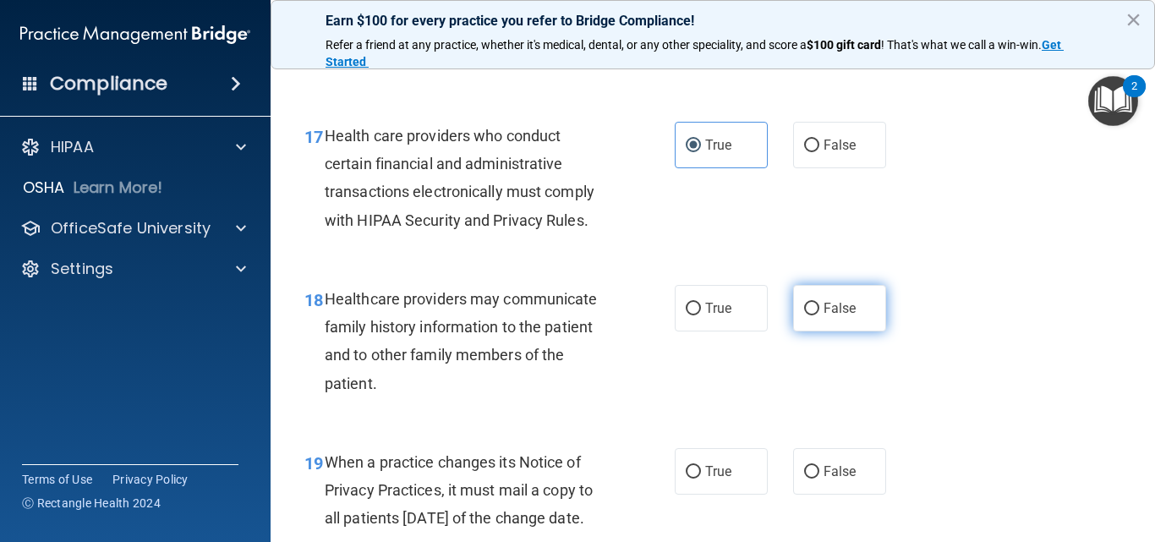
click at [805, 315] on input "False" at bounding box center [811, 309] width 15 height 13
radio input "true"
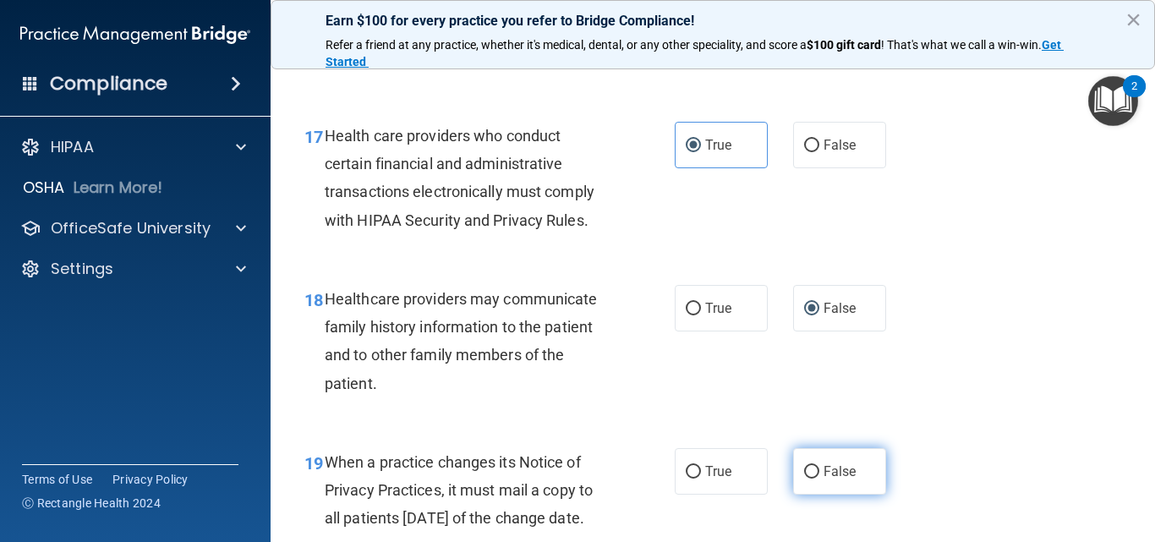
click at [817, 490] on label "False" at bounding box center [839, 471] width 93 height 47
click at [817, 479] on input "False" at bounding box center [811, 472] width 15 height 13
radio input "true"
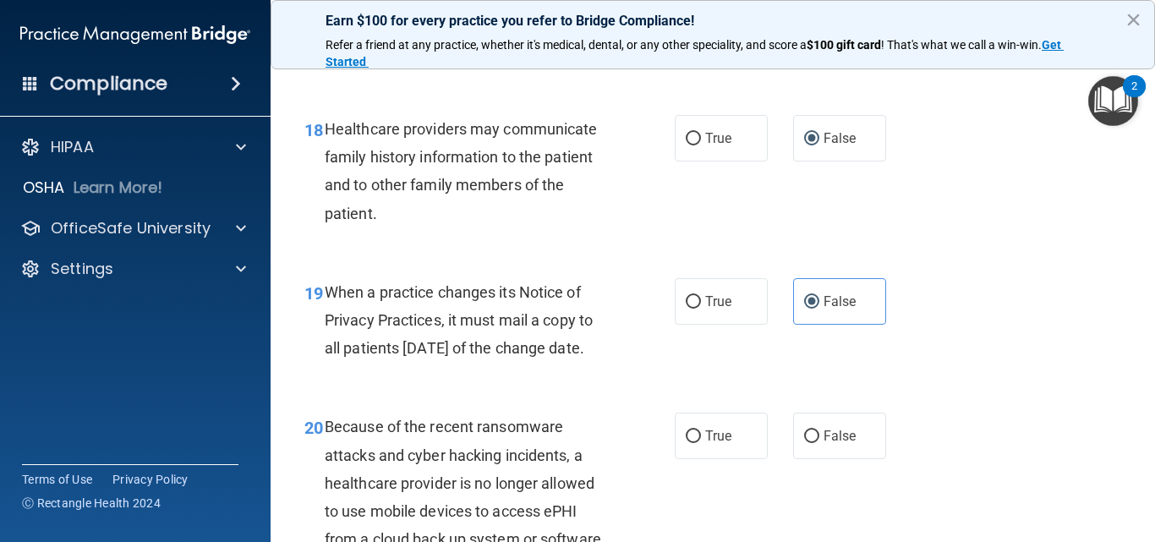
scroll to position [3045, 0]
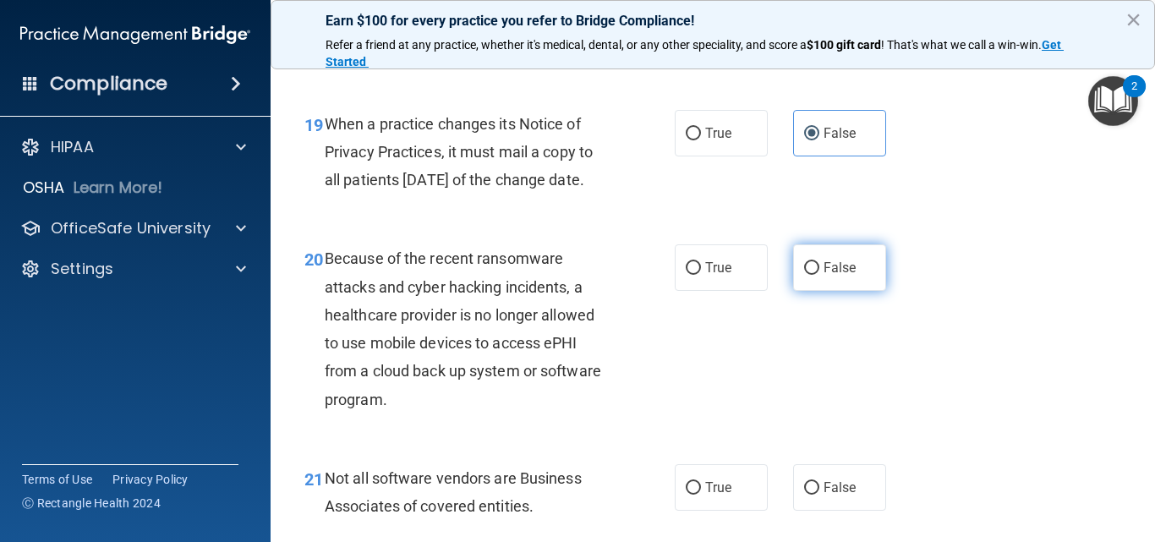
click at [831, 291] on label "False" at bounding box center [839, 267] width 93 height 47
click at [820, 275] on input "False" at bounding box center [811, 268] width 15 height 13
radio input "true"
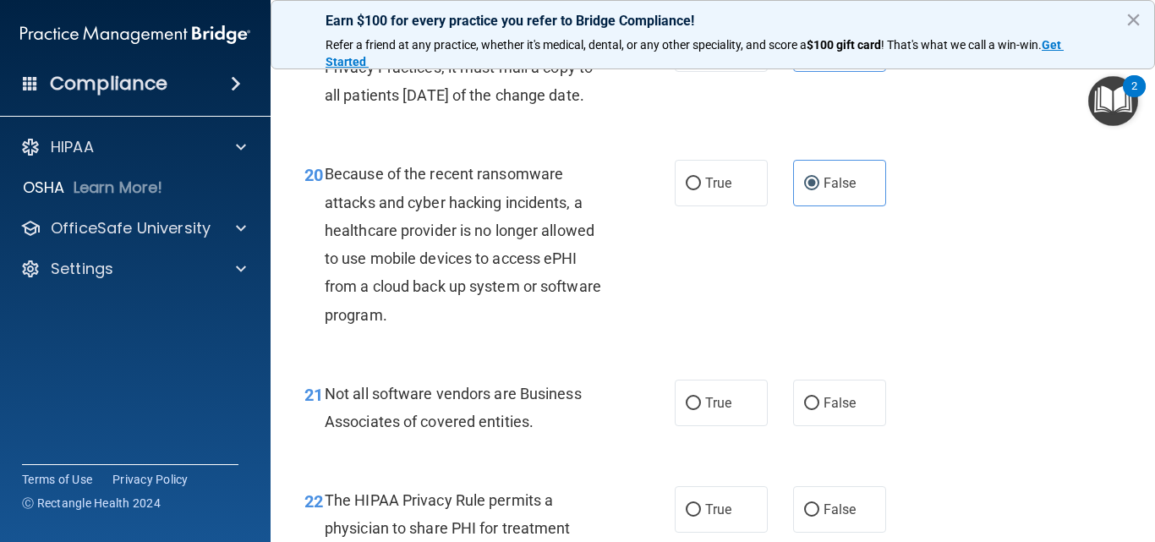
scroll to position [3214, 0]
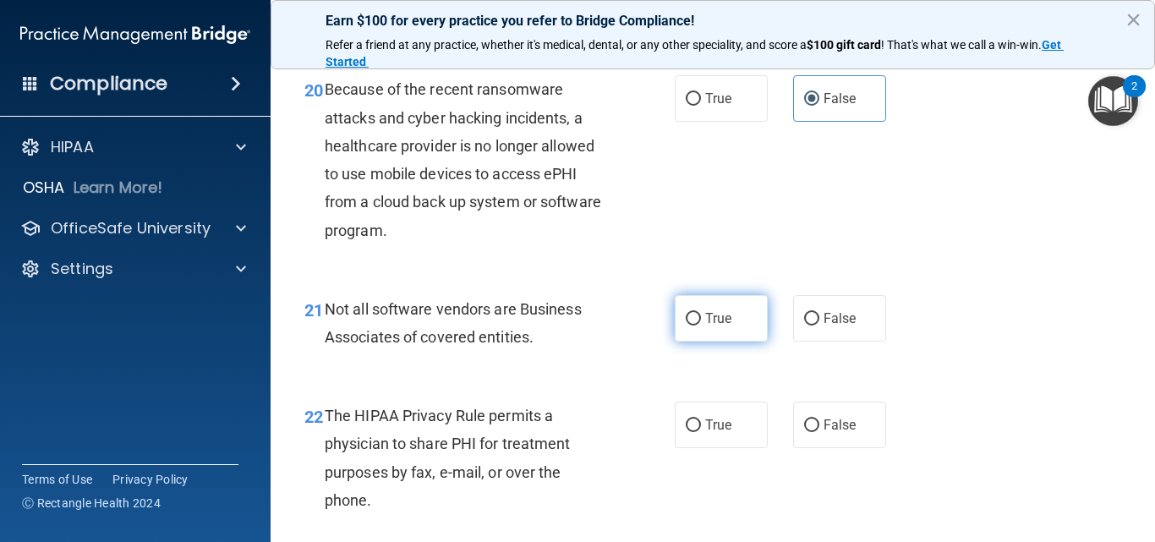
click at [716, 342] on label "True" at bounding box center [721, 318] width 93 height 47
click at [701, 326] on input "True" at bounding box center [693, 319] width 15 height 13
radio input "true"
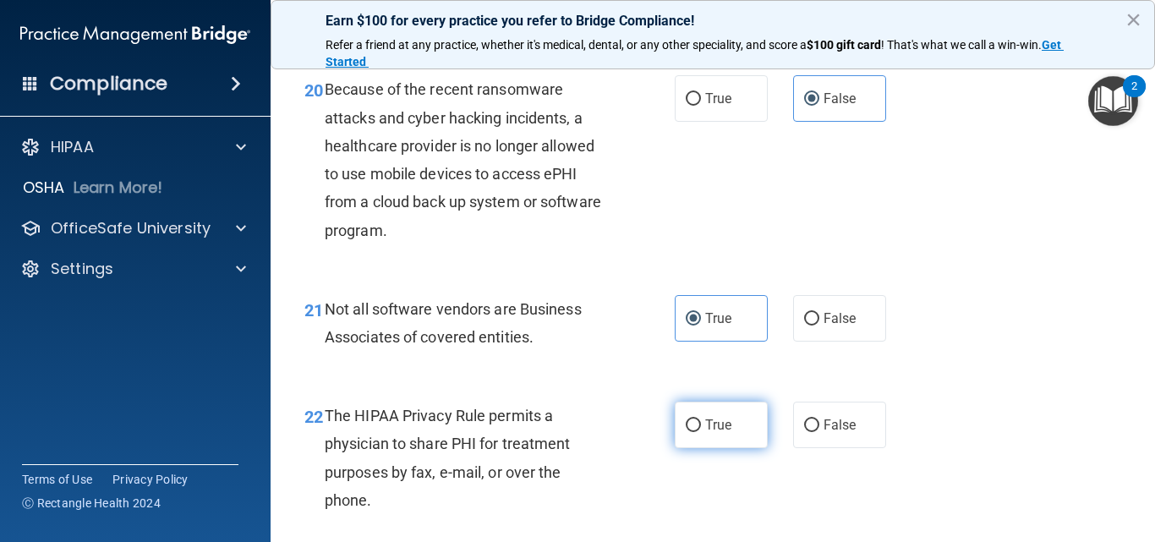
click at [705, 433] on span "True" at bounding box center [718, 425] width 26 height 16
click at [699, 432] on input "True" at bounding box center [693, 426] width 15 height 13
radio input "true"
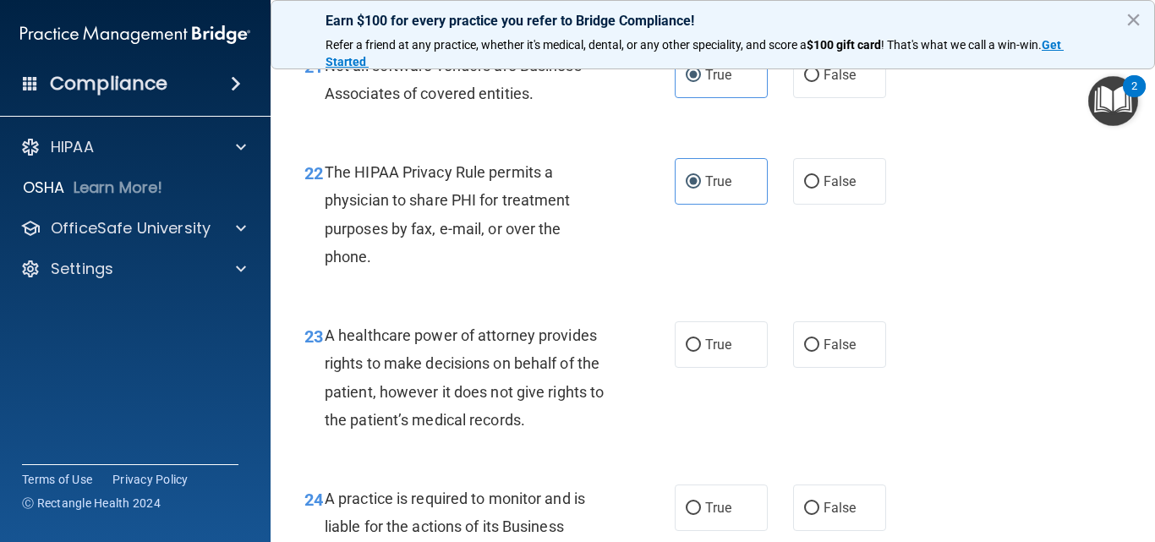
scroll to position [3468, 0]
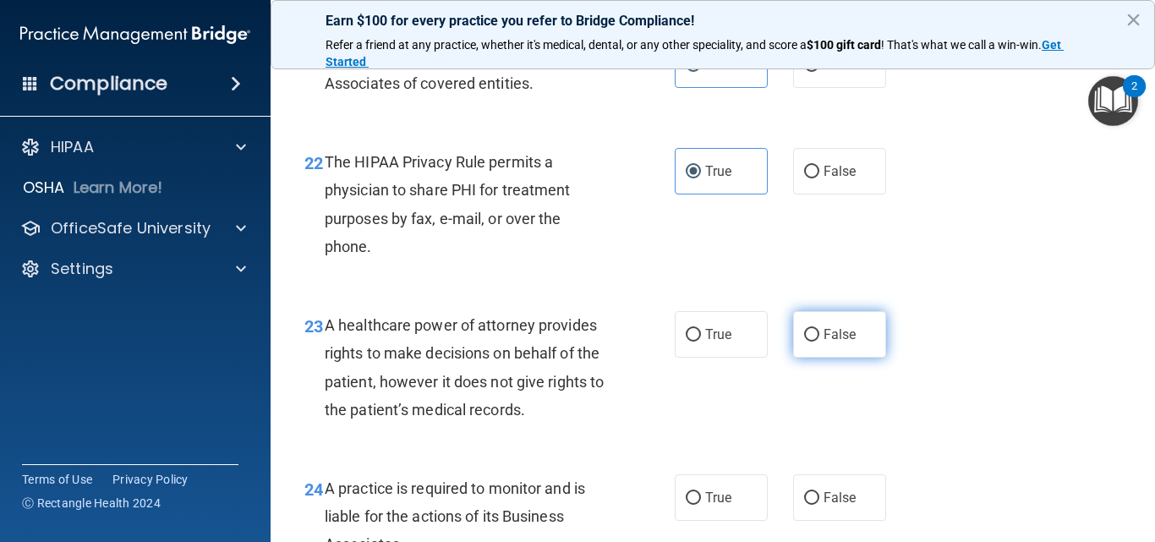
click at [824, 343] on span "False" at bounding box center [840, 334] width 33 height 16
click at [820, 342] on input "False" at bounding box center [811, 335] width 15 height 13
radio input "true"
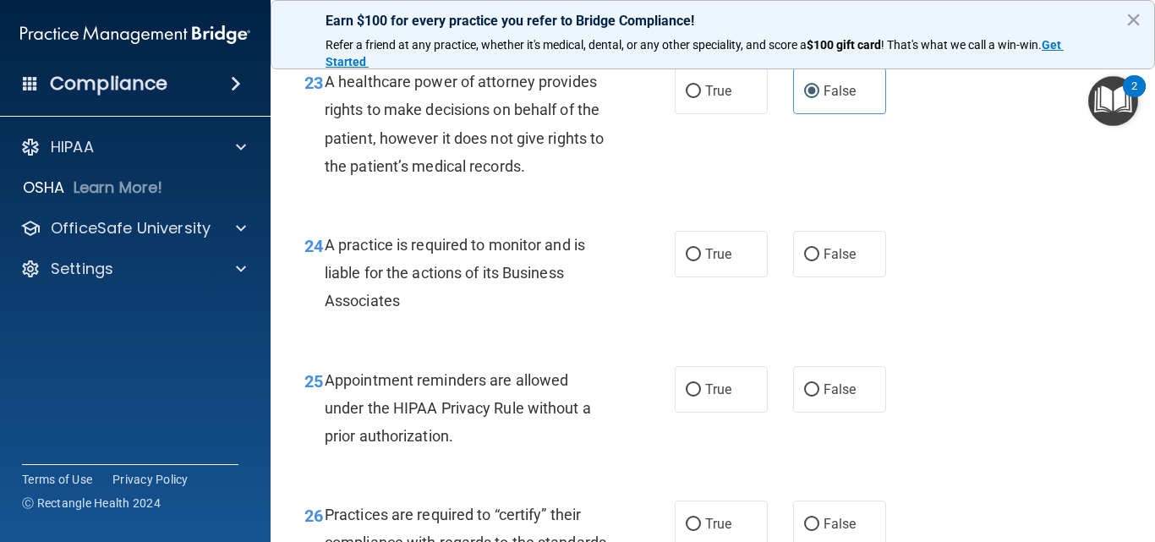
scroll to position [3722, 0]
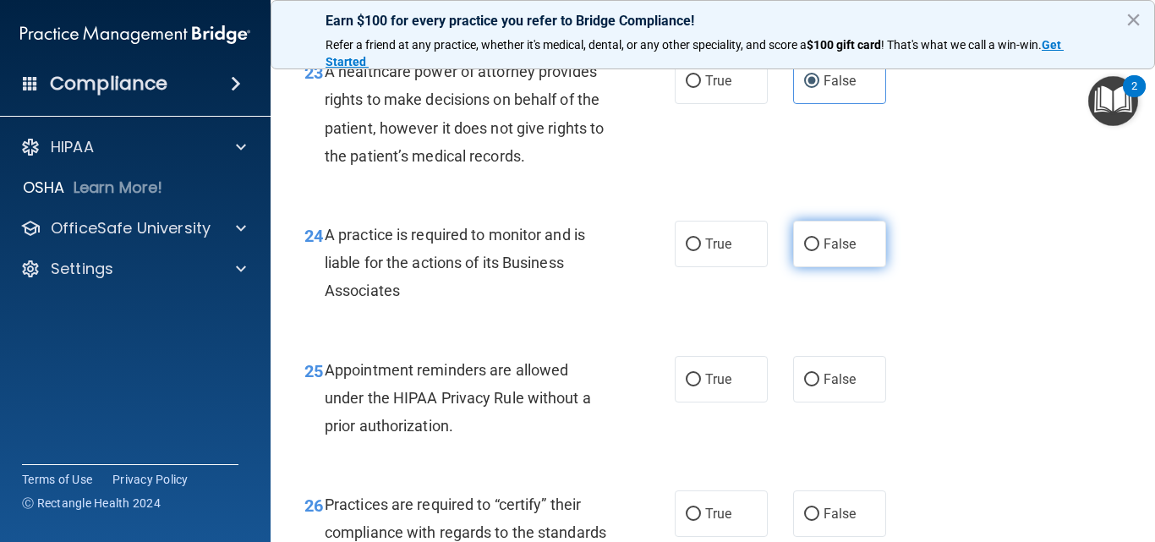
click at [839, 267] on label "False" at bounding box center [839, 244] width 93 height 47
click at [820, 251] on input "False" at bounding box center [811, 245] width 15 height 13
radio input "true"
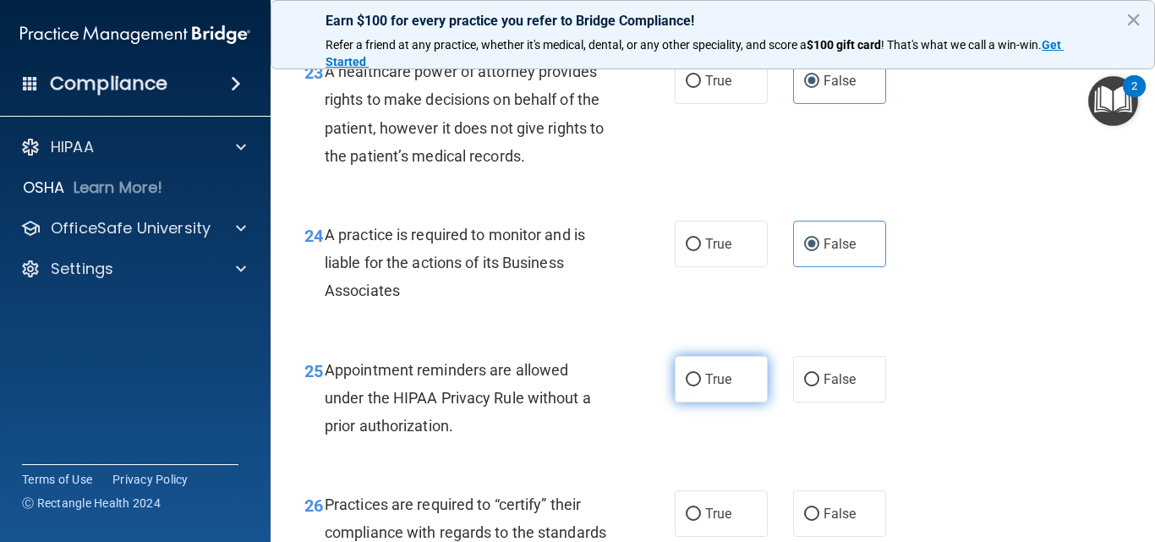
click at [718, 387] on span "True" at bounding box center [718, 379] width 26 height 16
click at [701, 387] on input "True" at bounding box center [693, 380] width 15 height 13
radio input "true"
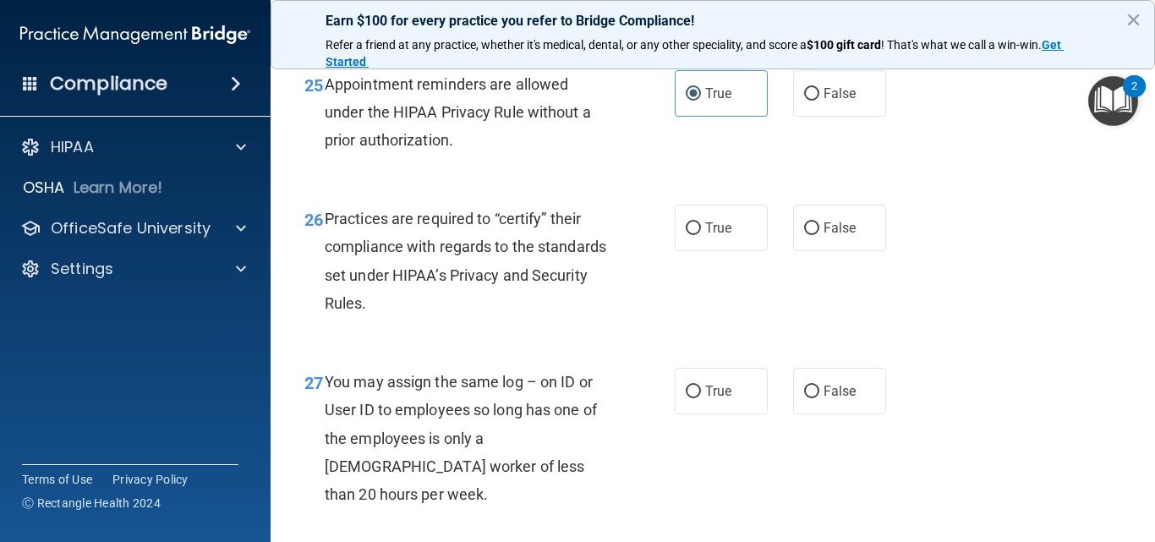
scroll to position [4144, 0]
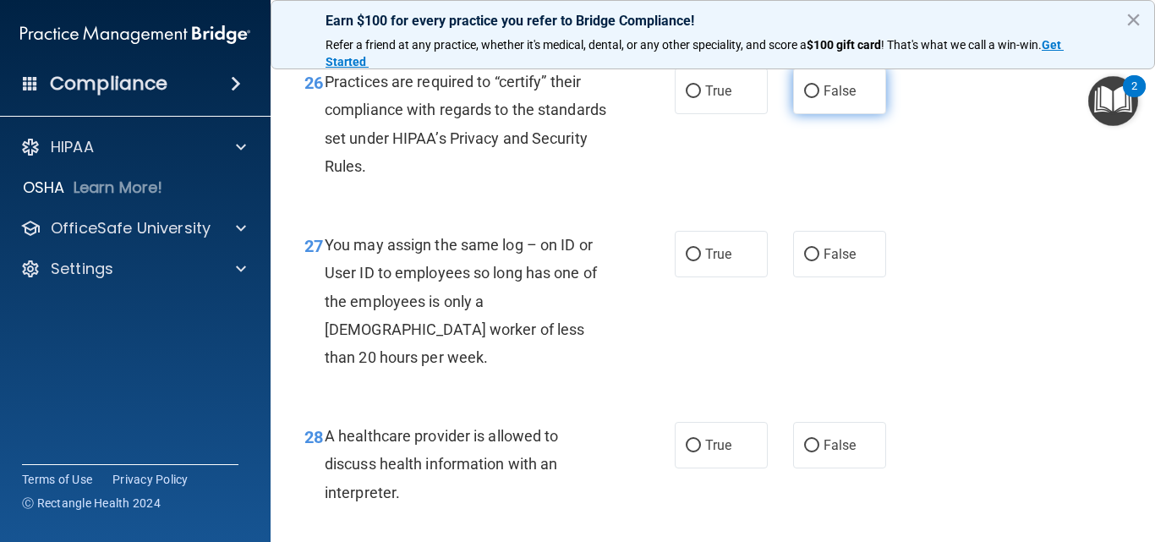
click at [834, 99] on span "False" at bounding box center [840, 91] width 33 height 16
click at [820, 98] on input "False" at bounding box center [811, 91] width 15 height 13
radio input "true"
click at [834, 262] on span "False" at bounding box center [840, 254] width 33 height 16
click at [820, 261] on input "False" at bounding box center [811, 255] width 15 height 13
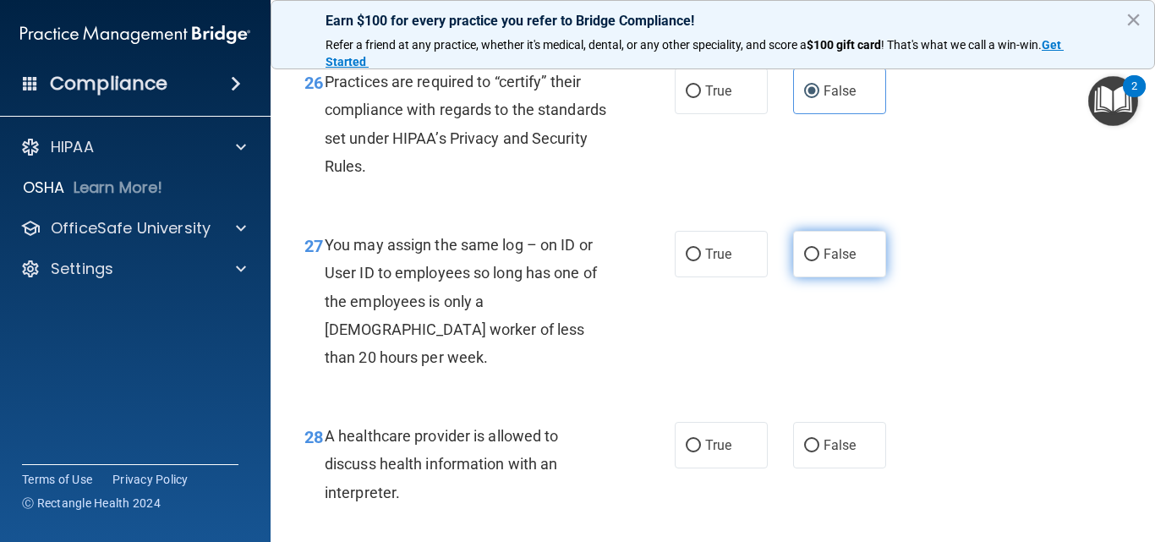
radio input "true"
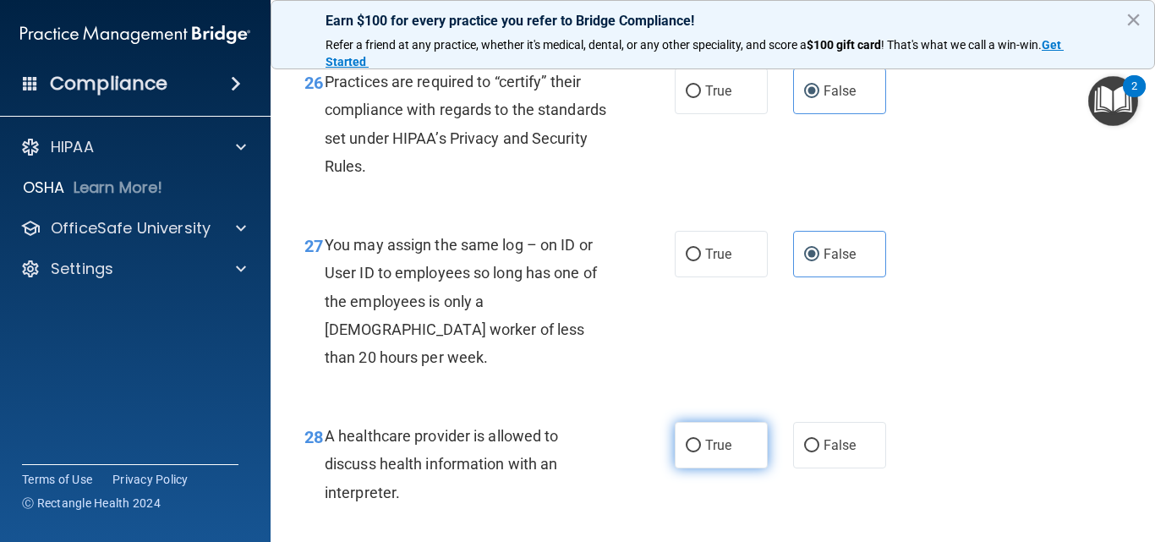
click at [738, 469] on label "True" at bounding box center [721, 445] width 93 height 47
click at [701, 453] on input "True" at bounding box center [693, 446] width 15 height 13
radio input "true"
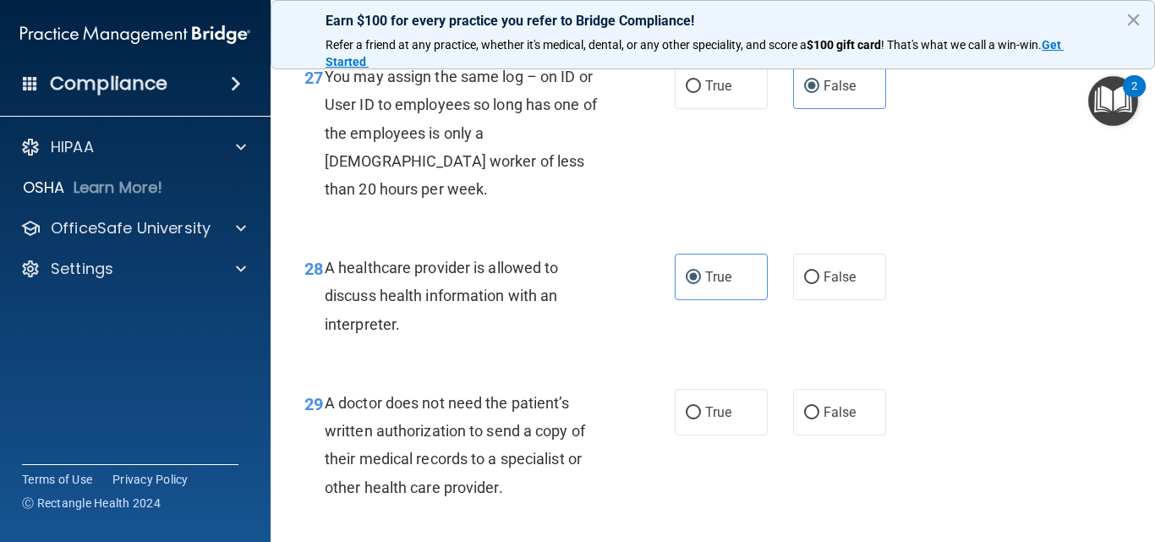
scroll to position [4314, 0]
click at [723, 435] on label "True" at bounding box center [721, 411] width 93 height 47
click at [701, 419] on input "True" at bounding box center [693, 412] width 15 height 13
radio input "true"
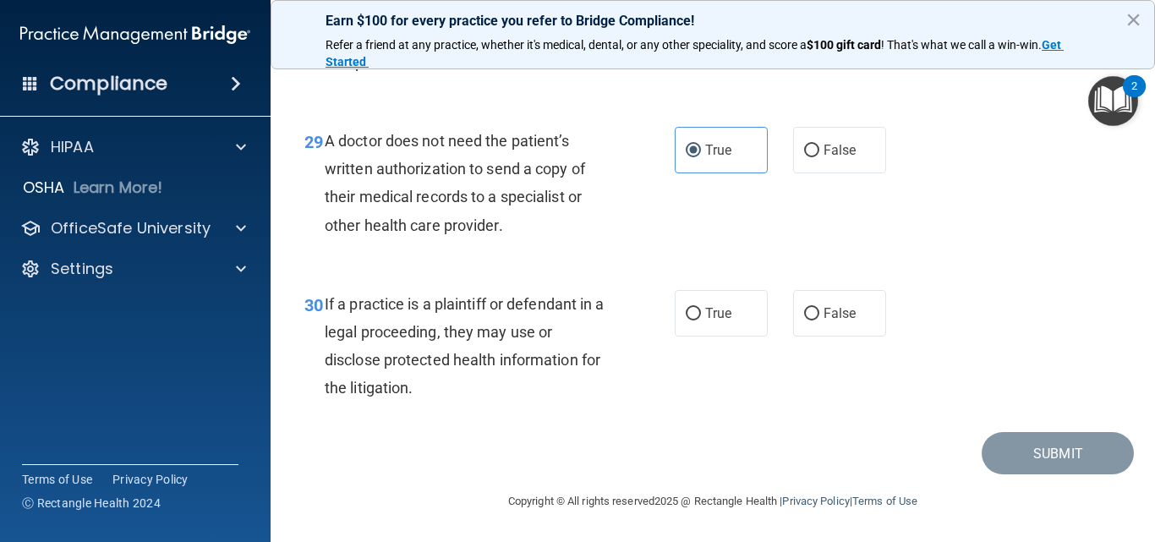
scroll to position [4603, 0]
click at [730, 304] on label "True" at bounding box center [721, 313] width 93 height 47
click at [701, 308] on input "True" at bounding box center [693, 314] width 15 height 13
radio input "true"
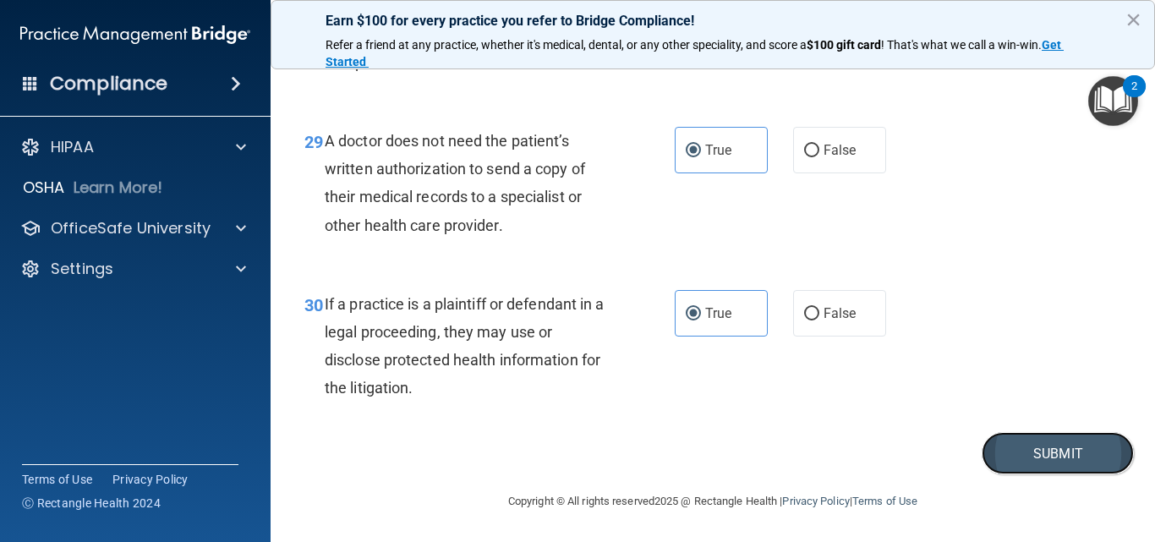
click at [1081, 456] on button "Submit" at bounding box center [1058, 453] width 152 height 43
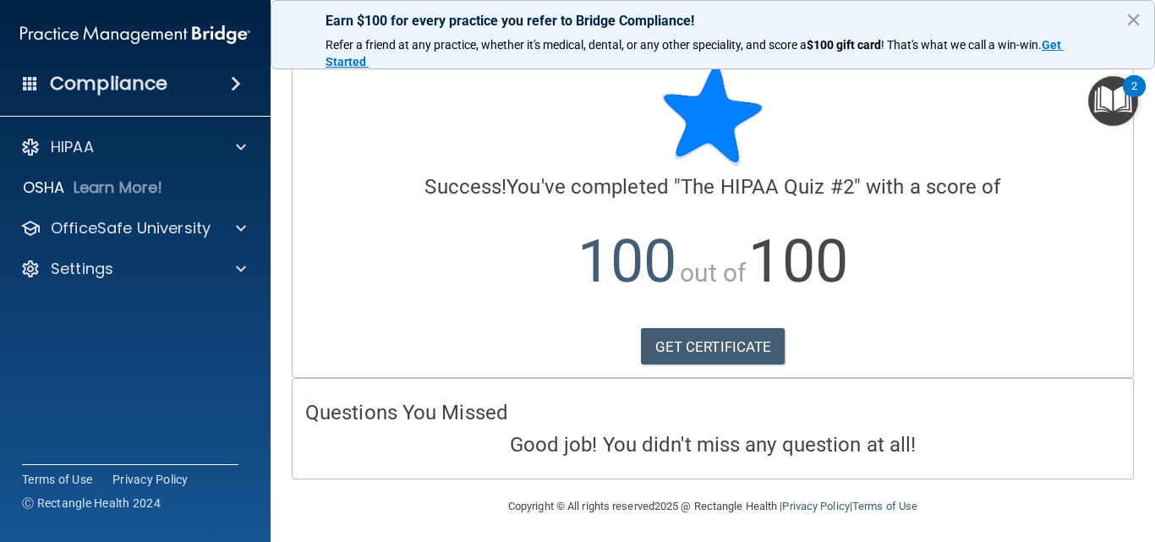
scroll to position [25, 0]
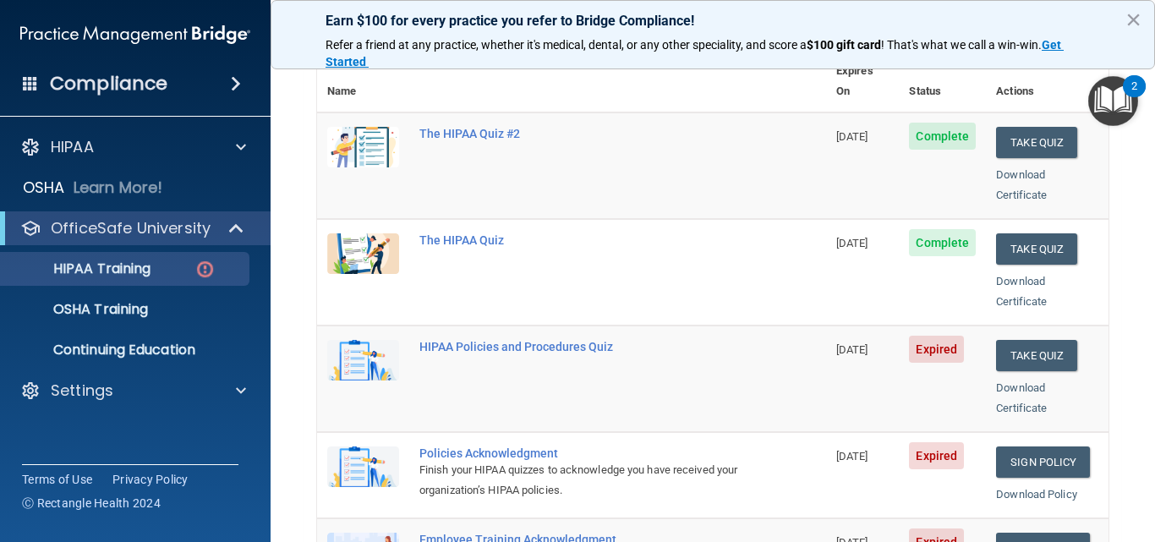
scroll to position [169, 0]
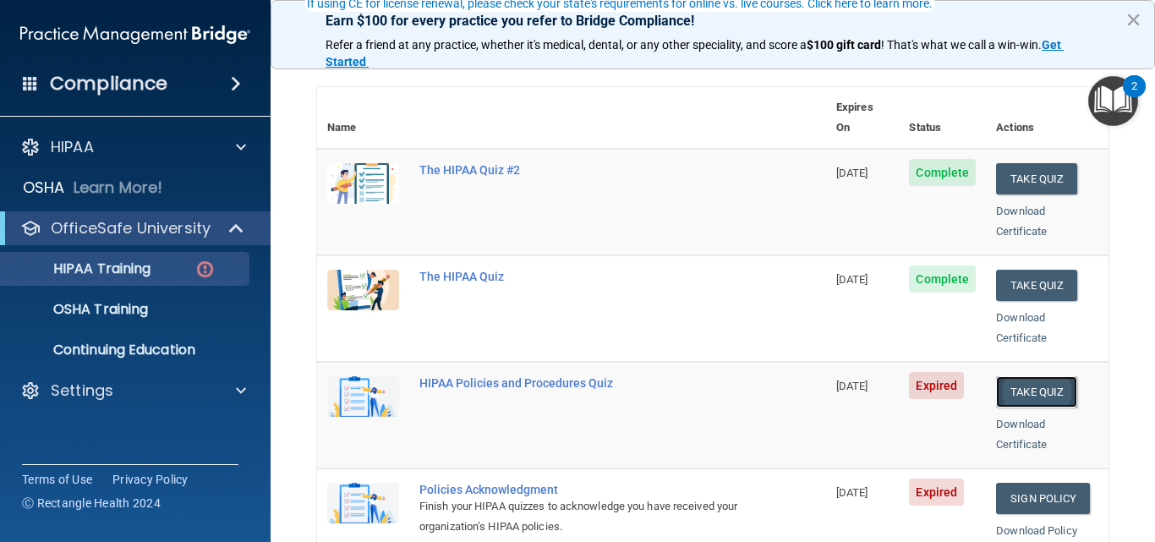
click at [1011, 376] on button "Take Quiz" at bounding box center [1036, 391] width 81 height 31
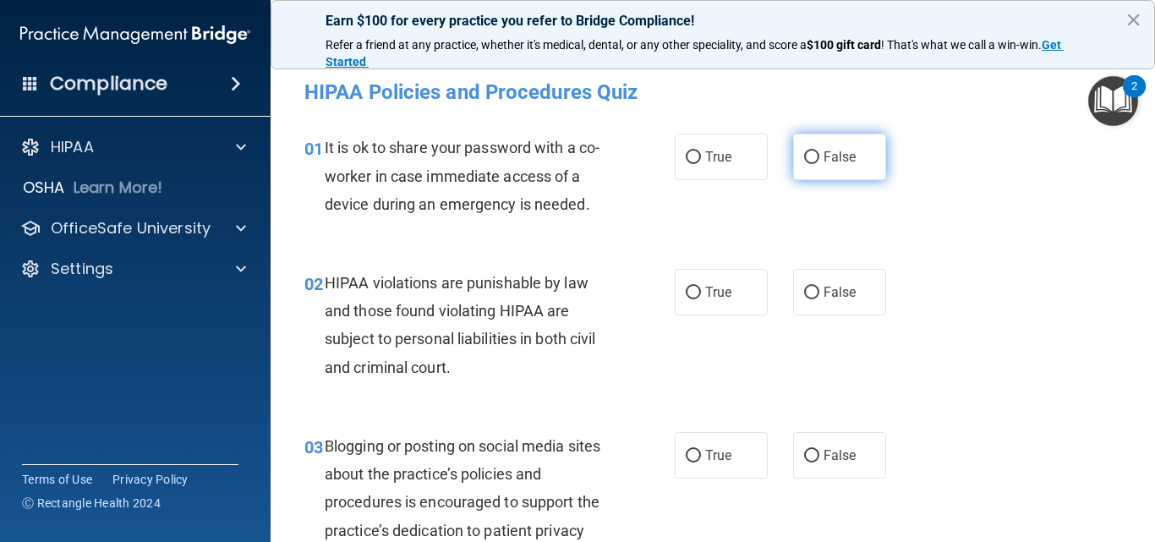
click at [811, 166] on label "False" at bounding box center [839, 157] width 93 height 47
click at [811, 164] on input "False" at bounding box center [811, 157] width 15 height 13
radio input "true"
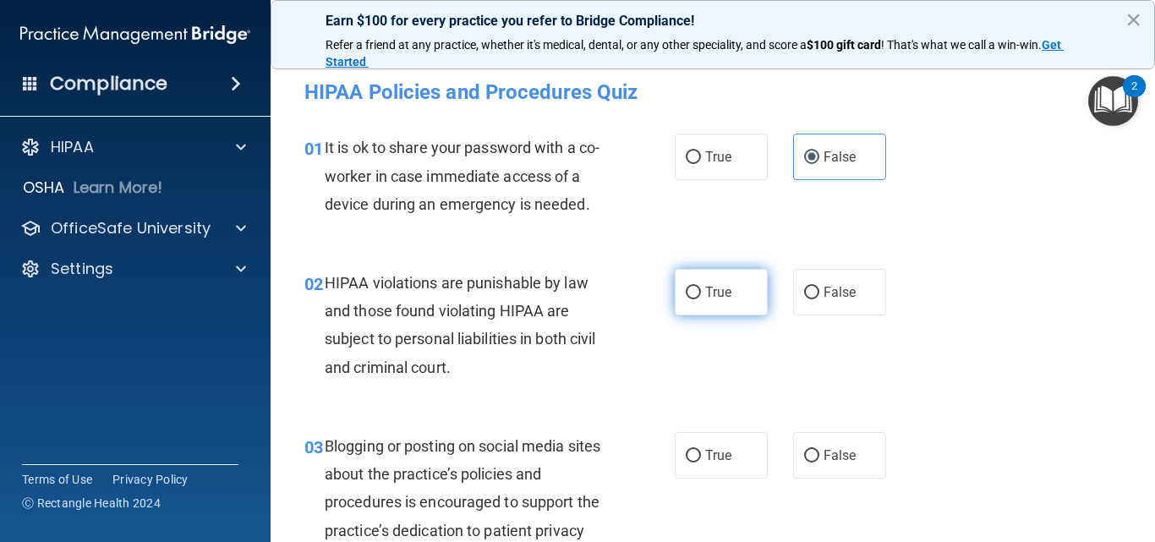
click at [696, 296] on label "True" at bounding box center [721, 292] width 93 height 47
click at [696, 296] on input "True" at bounding box center [693, 293] width 15 height 13
radio input "true"
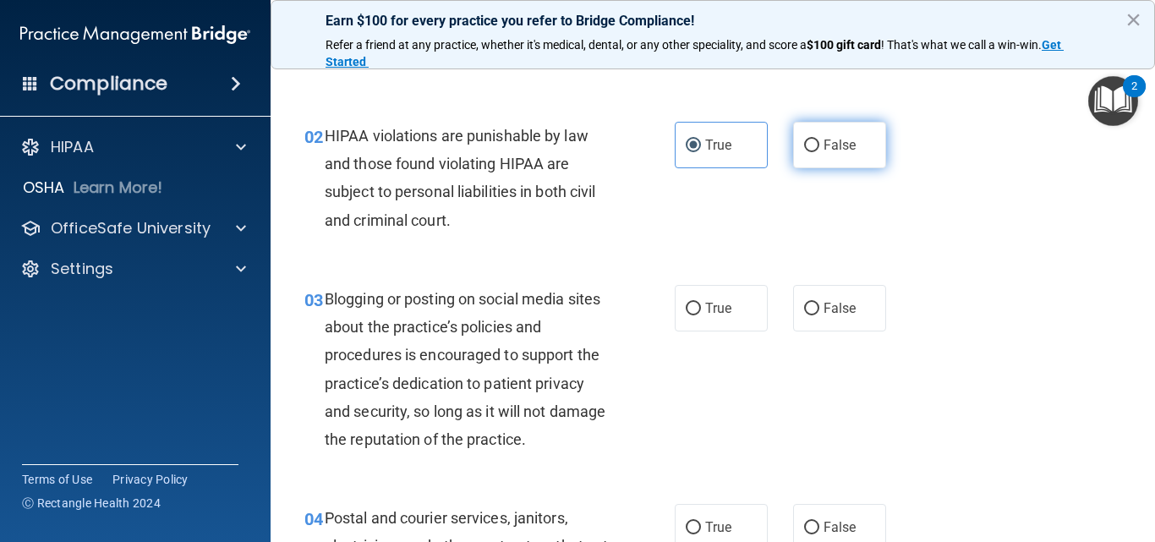
scroll to position [169, 0]
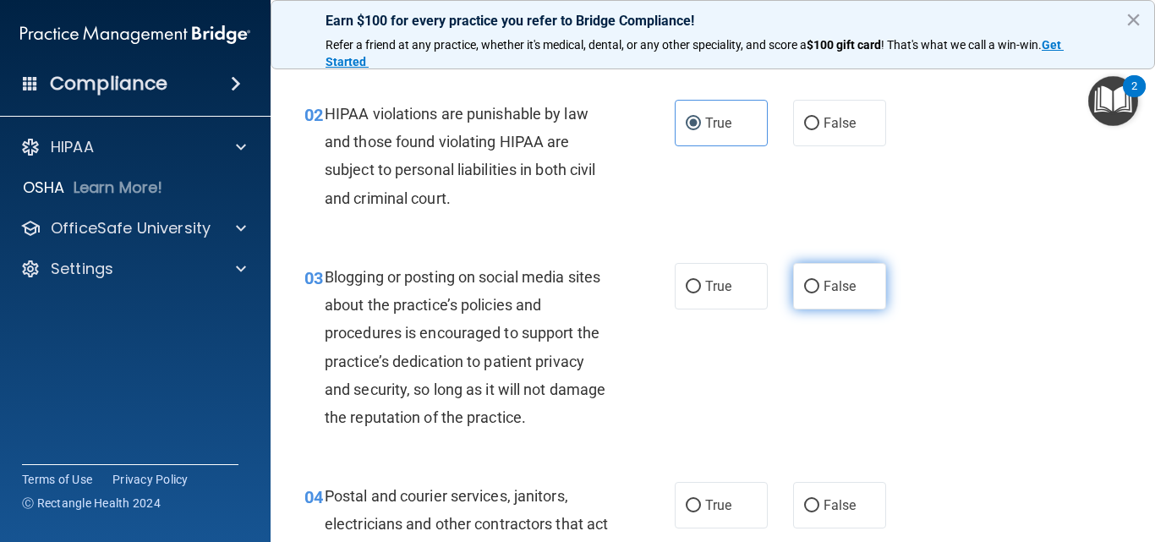
click at [838, 296] on label "False" at bounding box center [839, 286] width 93 height 47
click at [820, 293] on input "False" at bounding box center [811, 287] width 15 height 13
radio input "true"
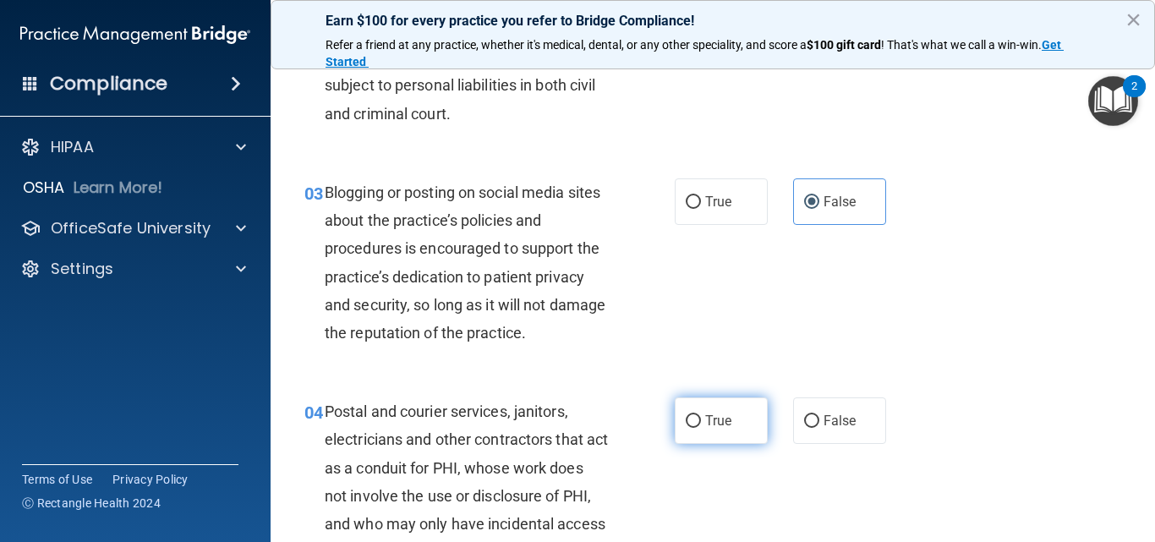
click at [729, 424] on label "True" at bounding box center [721, 421] width 93 height 47
click at [701, 424] on input "True" at bounding box center [693, 421] width 15 height 13
radio input "true"
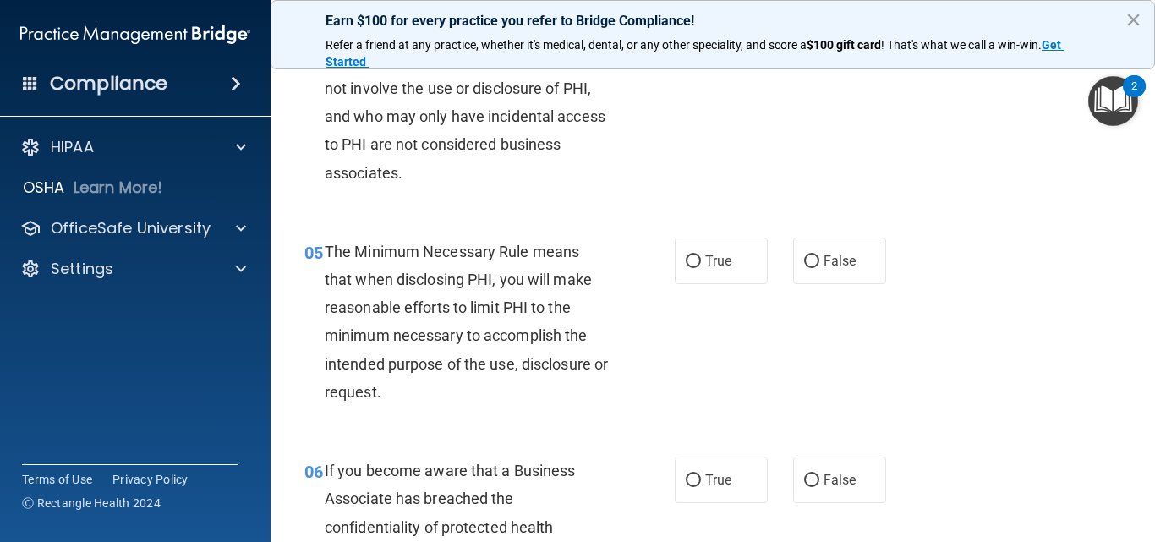
scroll to position [677, 0]
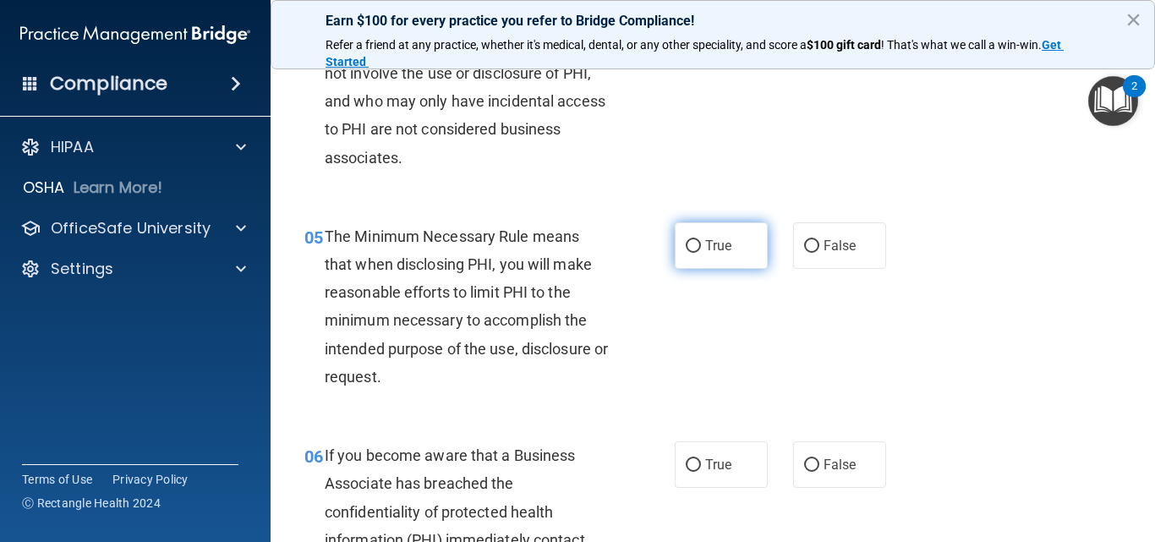
click at [715, 249] on span "True" at bounding box center [718, 246] width 26 height 16
click at [701, 249] on input "True" at bounding box center [693, 246] width 15 height 13
radio input "true"
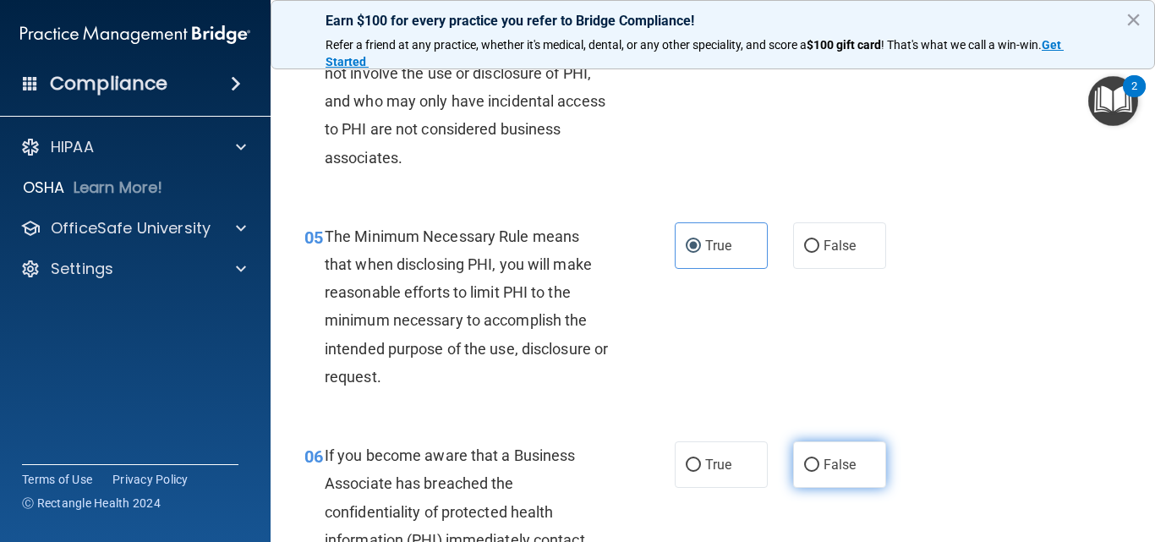
click at [849, 453] on label "False" at bounding box center [839, 465] width 93 height 47
click at [820, 459] on input "False" at bounding box center [811, 465] width 15 height 13
radio input "true"
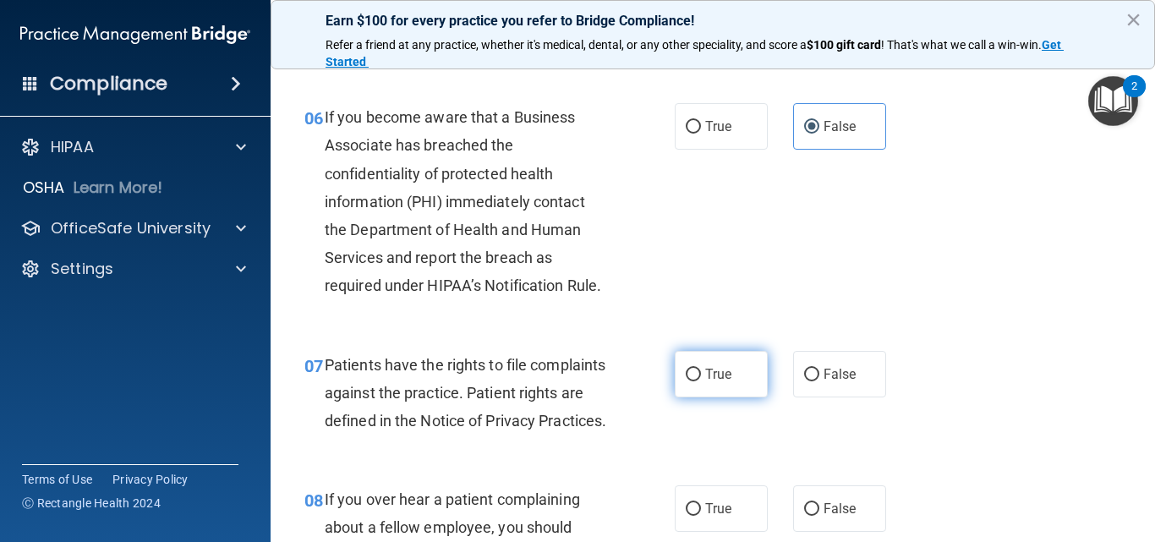
click at [743, 381] on label "True" at bounding box center [721, 374] width 93 height 47
click at [701, 381] on input "True" at bounding box center [693, 375] width 15 height 13
radio input "true"
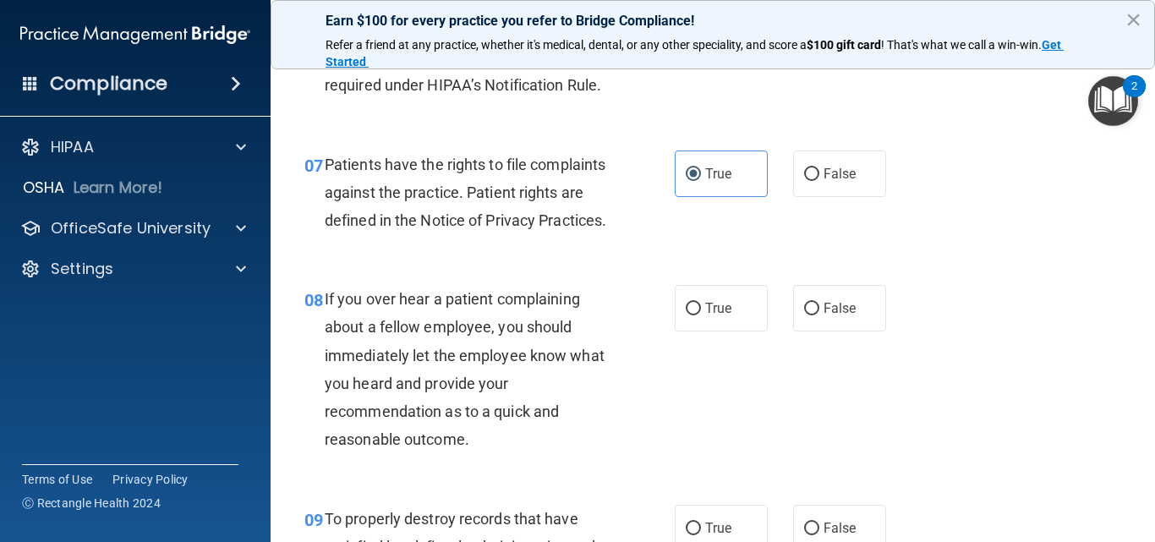
scroll to position [1269, 0]
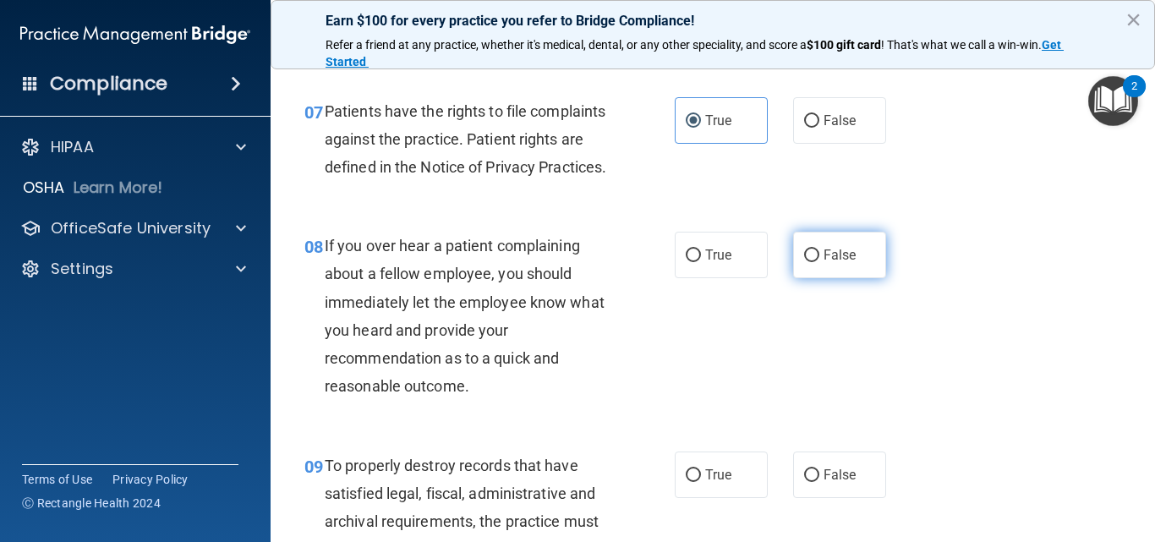
click at [853, 277] on label "False" at bounding box center [839, 255] width 93 height 47
click at [820, 262] on input "False" at bounding box center [811, 256] width 15 height 13
radio input "true"
click at [847, 494] on label "False" at bounding box center [839, 475] width 93 height 47
click at [820, 482] on input "False" at bounding box center [811, 475] width 15 height 13
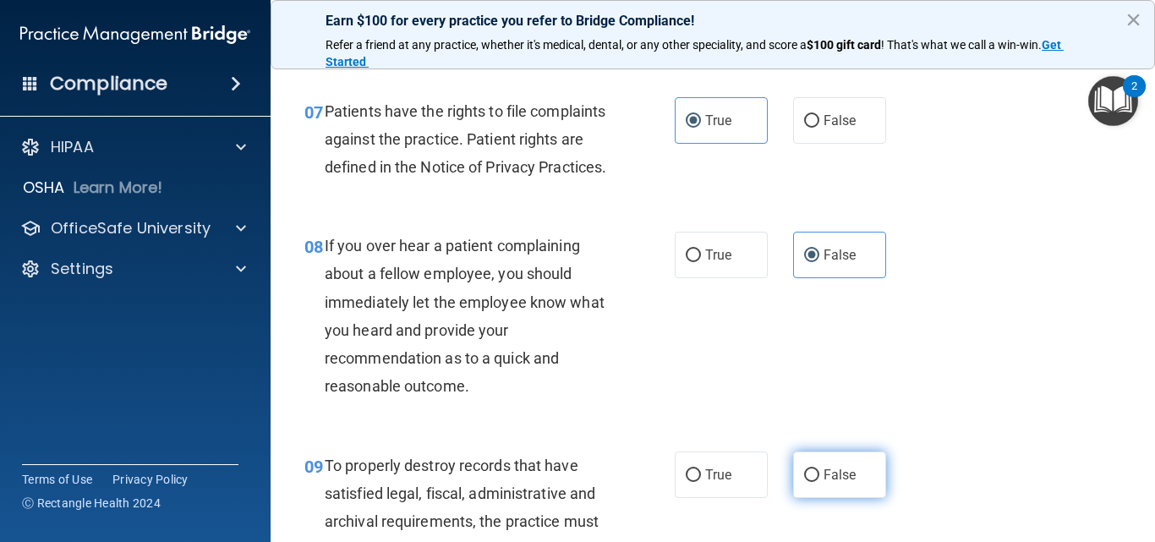
radio input "true"
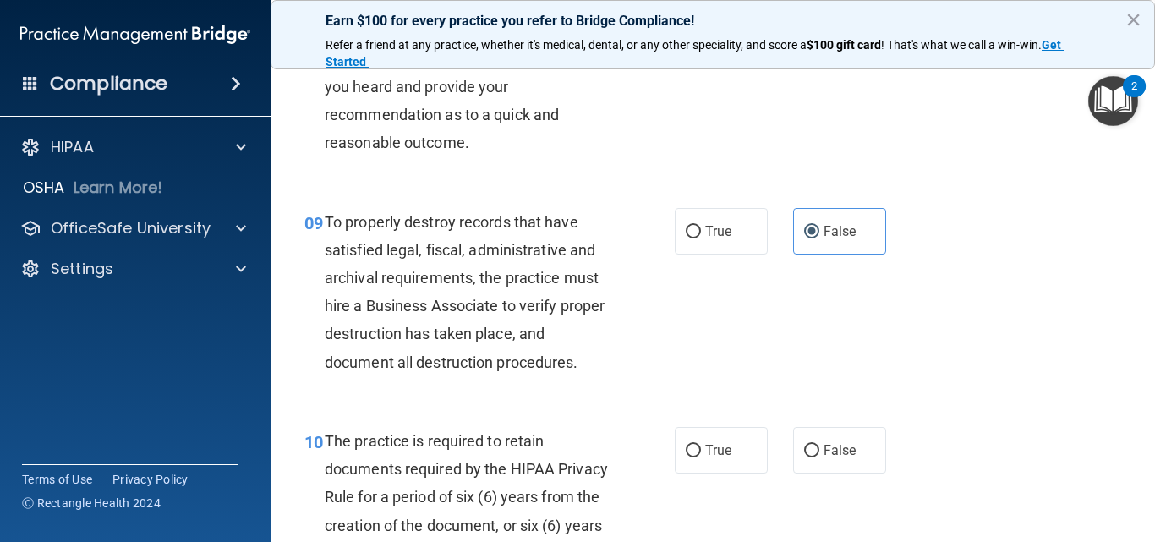
scroll to position [1522, 0]
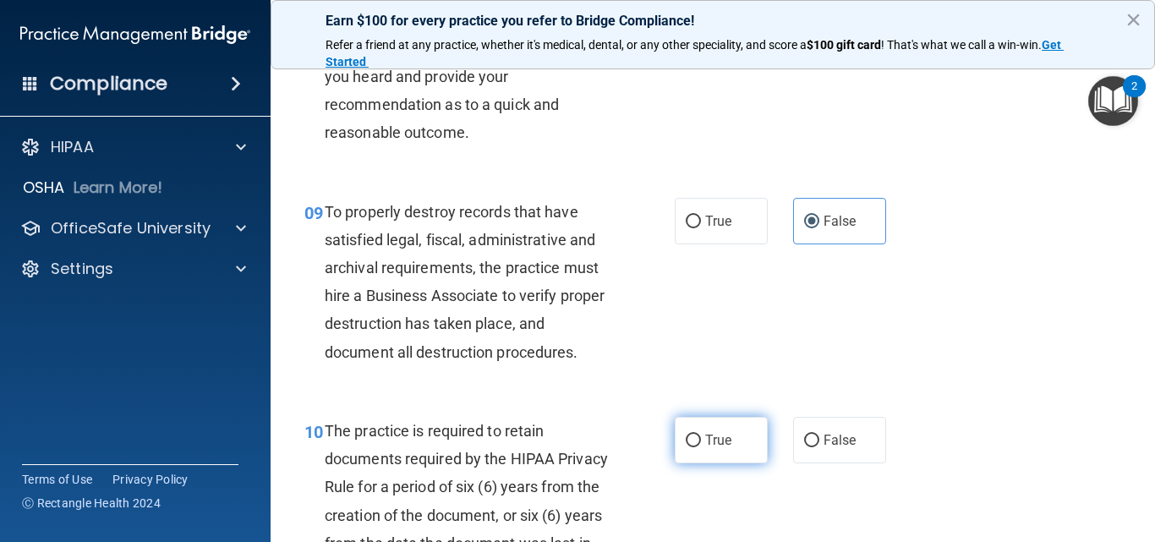
click at [722, 448] on span "True" at bounding box center [718, 440] width 26 height 16
click at [701, 447] on input "True" at bounding box center [693, 441] width 15 height 13
radio input "true"
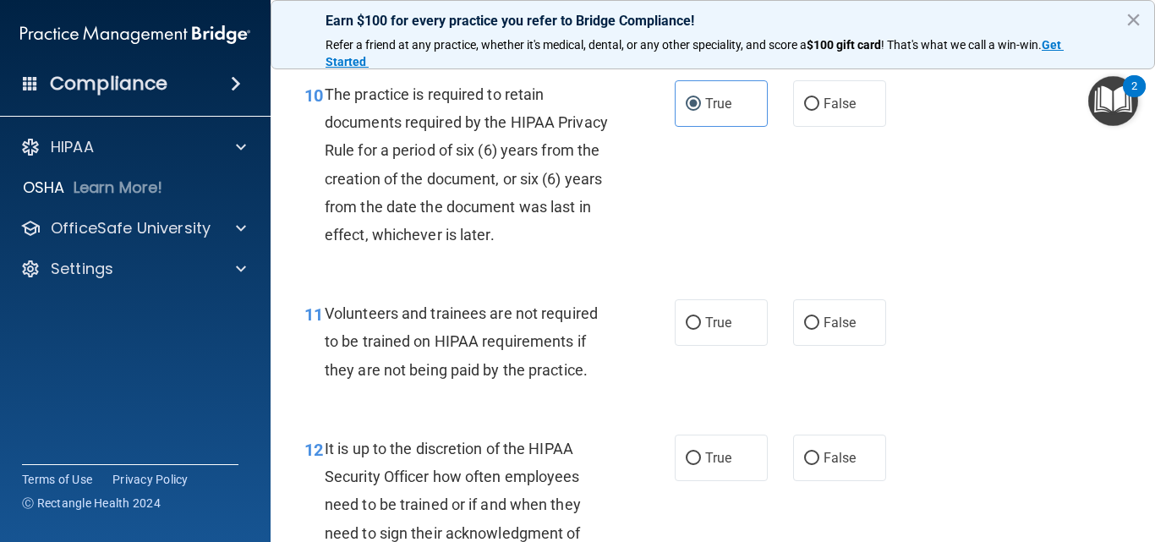
scroll to position [1861, 0]
click at [848, 344] on label "False" at bounding box center [839, 321] width 93 height 47
click at [820, 328] on input "False" at bounding box center [811, 321] width 15 height 13
radio input "true"
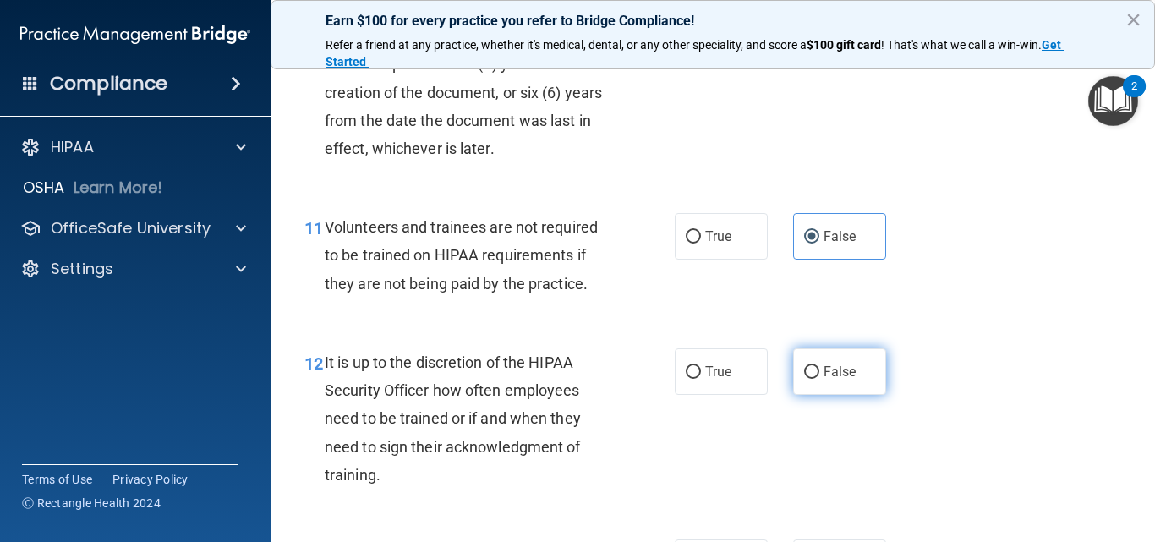
click at [868, 388] on label "False" at bounding box center [839, 371] width 93 height 47
click at [820, 379] on input "False" at bounding box center [811, 372] width 15 height 13
radio input "true"
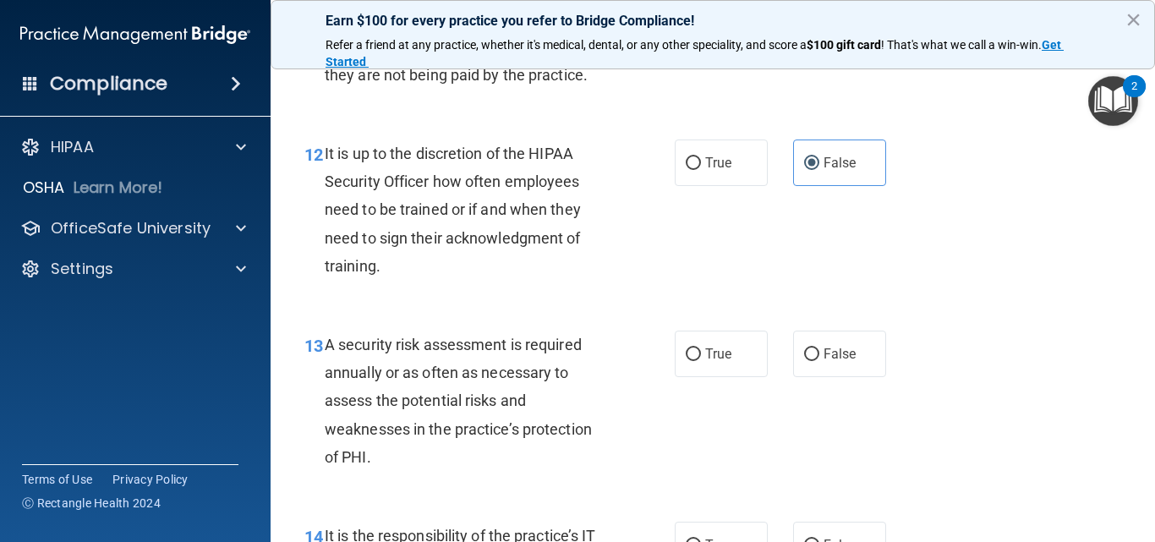
scroll to position [2199, 0]
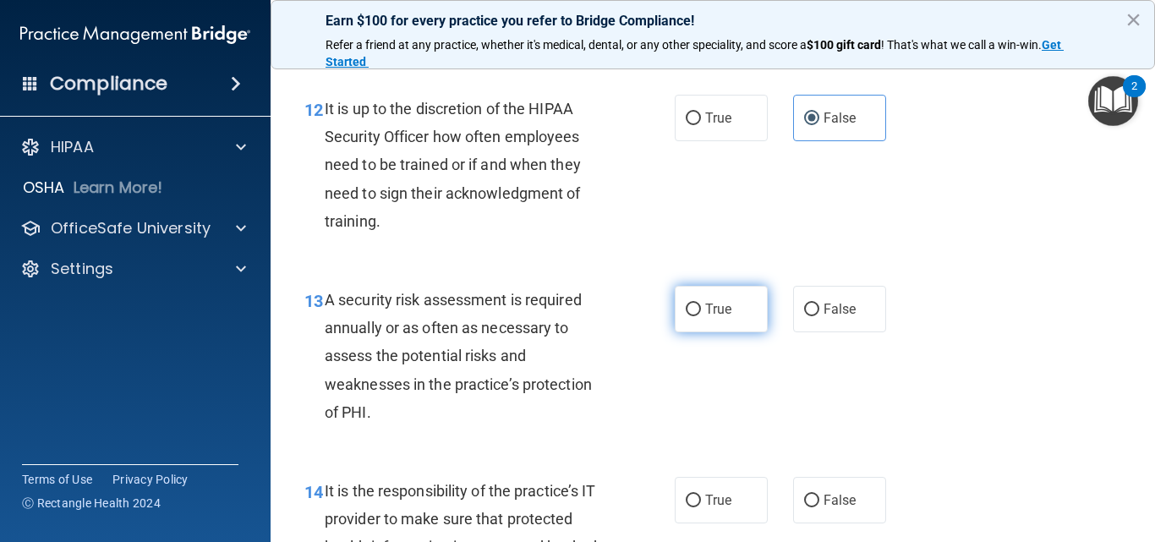
click at [727, 332] on label "True" at bounding box center [721, 309] width 93 height 47
click at [701, 316] on input "True" at bounding box center [693, 310] width 15 height 13
radio input "true"
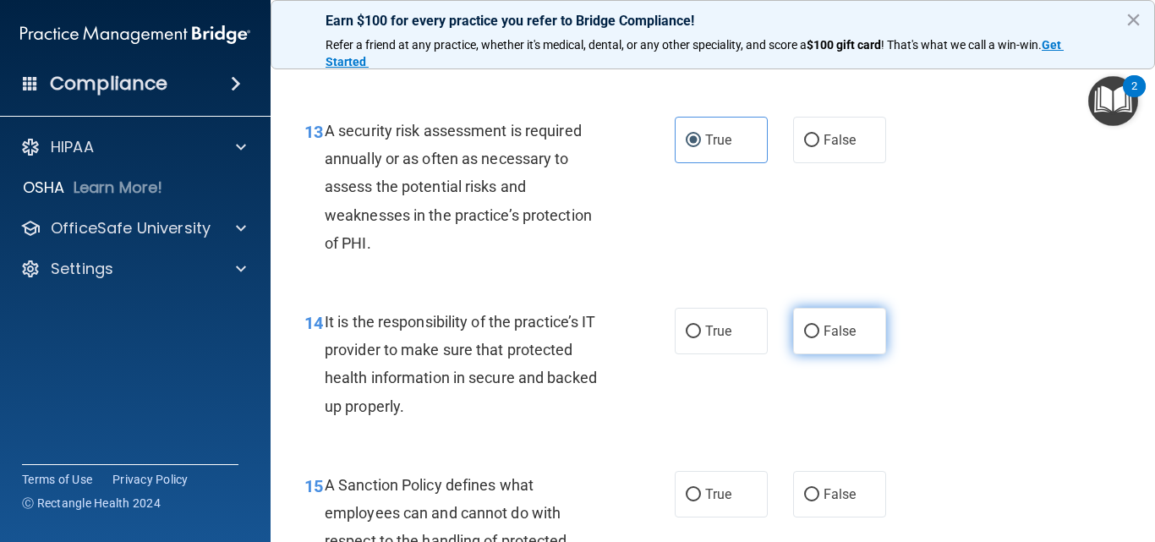
click at [828, 354] on label "False" at bounding box center [839, 331] width 93 height 47
click at [820, 338] on input "False" at bounding box center [811, 332] width 15 height 13
radio input "true"
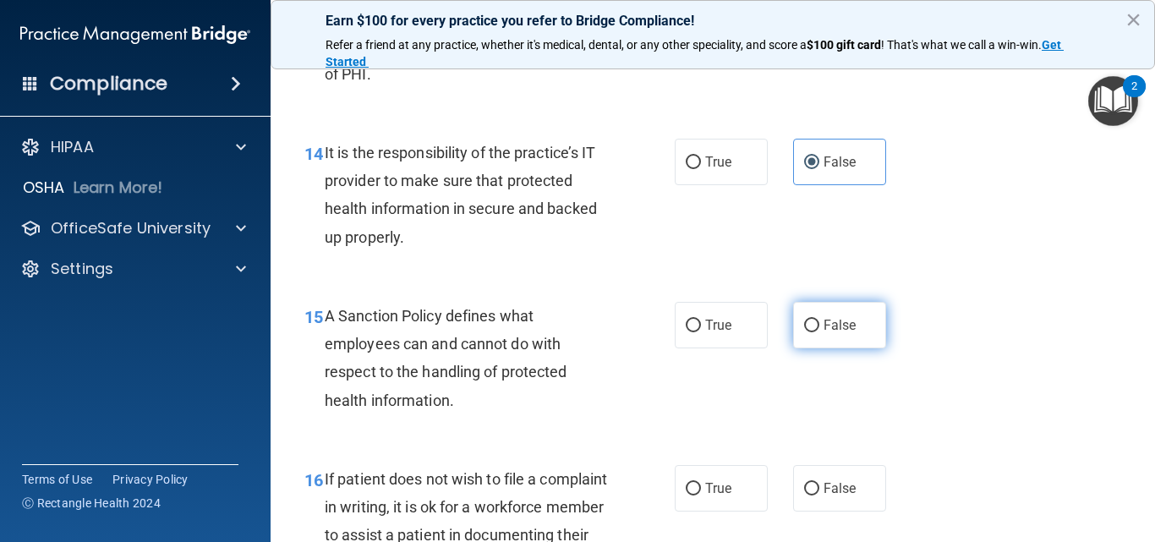
click at [836, 348] on label "False" at bounding box center [839, 325] width 93 height 47
click at [820, 332] on input "False" at bounding box center [811, 326] width 15 height 13
radio input "true"
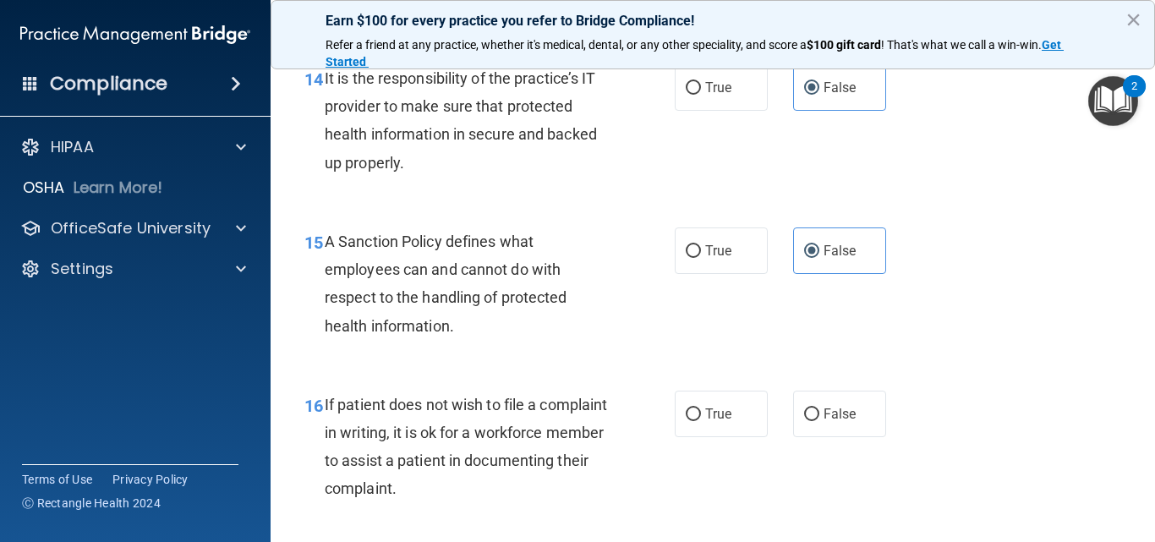
scroll to position [2707, 0]
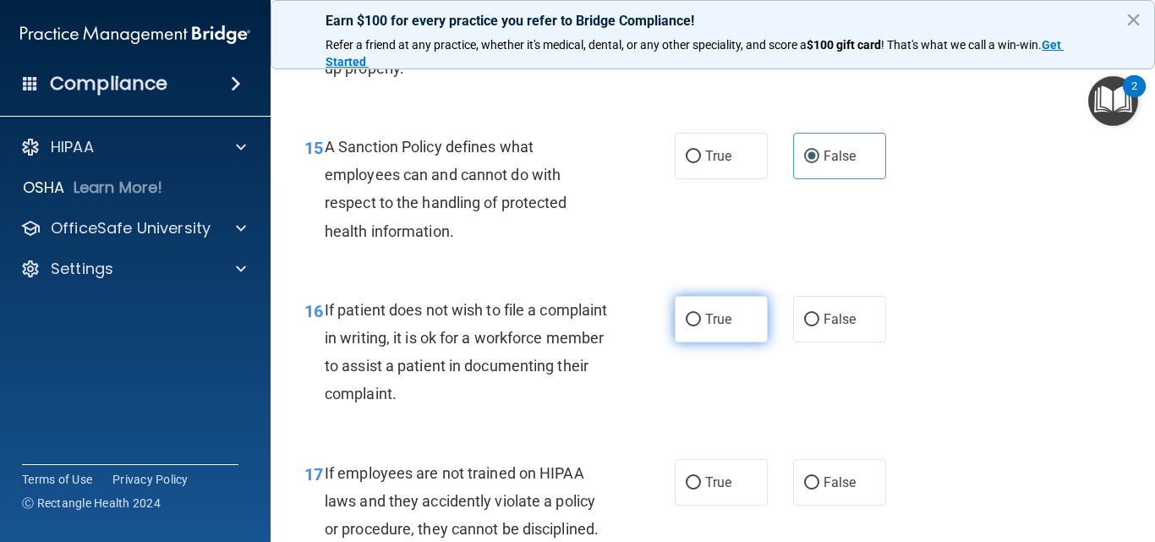
click at [715, 327] on span "True" at bounding box center [718, 319] width 26 height 16
click at [701, 326] on input "True" at bounding box center [693, 320] width 15 height 13
radio input "true"
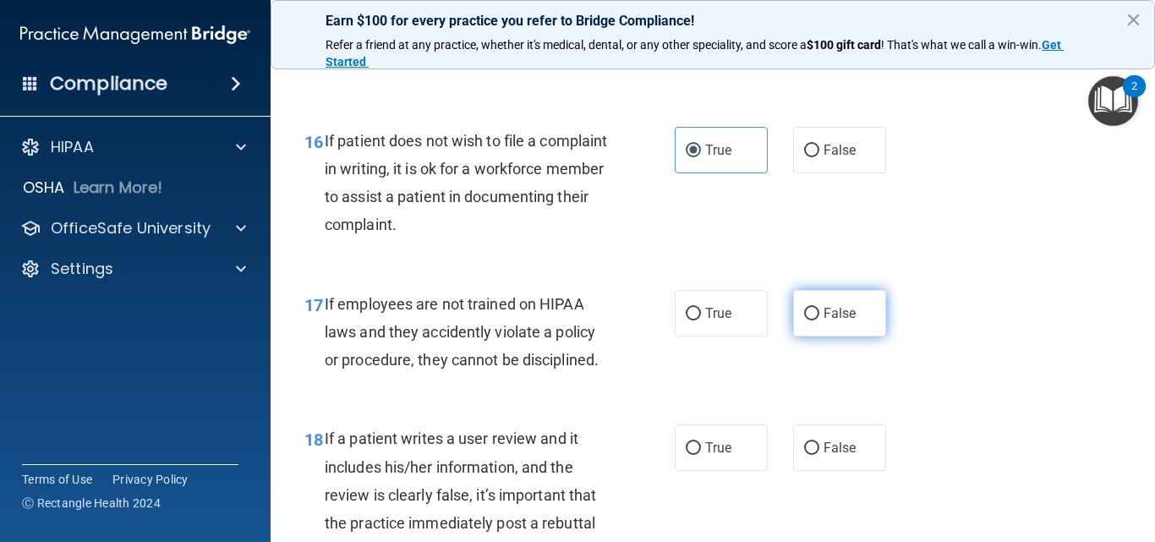
click at [842, 337] on label "False" at bounding box center [839, 313] width 93 height 47
click at [820, 321] on input "False" at bounding box center [811, 314] width 15 height 13
radio input "true"
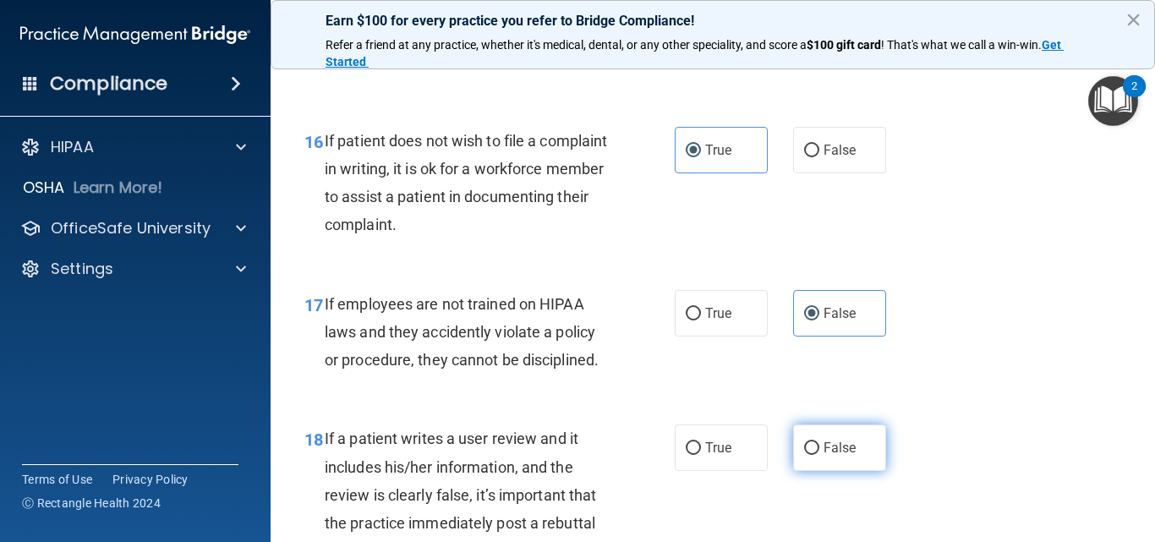
click at [824, 456] on span "False" at bounding box center [840, 448] width 33 height 16
click at [819, 455] on input "False" at bounding box center [811, 448] width 15 height 13
radio input "true"
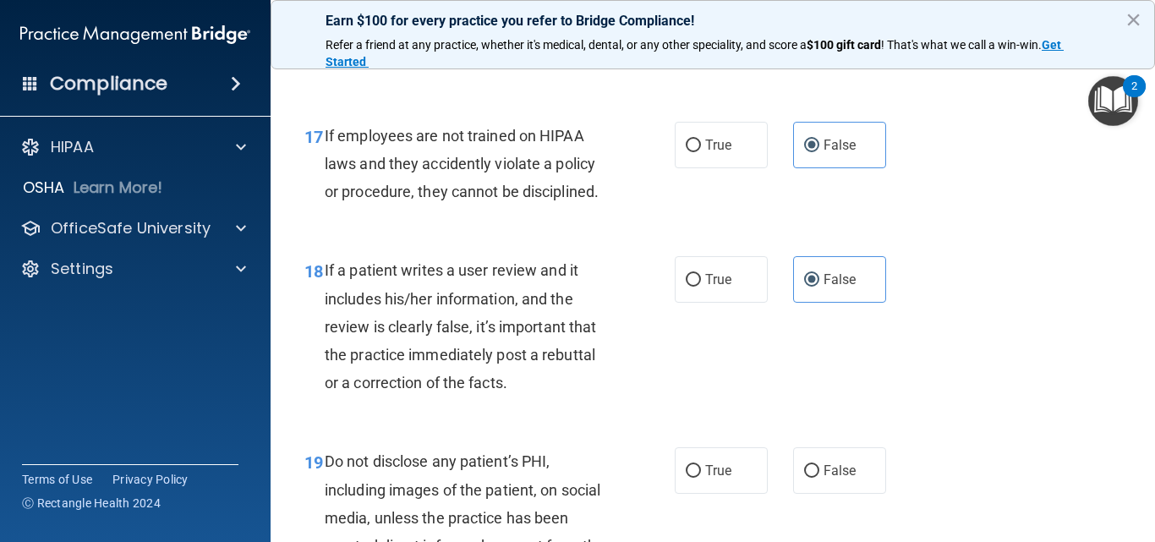
scroll to position [3045, 0]
click at [702, 490] on label "True" at bounding box center [721, 470] width 93 height 47
click at [701, 477] on input "True" at bounding box center [693, 470] width 15 height 13
radio input "true"
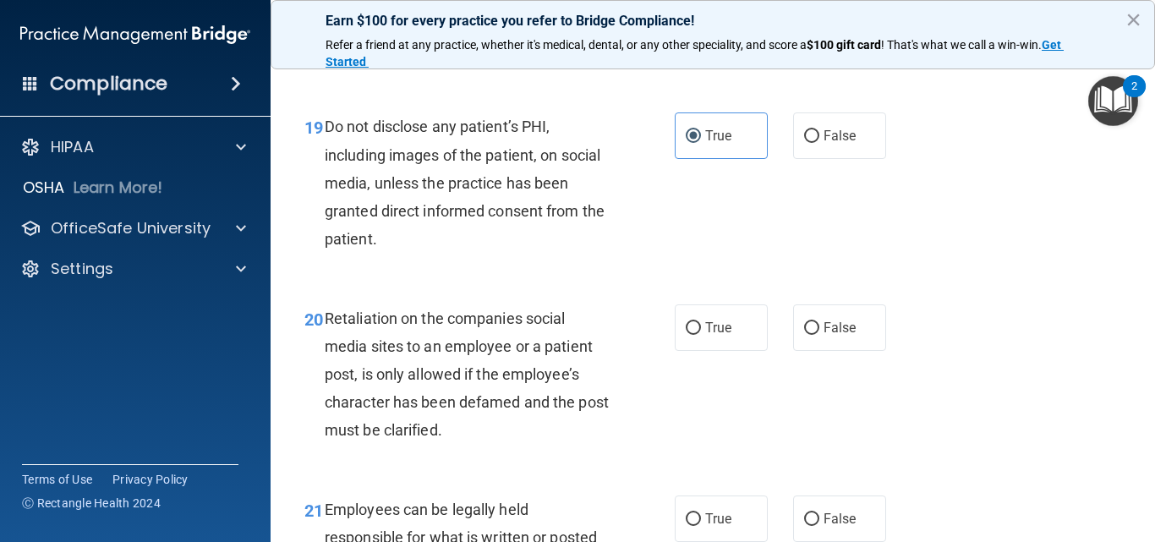
scroll to position [3383, 0]
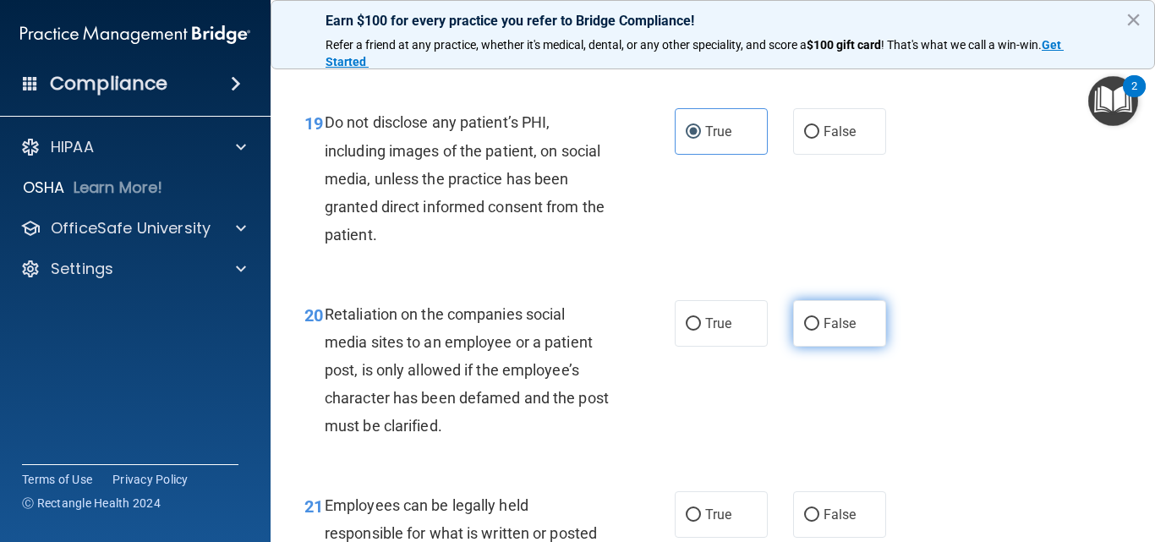
click at [846, 347] on label "False" at bounding box center [839, 323] width 93 height 47
click at [820, 331] on input "False" at bounding box center [811, 324] width 15 height 13
radio input "true"
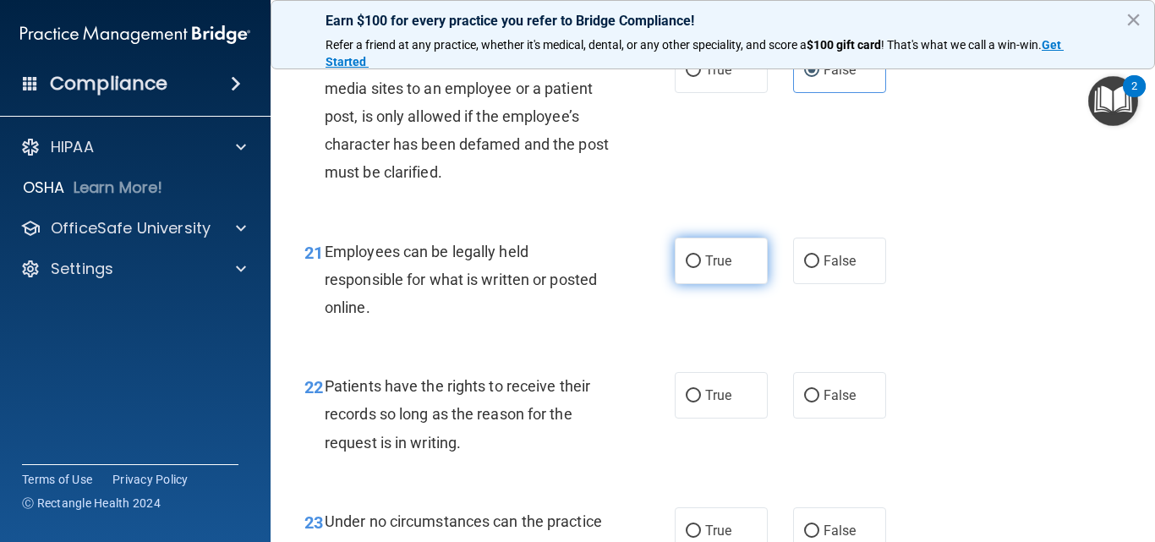
click at [684, 284] on label "True" at bounding box center [721, 261] width 93 height 47
click at [686, 268] on input "True" at bounding box center [693, 261] width 15 height 13
radio input "true"
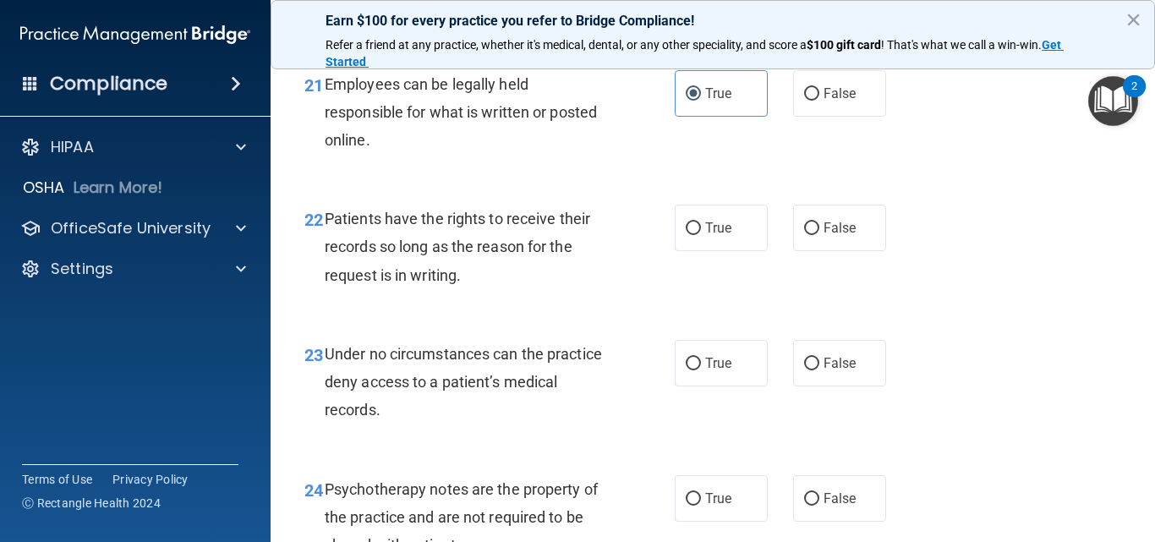
scroll to position [3806, 0]
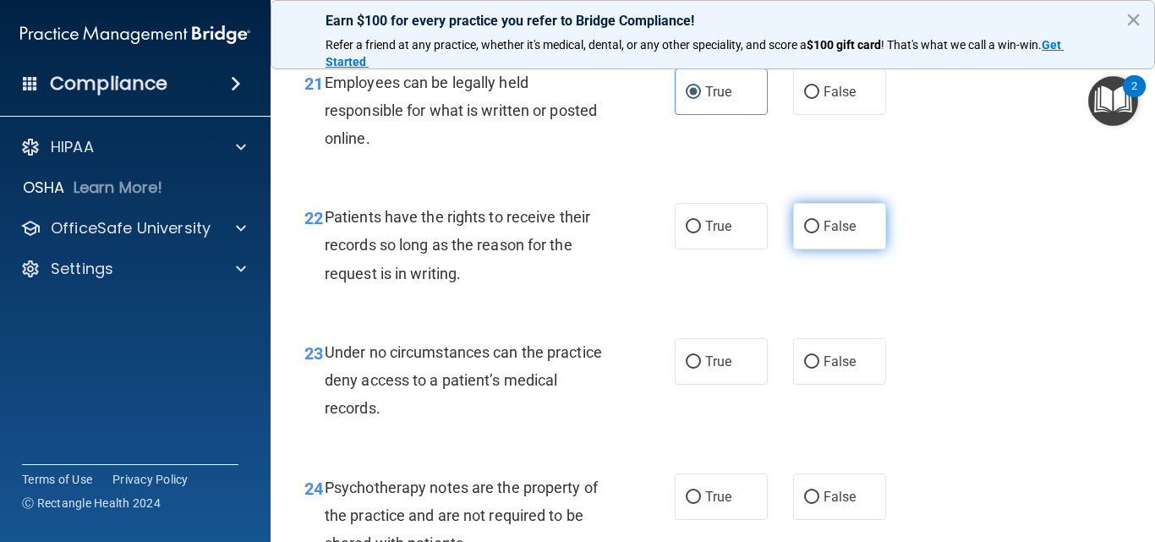
click at [824, 234] on span "False" at bounding box center [840, 226] width 33 height 16
click at [818, 233] on input "False" at bounding box center [811, 227] width 15 height 13
radio input "true"
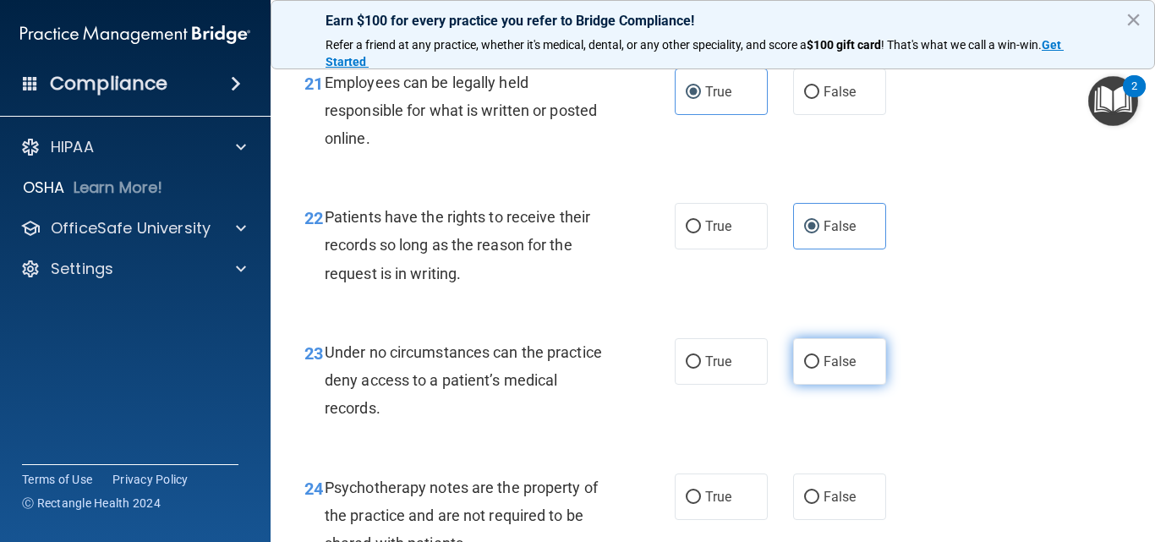
click at [830, 370] on span "False" at bounding box center [840, 362] width 33 height 16
click at [820, 369] on input "False" at bounding box center [811, 362] width 15 height 13
radio input "true"
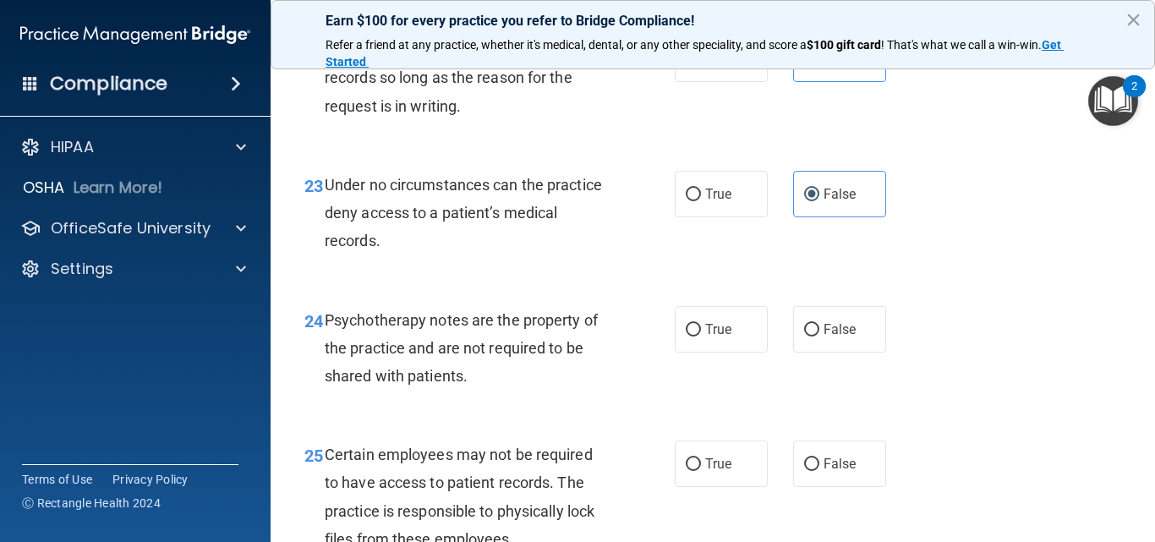
scroll to position [3975, 0]
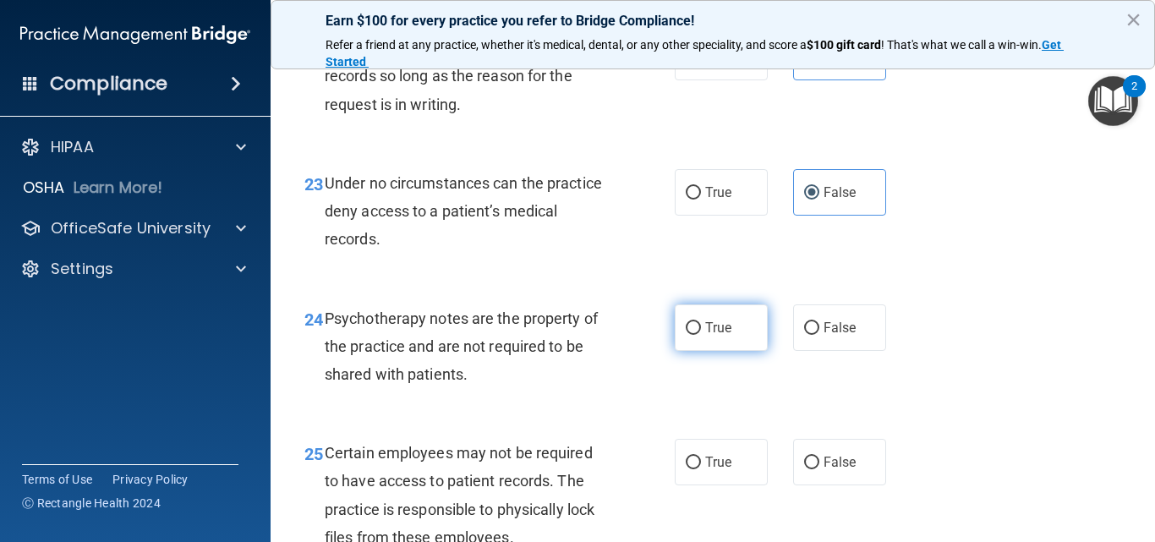
click at [710, 351] on label "True" at bounding box center [721, 327] width 93 height 47
click at [701, 335] on input "True" at bounding box center [693, 328] width 15 height 13
radio input "true"
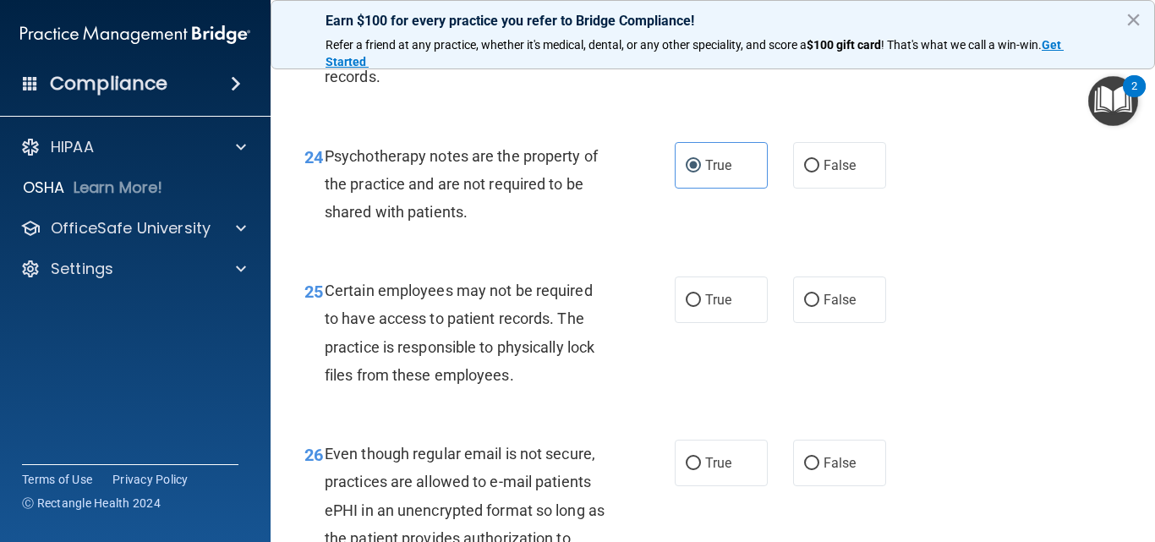
scroll to position [4144, 0]
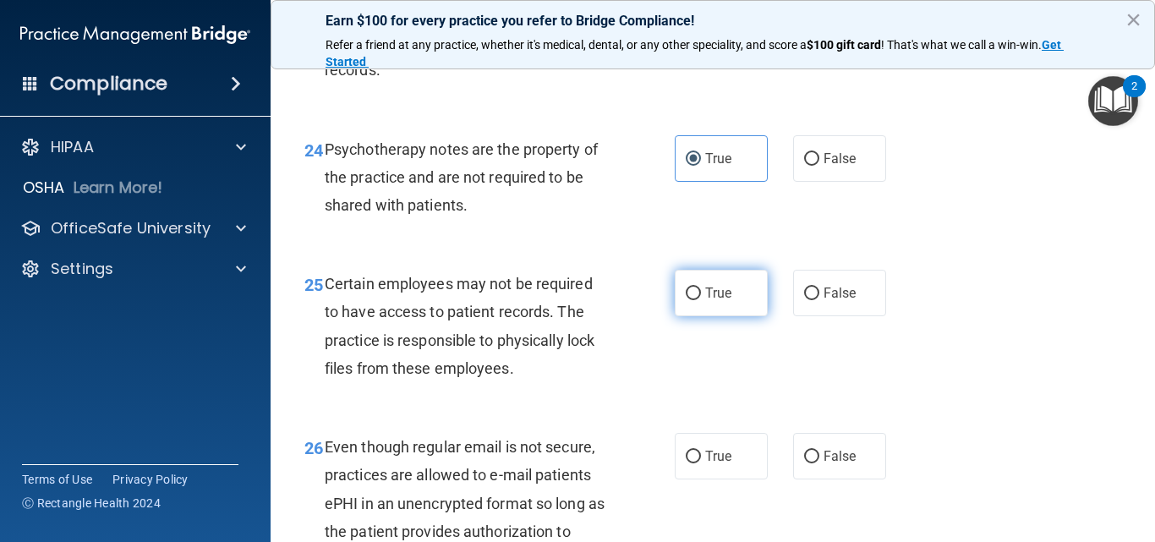
click at [708, 301] on span "True" at bounding box center [718, 293] width 26 height 16
click at [701, 300] on input "True" at bounding box center [693, 294] width 15 height 13
radio input "true"
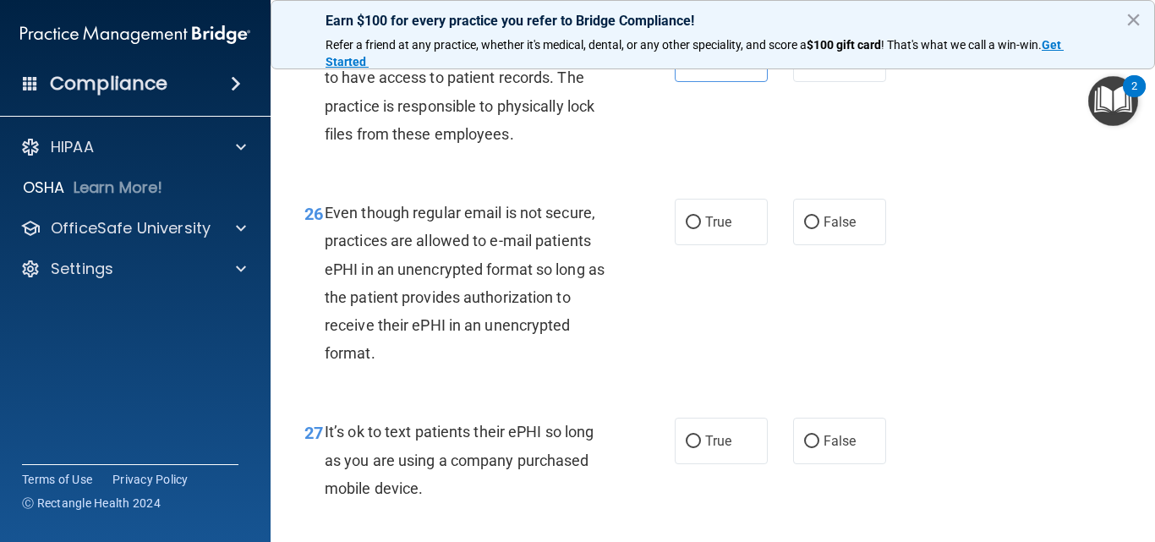
scroll to position [4398, 0]
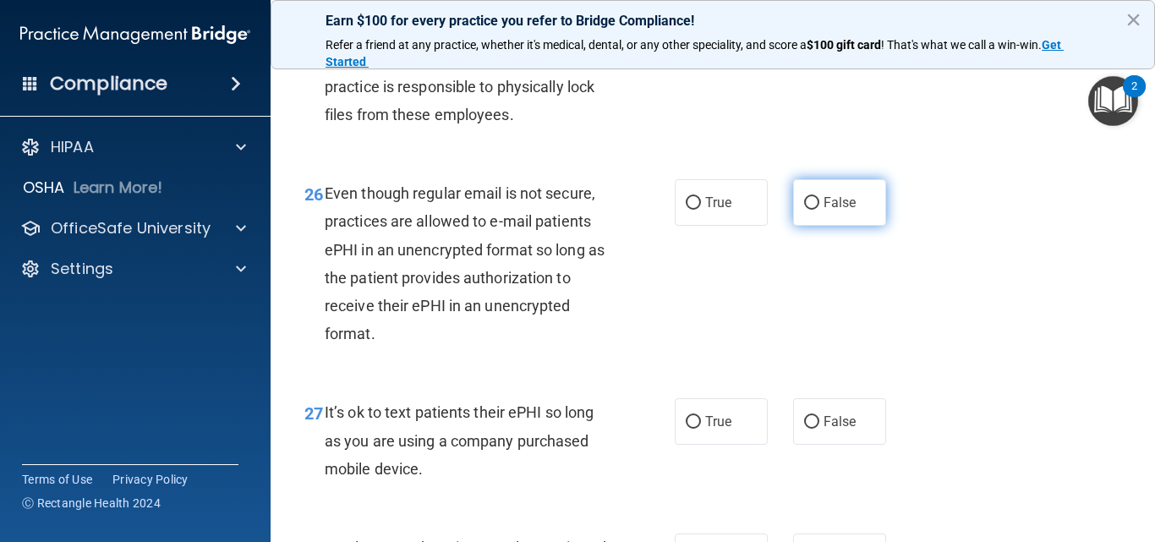
click at [825, 211] on span "False" at bounding box center [840, 203] width 33 height 16
click at [820, 210] on input "False" at bounding box center [811, 203] width 15 height 13
radio input "true"
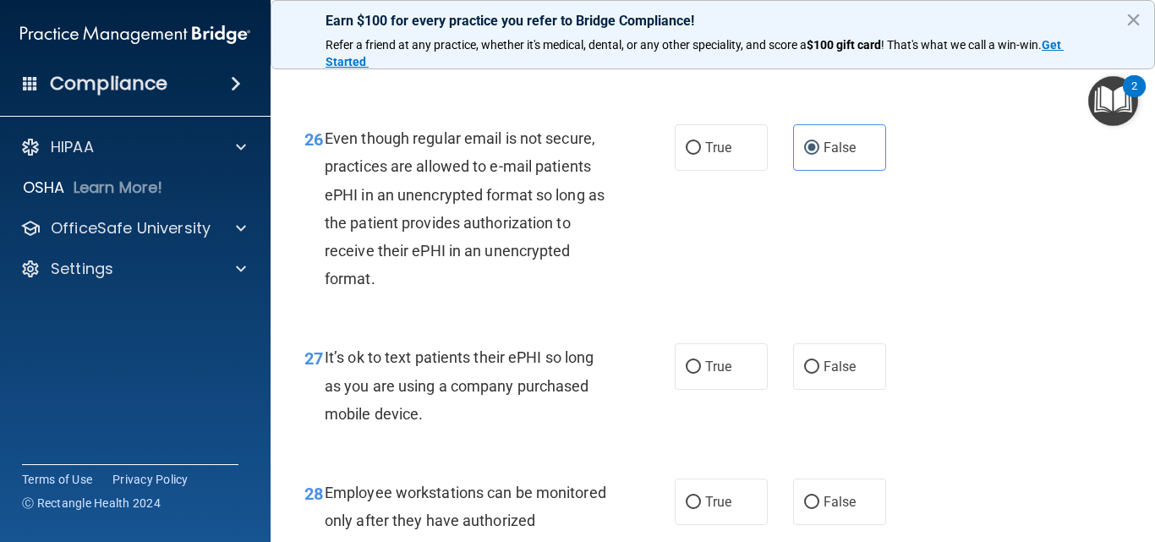
scroll to position [4483, 0]
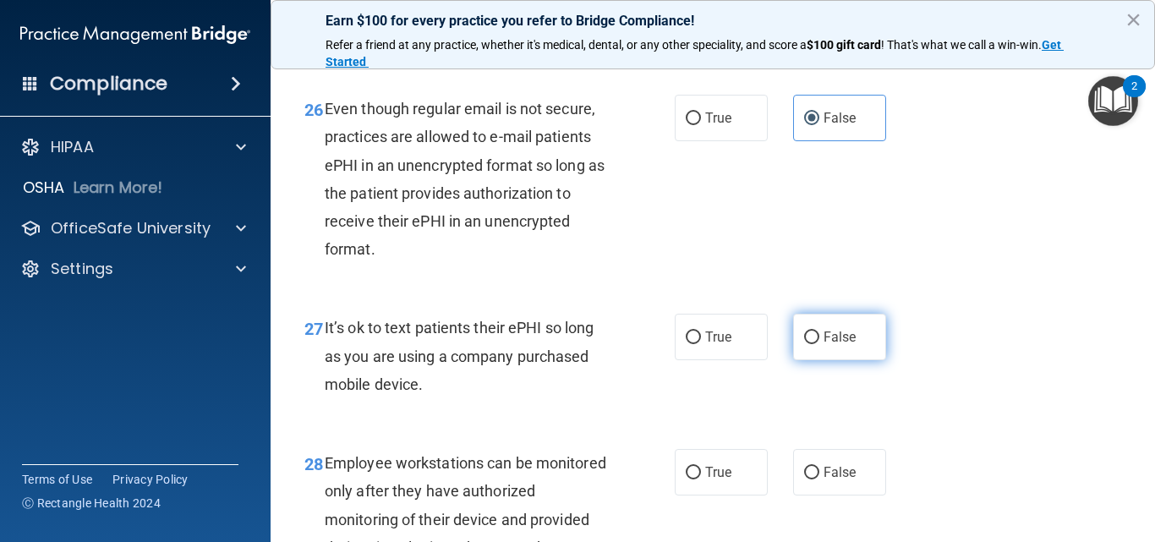
click at [828, 345] on span "False" at bounding box center [840, 337] width 33 height 16
click at [820, 344] on input "False" at bounding box center [811, 338] width 15 height 13
radio input "true"
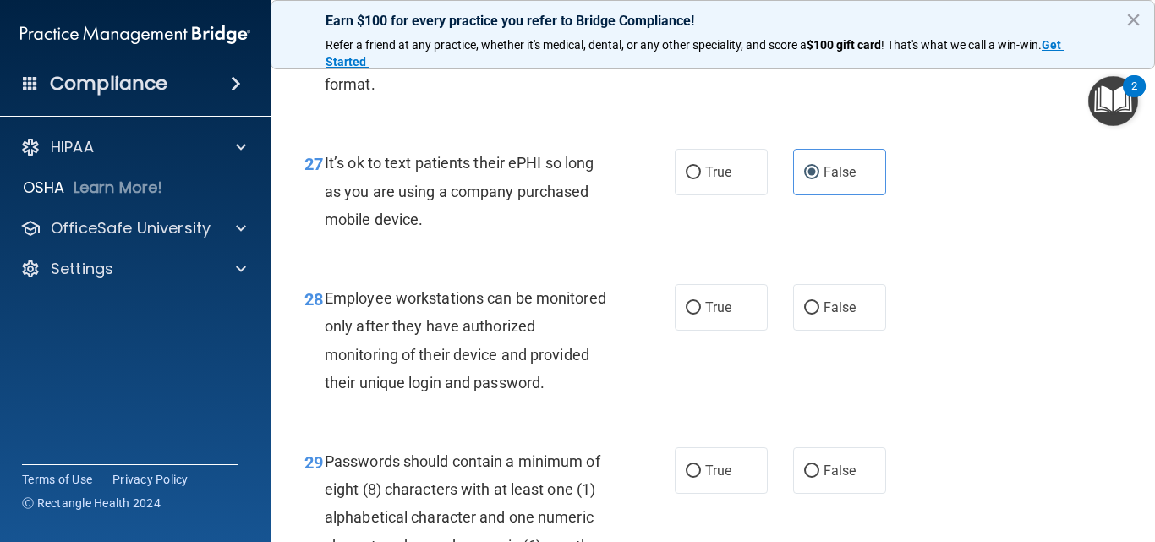
scroll to position [4652, 0]
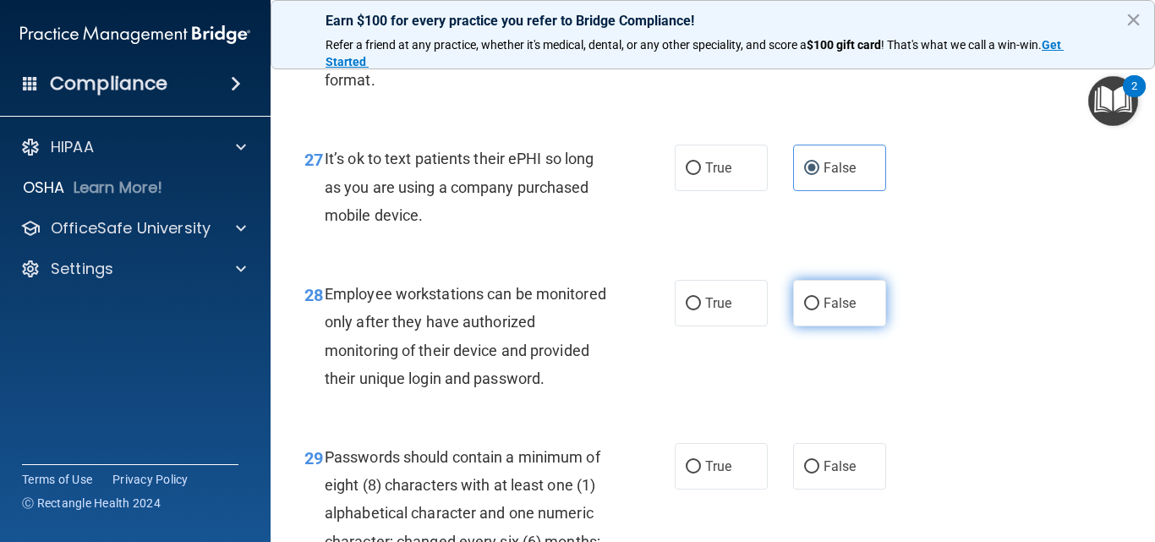
click at [824, 311] on span "False" at bounding box center [840, 303] width 33 height 16
click at [820, 310] on input "False" at bounding box center [811, 304] width 15 height 13
radio input "true"
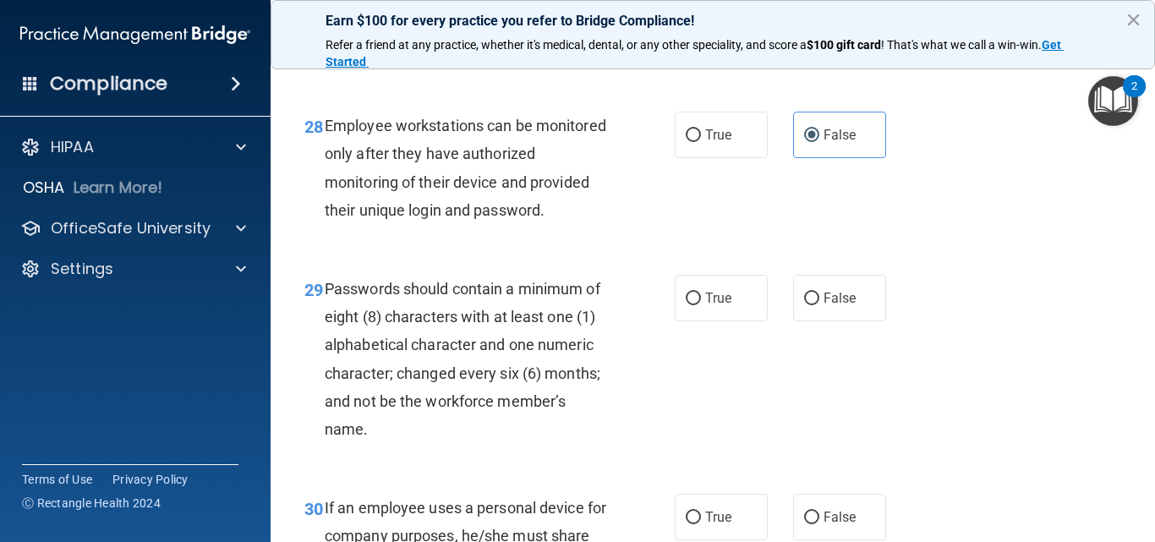
scroll to position [4821, 0]
click at [709, 305] on span "True" at bounding box center [718, 297] width 26 height 16
click at [701, 304] on input "True" at bounding box center [693, 298] width 15 height 13
radio input "true"
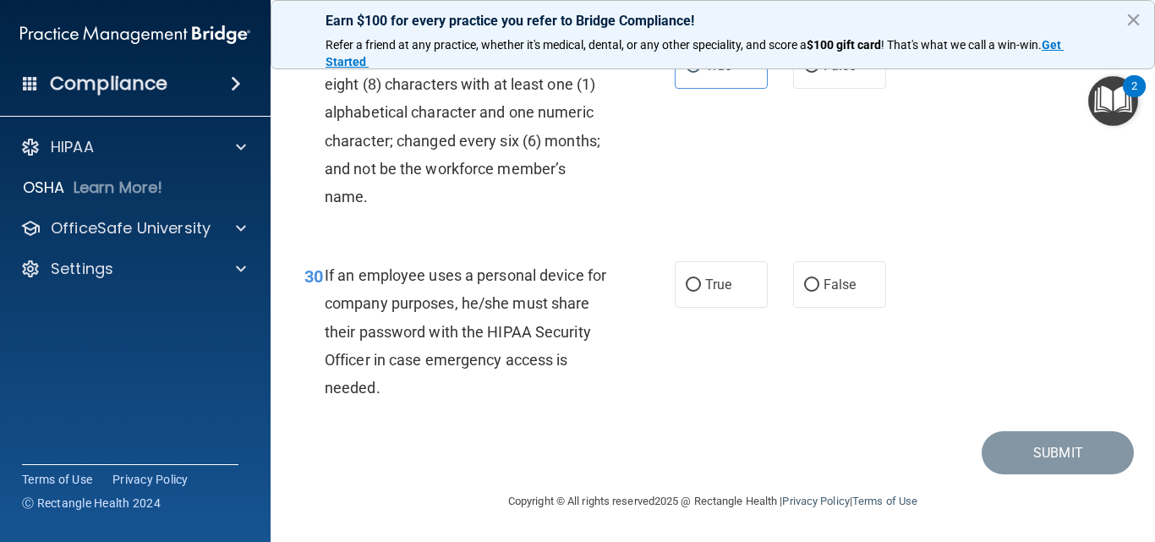
scroll to position [5075, 0]
click at [804, 292] on input "False" at bounding box center [811, 285] width 15 height 13
radio input "true"
click at [1036, 474] on button "Submit" at bounding box center [1058, 452] width 152 height 43
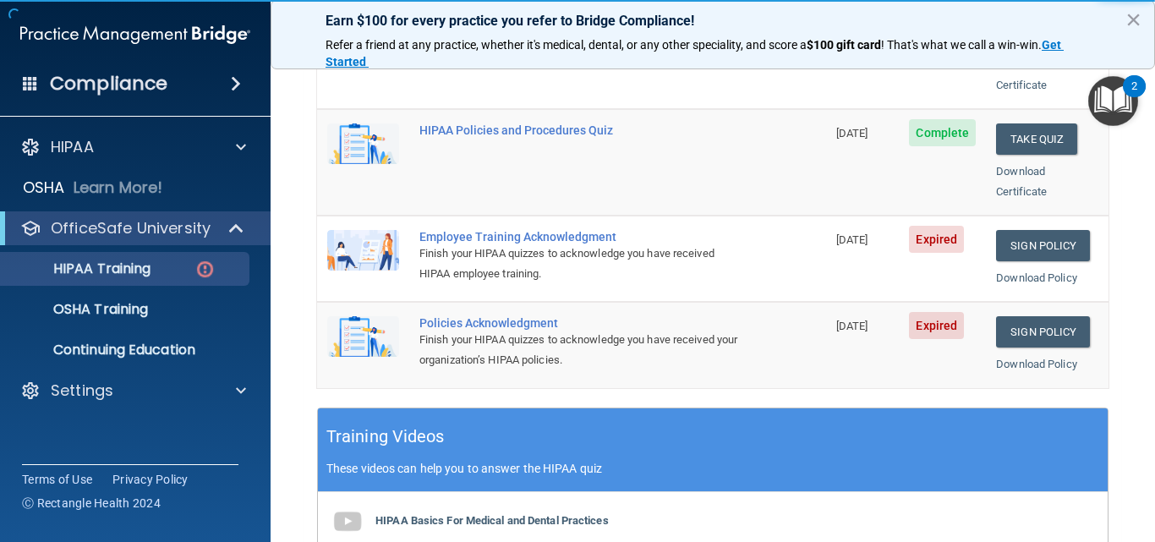
scroll to position [423, 0]
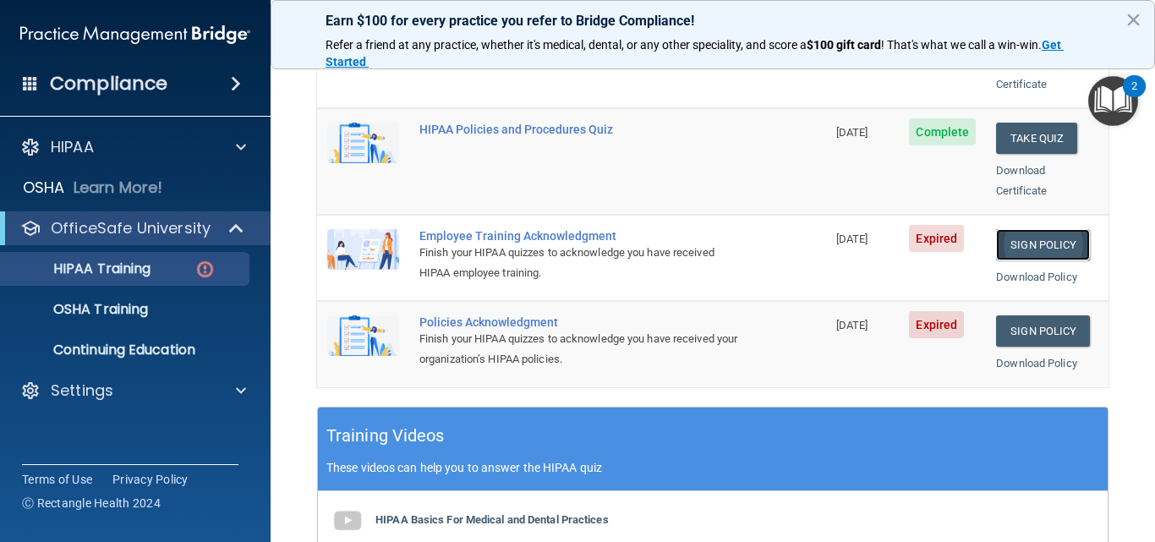
click at [1018, 229] on link "Sign Policy" at bounding box center [1043, 244] width 94 height 31
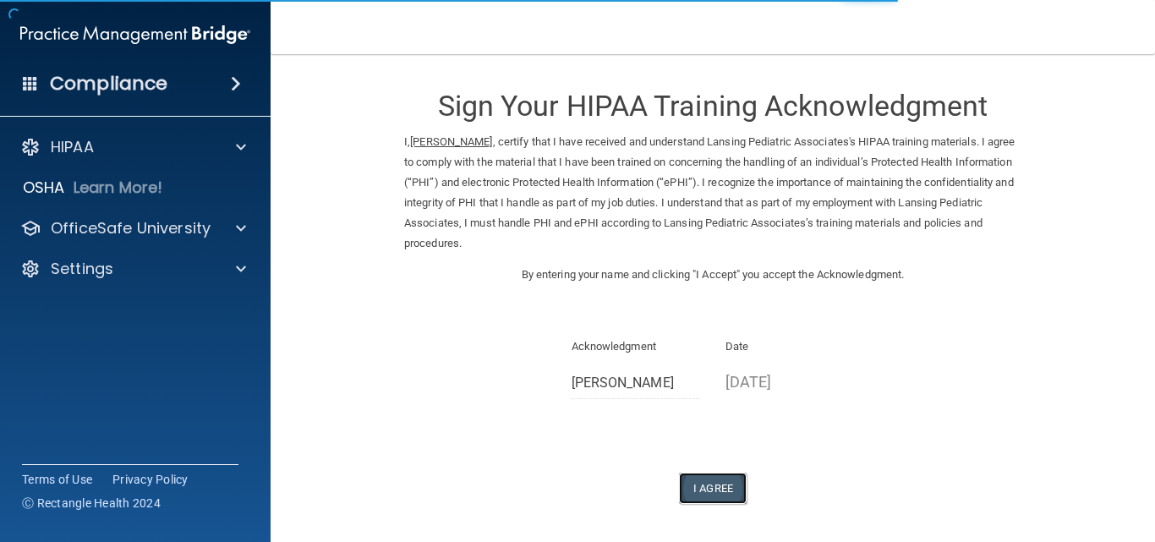
click at [725, 479] on button "I Agree" at bounding box center [713, 488] width 68 height 31
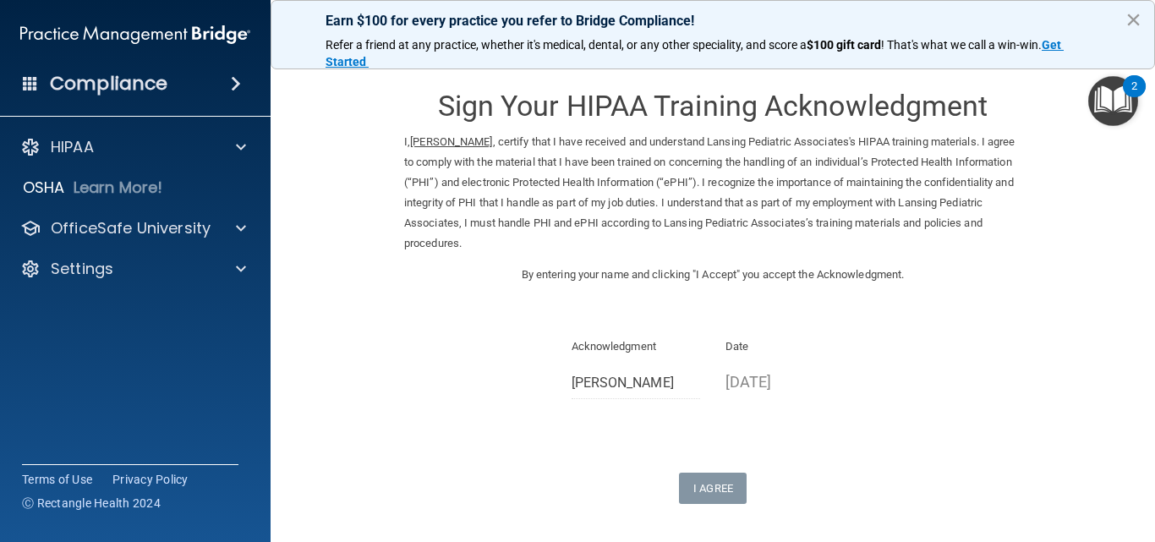
click at [1133, 22] on button "×" at bounding box center [1134, 19] width 16 height 27
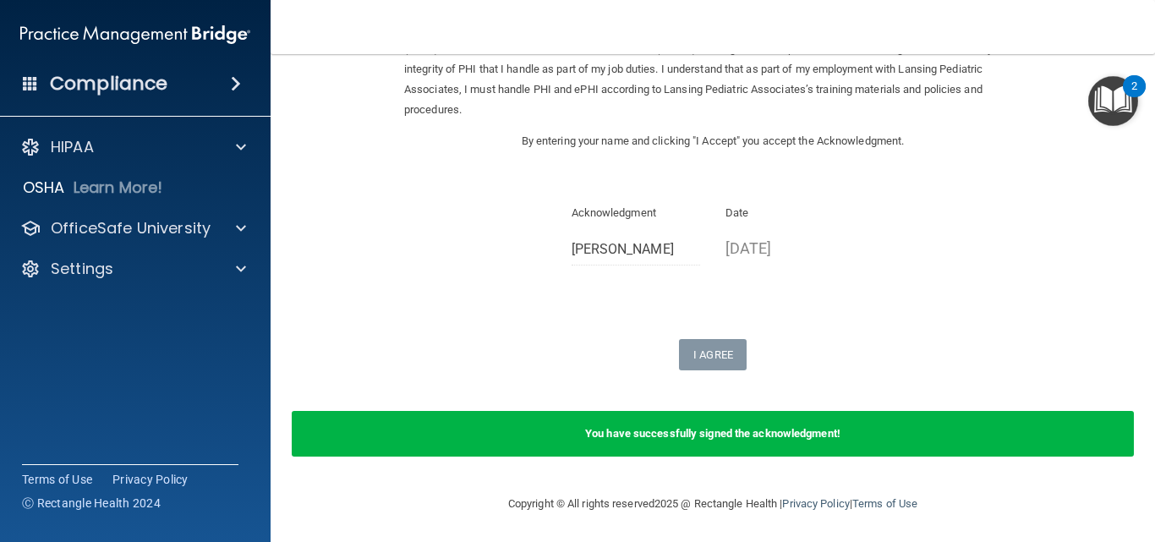
scroll to position [136, 0]
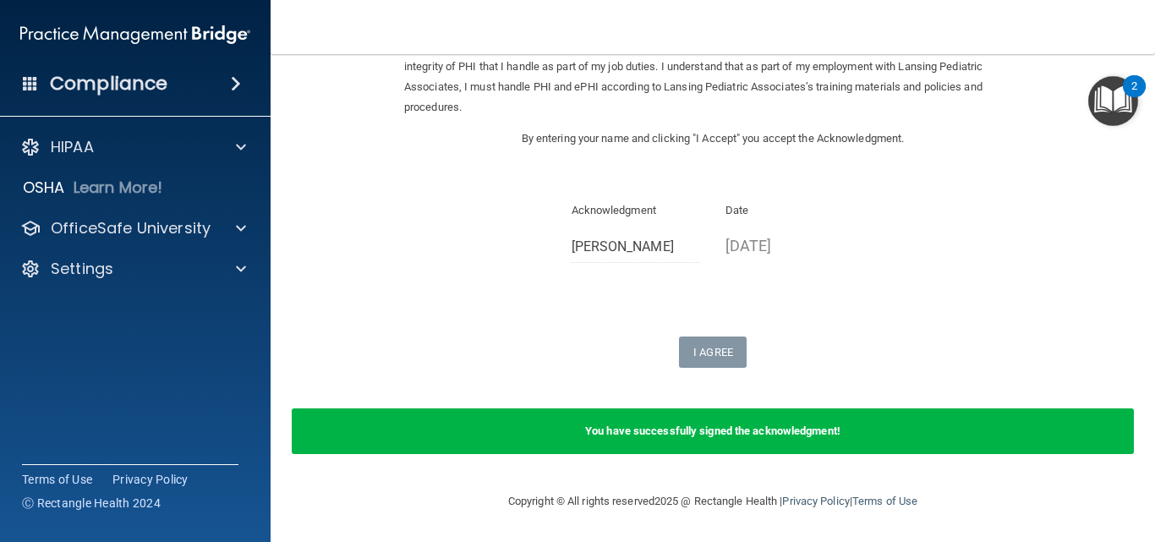
click at [781, 415] on div "You have successfully signed the acknowledgment!" at bounding box center [713, 432] width 842 height 46
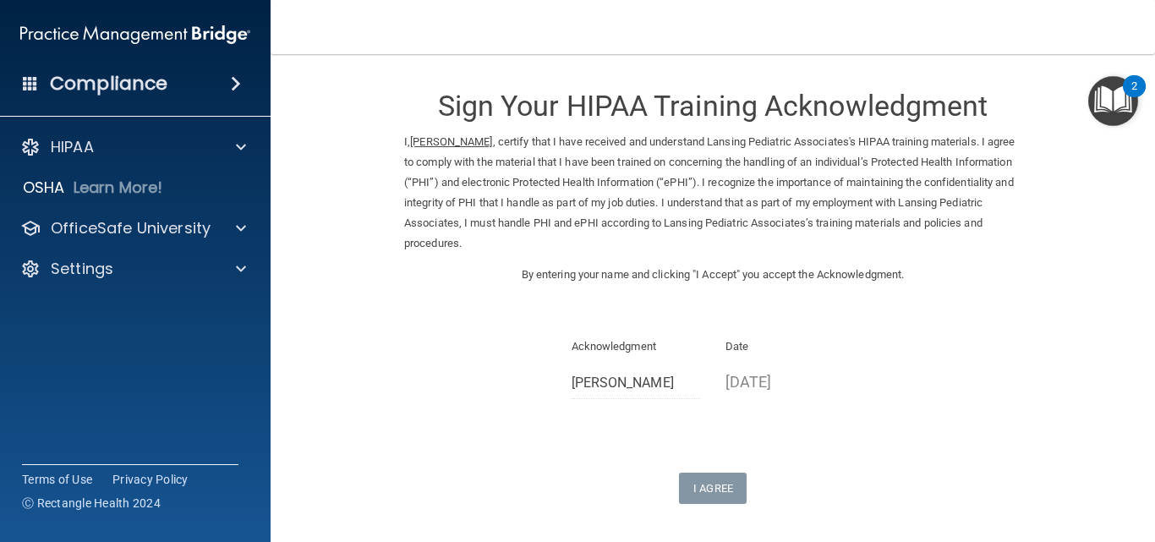
click at [165, 84] on h4 "Compliance" at bounding box center [109, 84] width 118 height 24
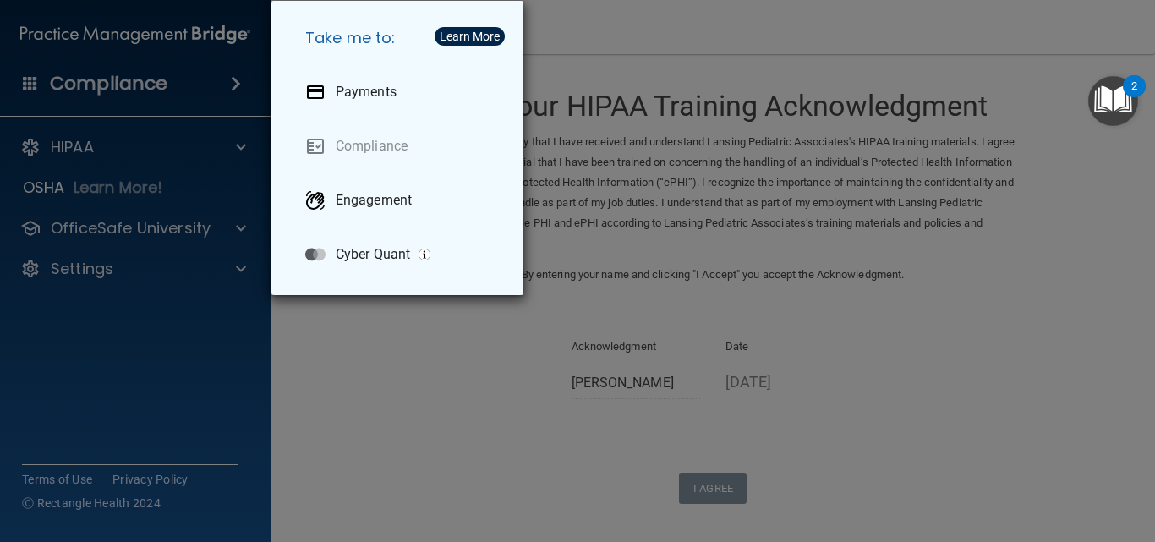
click at [63, 151] on div "Take me to: Payments Compliance Engagement Cyber Quant" at bounding box center [577, 271] width 1155 height 542
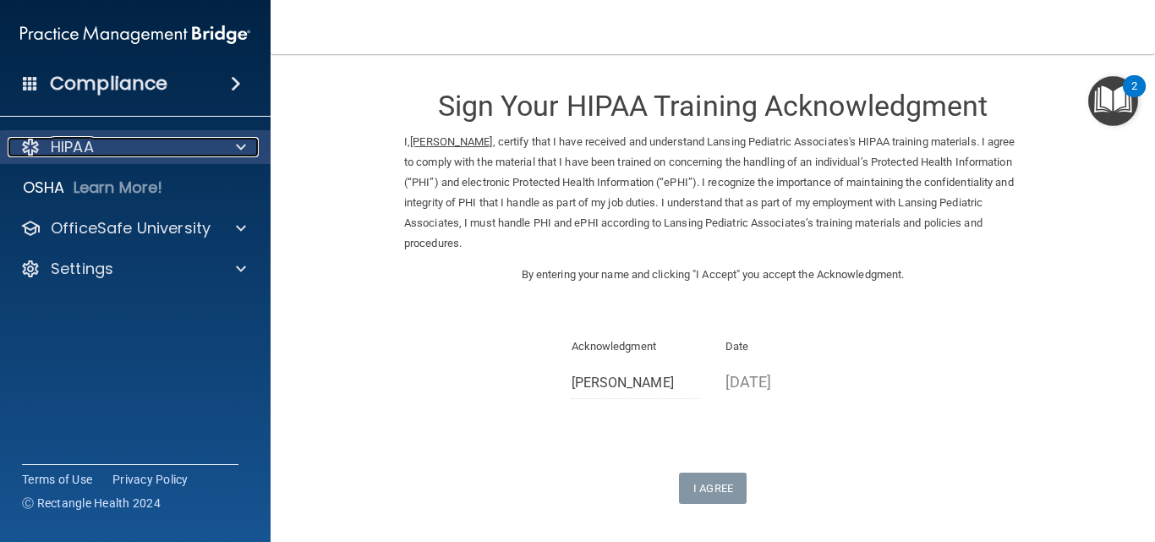
click at [225, 143] on div at bounding box center [238, 147] width 42 height 20
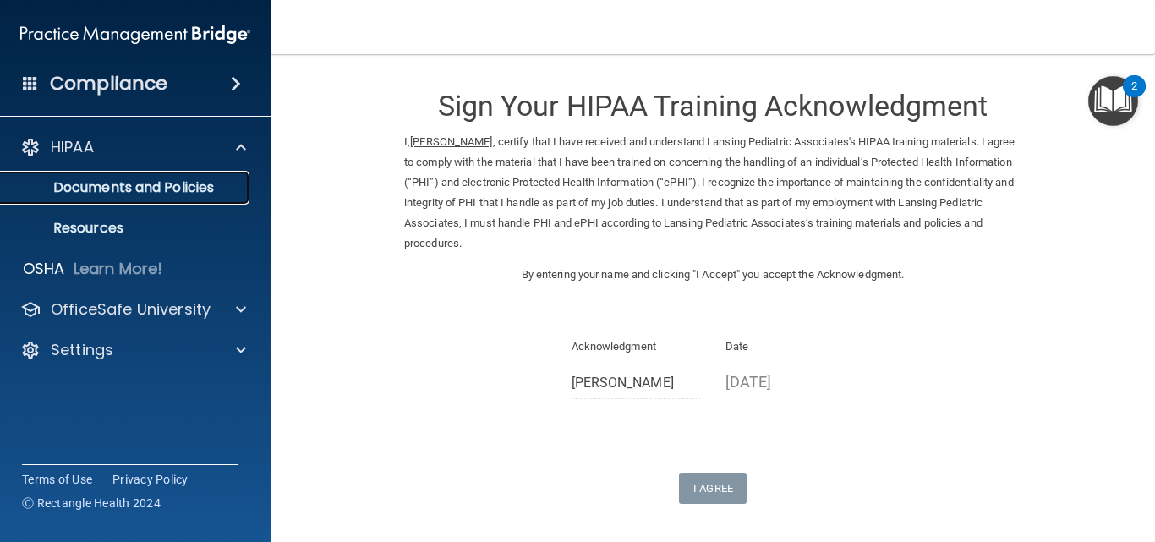
click at [181, 180] on p "Documents and Policies" at bounding box center [126, 187] width 231 height 17
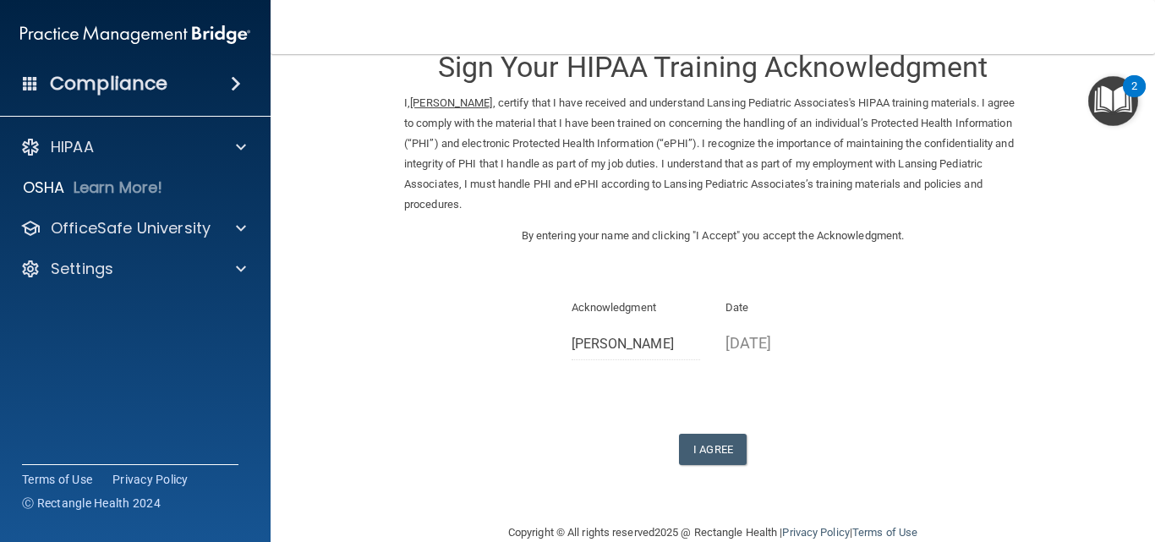
scroll to position [70, 0]
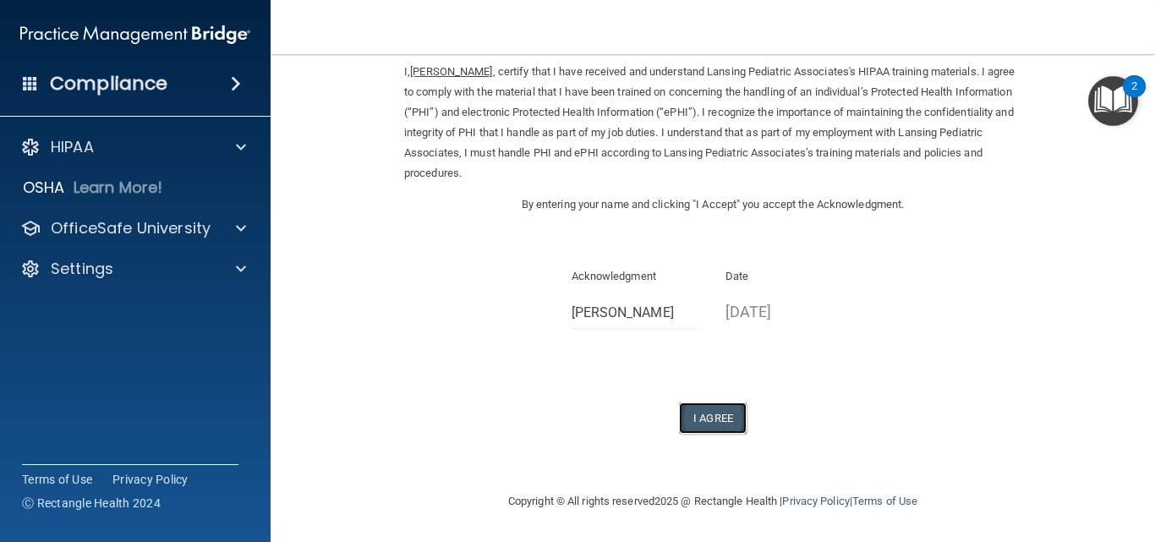
click at [710, 415] on button "I Agree" at bounding box center [713, 418] width 68 height 31
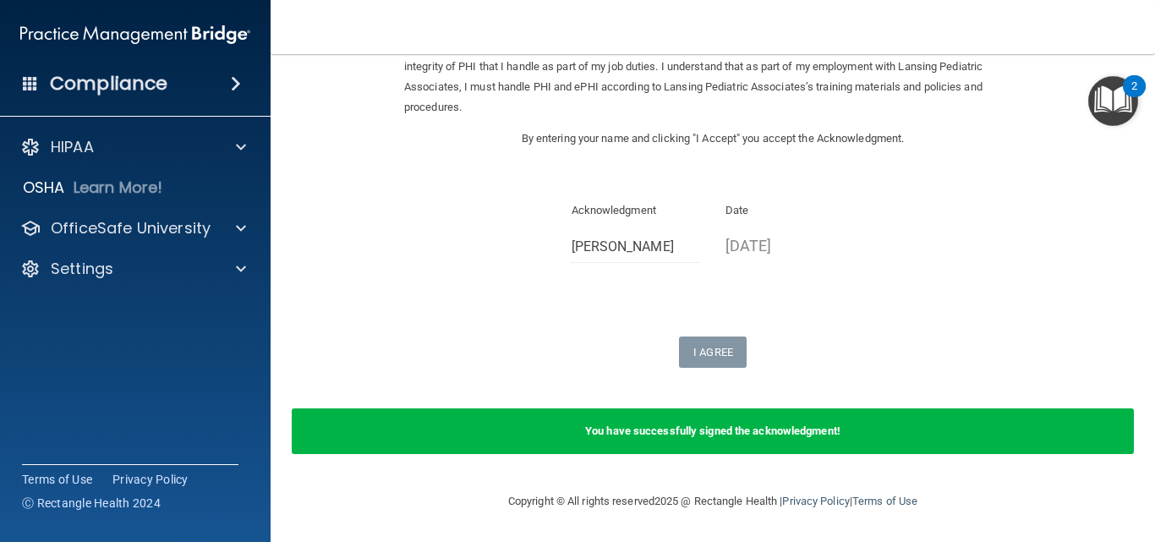
scroll to position [0, 0]
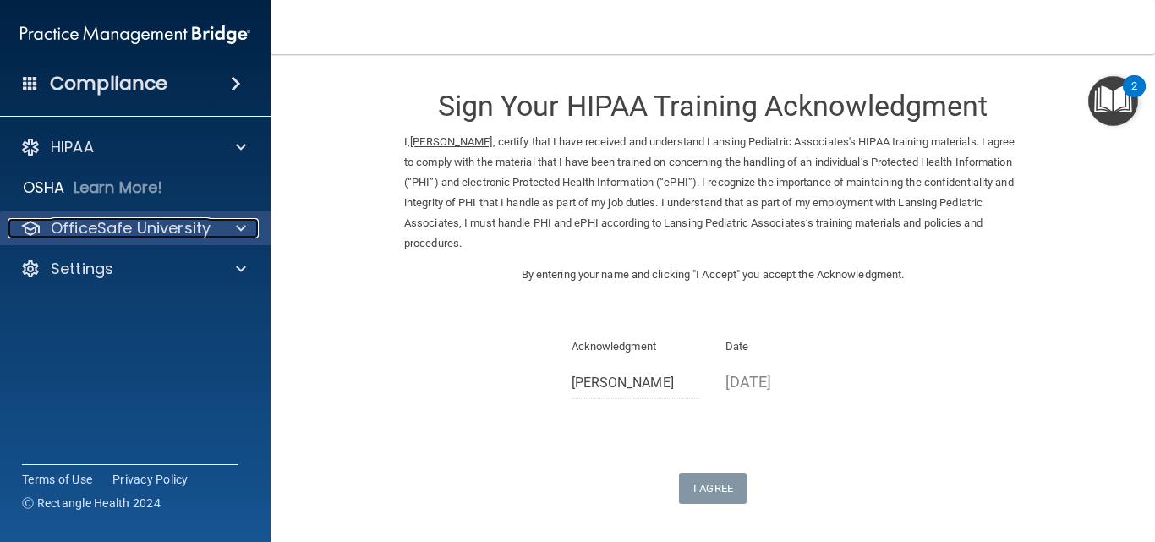
click at [95, 223] on p "OfficeSafe University" at bounding box center [131, 228] width 160 height 20
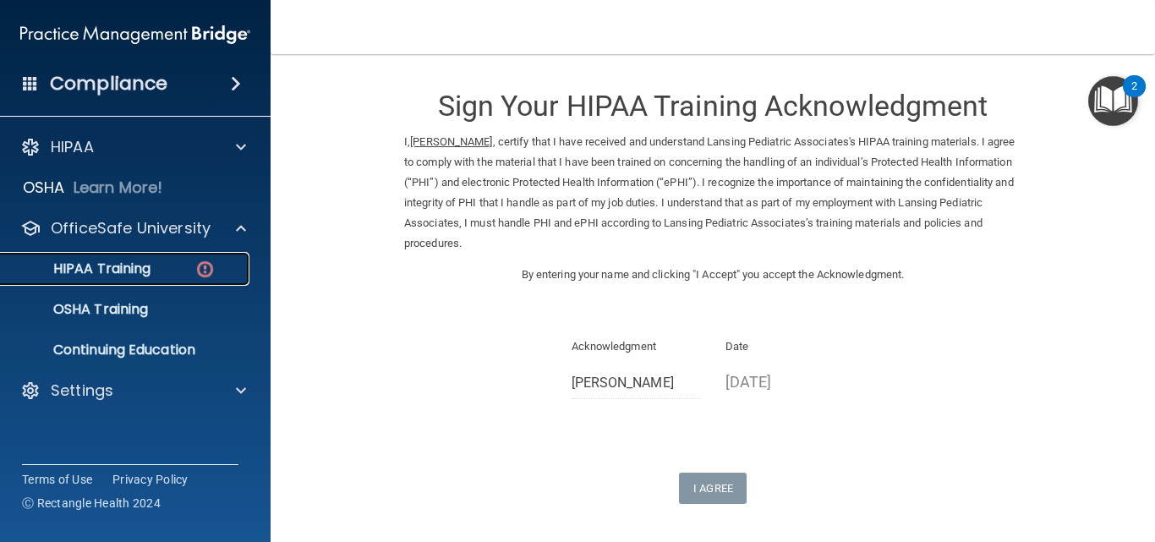
click at [131, 267] on p "HIPAA Training" at bounding box center [81, 269] width 140 height 17
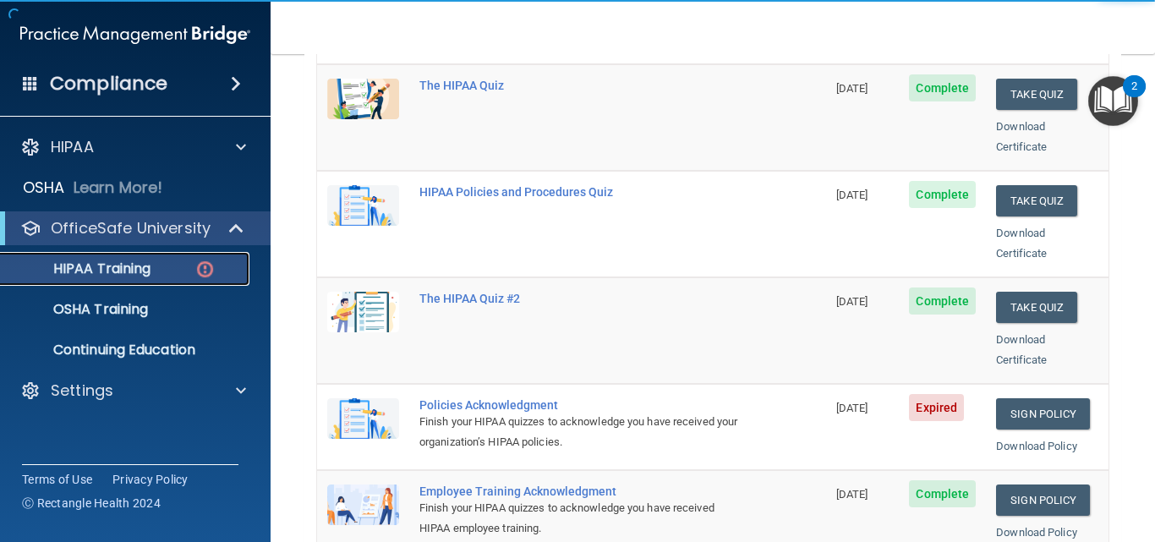
scroll to position [338, 0]
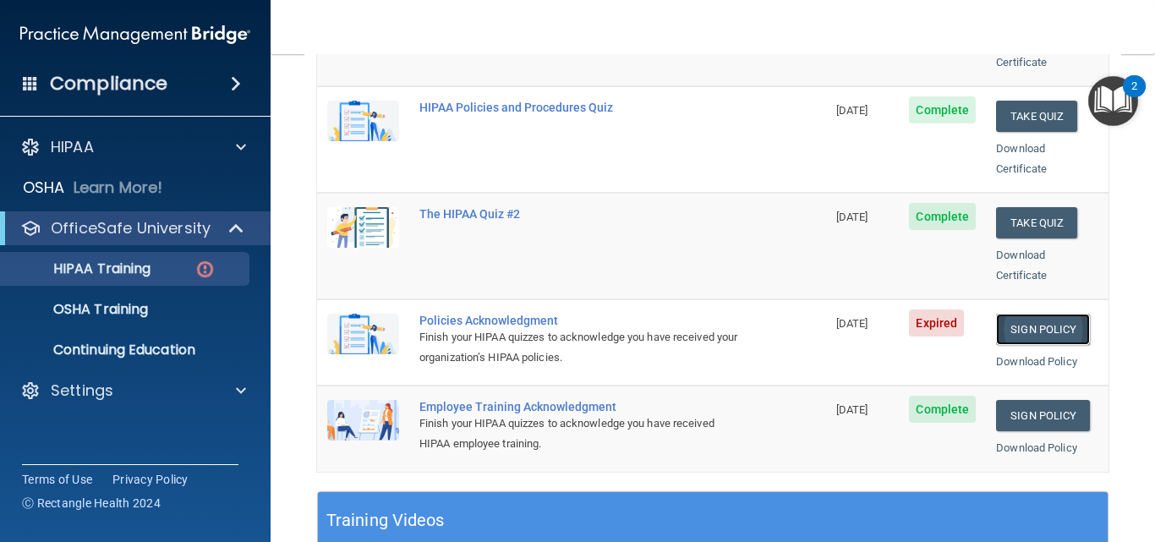
click at [1022, 314] on link "Sign Policy" at bounding box center [1043, 329] width 94 height 31
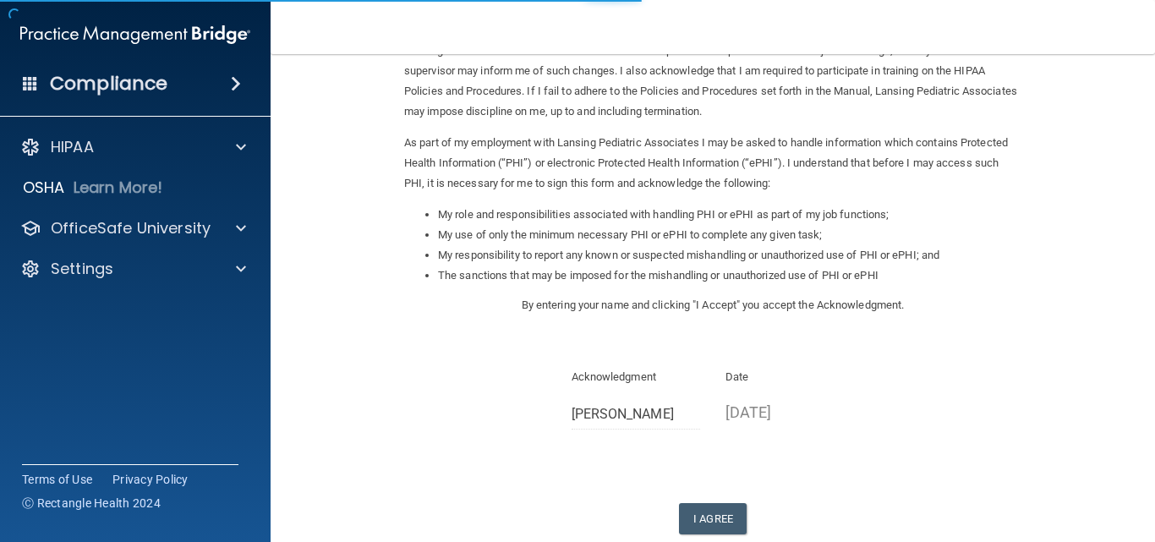
scroll to position [169, 0]
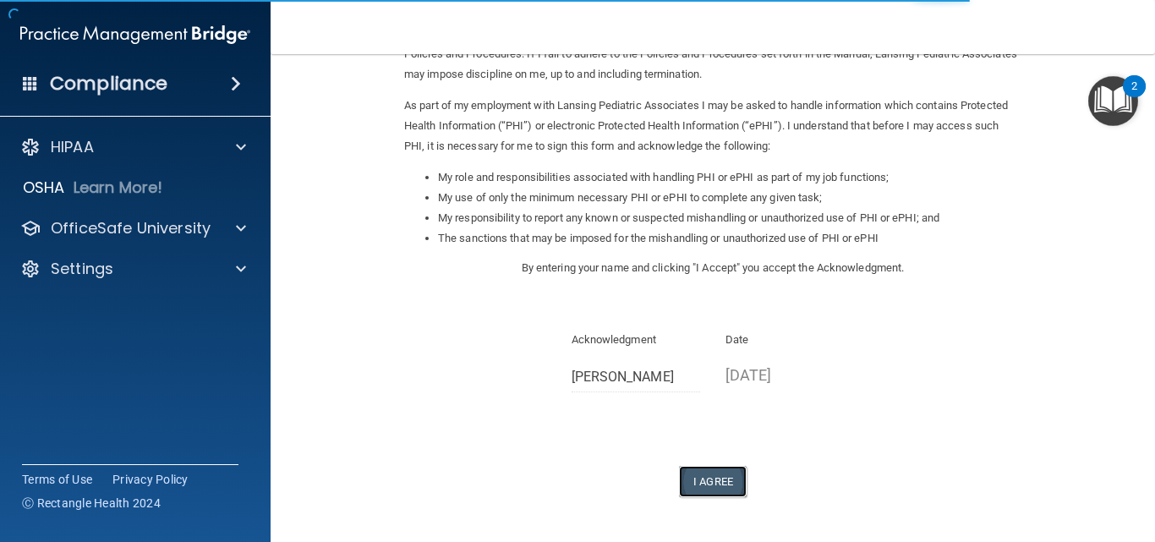
click at [685, 474] on button "I Agree" at bounding box center [713, 481] width 68 height 31
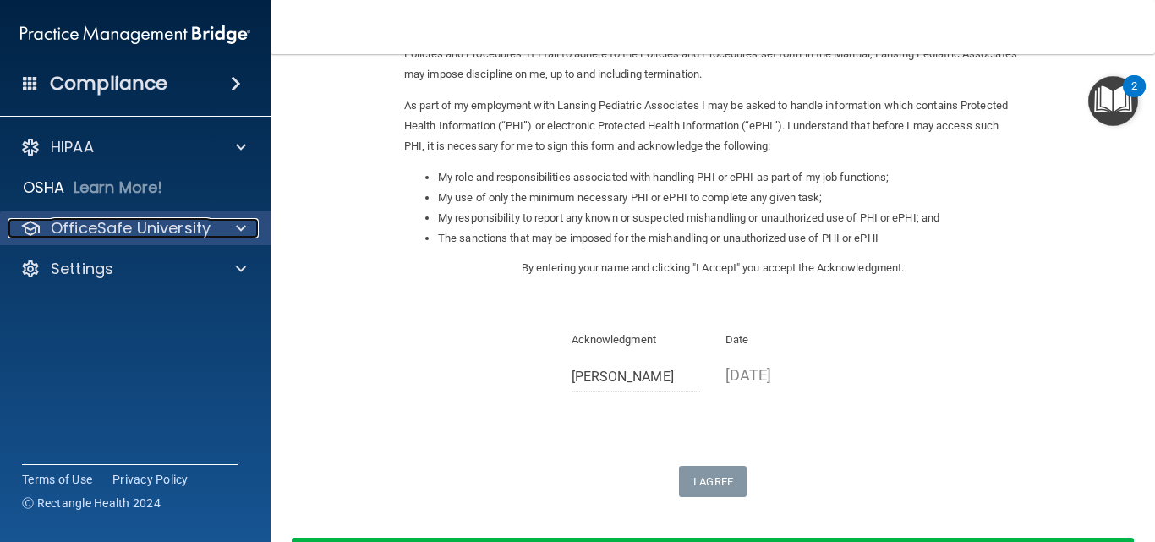
click at [129, 224] on p "OfficeSafe University" at bounding box center [131, 228] width 160 height 20
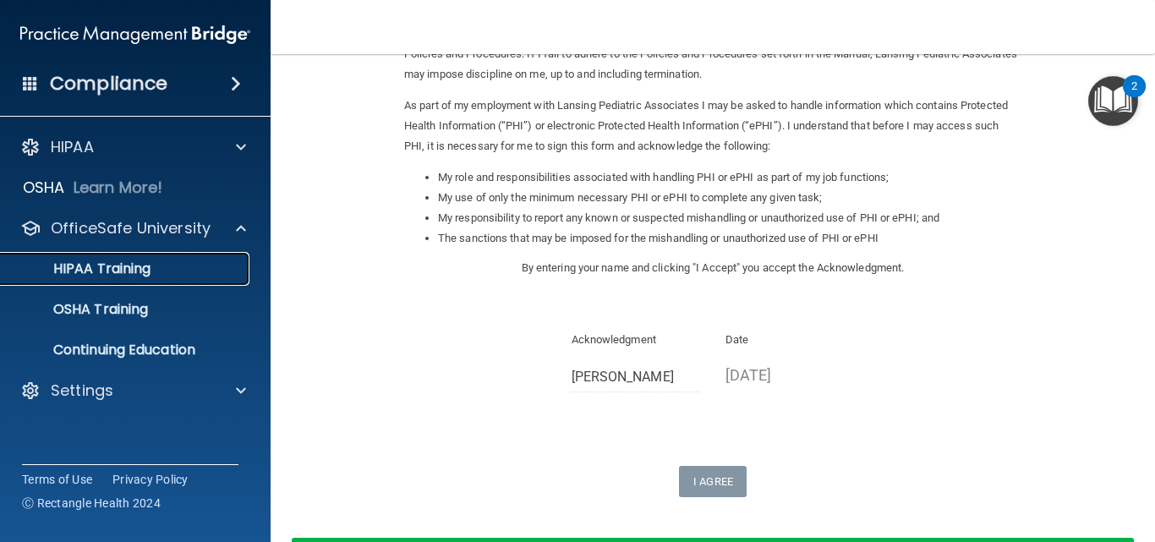
click at [141, 265] on p "HIPAA Training" at bounding box center [81, 269] width 140 height 17
